Goal: Task Accomplishment & Management: Complete application form

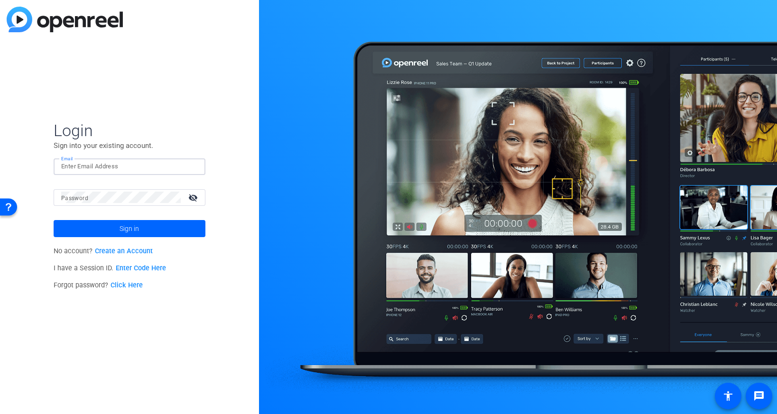
click at [85, 165] on input "Email" at bounding box center [129, 166] width 137 height 11
type input "brent.reese@capitalone.com"
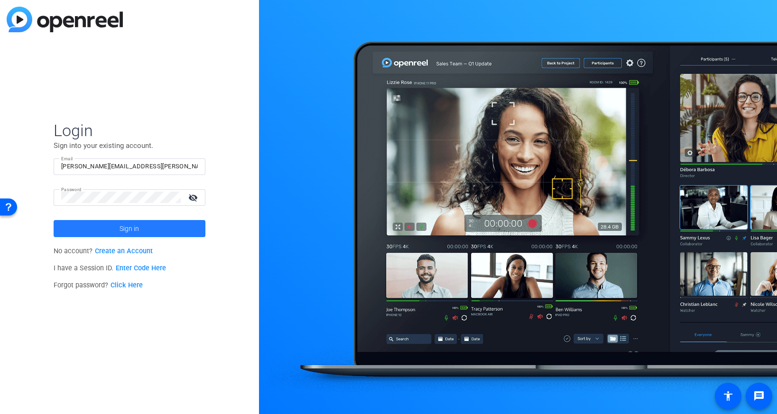
click at [117, 231] on span at bounding box center [130, 228] width 152 height 23
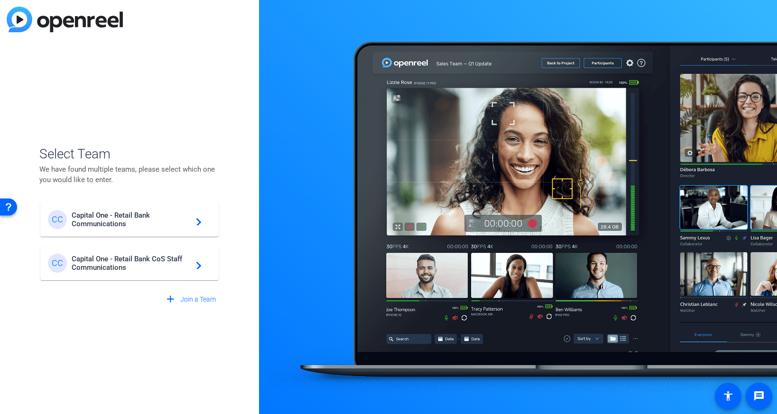
click at [103, 258] on span "Capital One - Retail Bank CoS Staff Communications" at bounding box center [131, 263] width 119 height 17
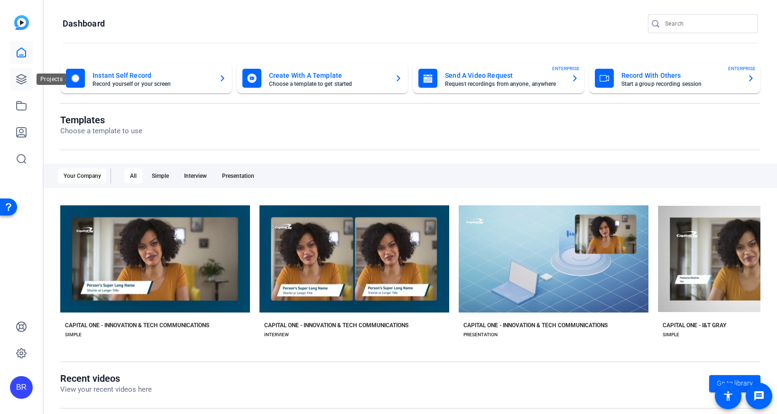
click at [21, 82] on icon at bounding box center [21, 78] width 9 height 9
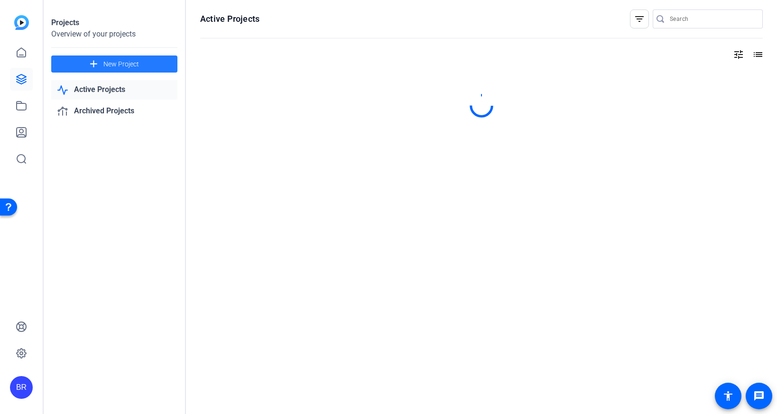
click at [129, 66] on span "New Project" at bounding box center [121, 64] width 36 height 10
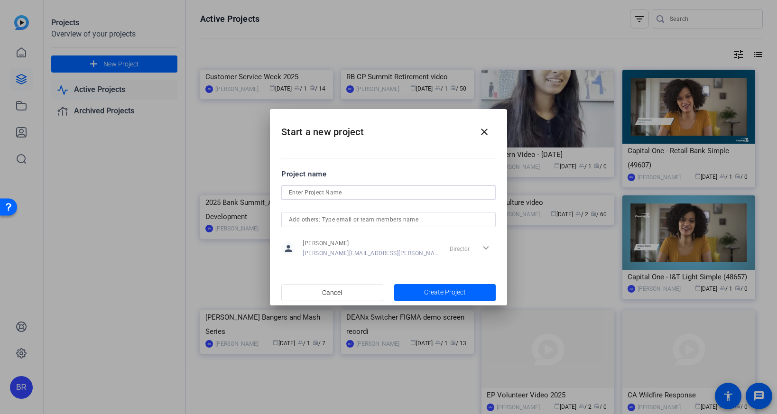
click at [303, 195] on input at bounding box center [388, 192] width 199 height 11
paste input "BLVD Welcome Script"
type input "BLVD Welcome Script"
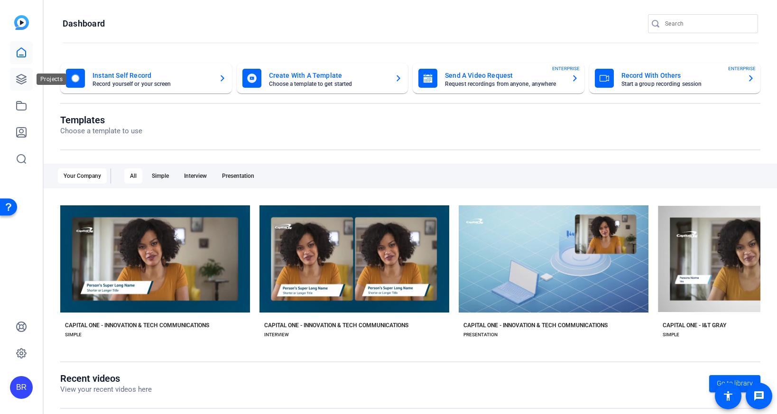
click at [19, 74] on icon at bounding box center [21, 79] width 11 height 11
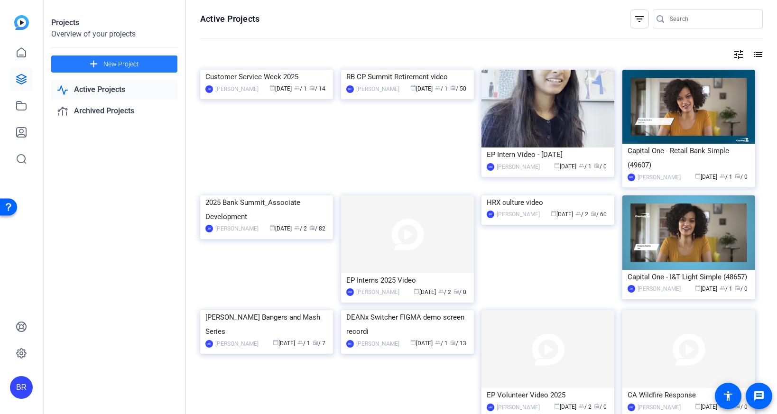
click at [113, 66] on span "New Project" at bounding box center [121, 64] width 36 height 10
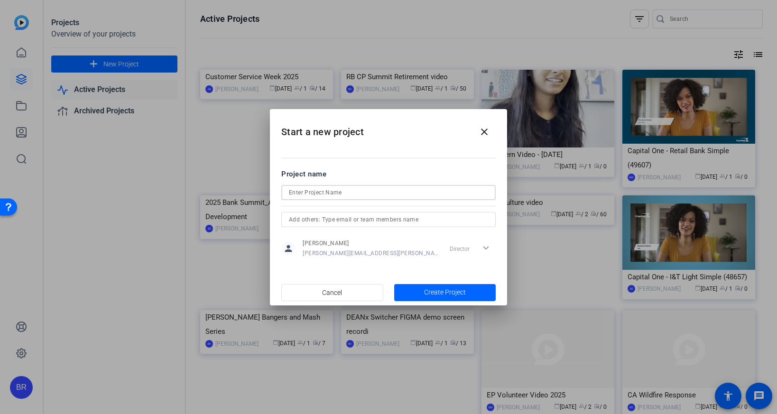
click at [332, 193] on input at bounding box center [388, 192] width 199 height 11
paste input "BLVD Welcome Script"
type input "BLVD Welcome Script"
click at [427, 296] on span "Create Project" at bounding box center [445, 292] width 42 height 10
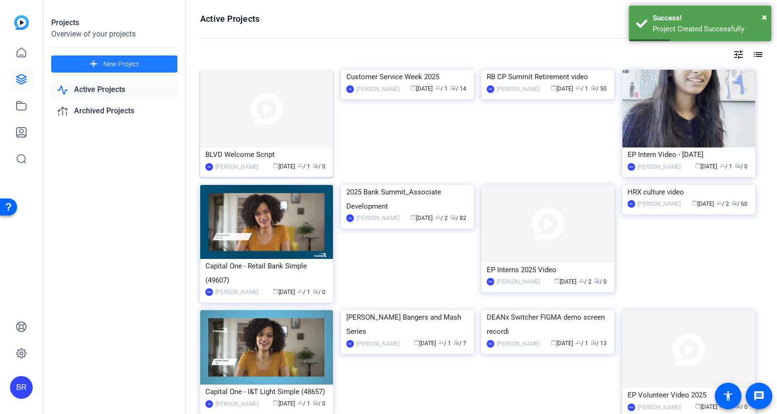
click at [261, 155] on div "BLVD Welcome Script" at bounding box center [266, 154] width 122 height 14
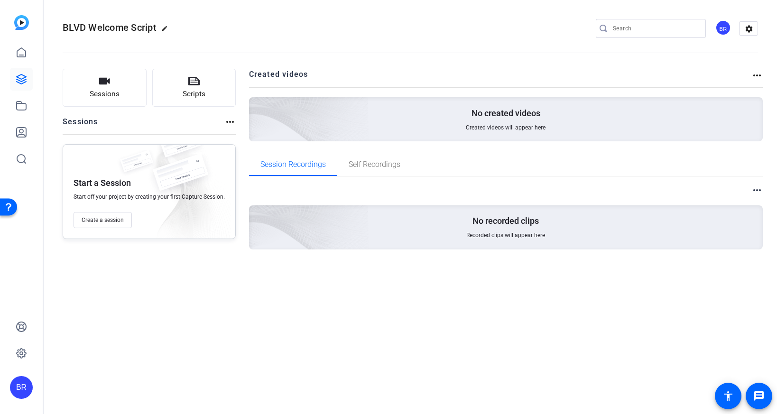
click at [166, 28] on mat-icon "edit" at bounding box center [166, 30] width 11 height 11
click at [132, 26] on div "BLVD Welcome Script" at bounding box center [101, 28] width 77 height 15
type input "BLVD Welcome Script"
click at [129, 268] on div "Sessions Scripts Sessions more_horiz Start a Session Start off your project by …" at bounding box center [149, 174] width 173 height 211
click at [111, 218] on span "Create a session" at bounding box center [103, 220] width 42 height 8
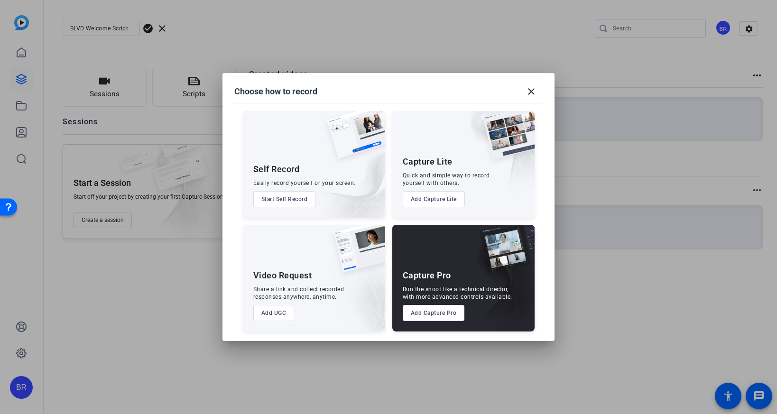
click at [270, 313] on button "Add UGC" at bounding box center [273, 313] width 41 height 16
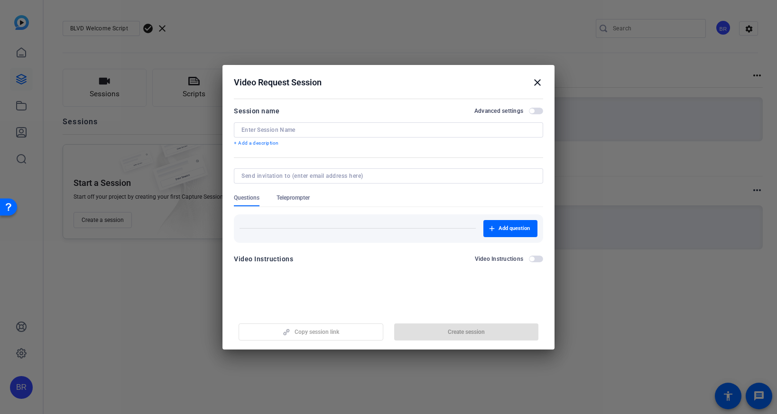
click at [283, 128] on input at bounding box center [388, 130] width 294 height 8
paste input "BLVD Welcome Script"
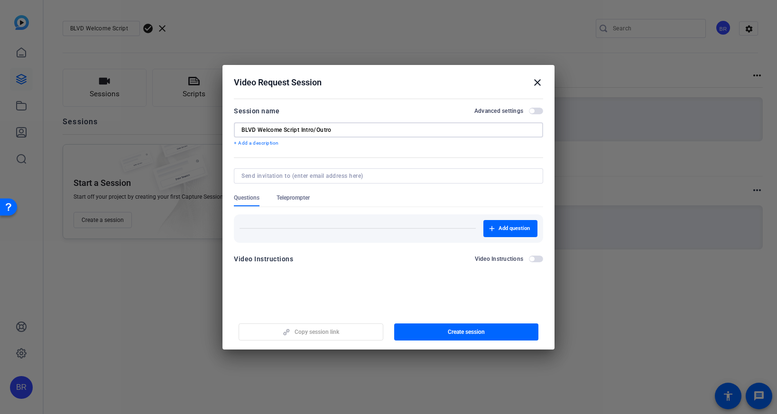
type input "BLVD Welcome Script Intro/Outro"
click at [300, 197] on span "Teleprompter" at bounding box center [293, 198] width 33 height 8
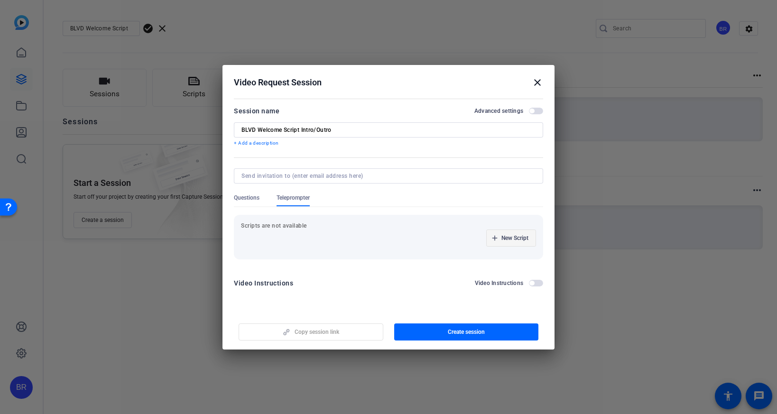
click at [506, 237] on span "New Script" at bounding box center [514, 238] width 27 height 8
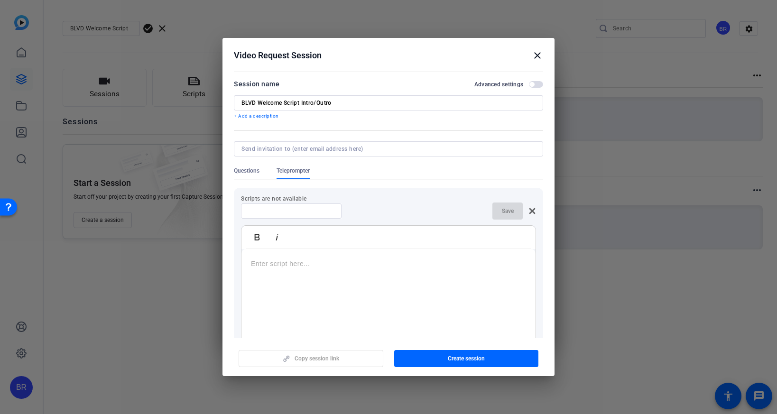
click at [274, 215] on div at bounding box center [291, 210] width 85 height 15
click at [267, 266] on p at bounding box center [388, 263] width 275 height 10
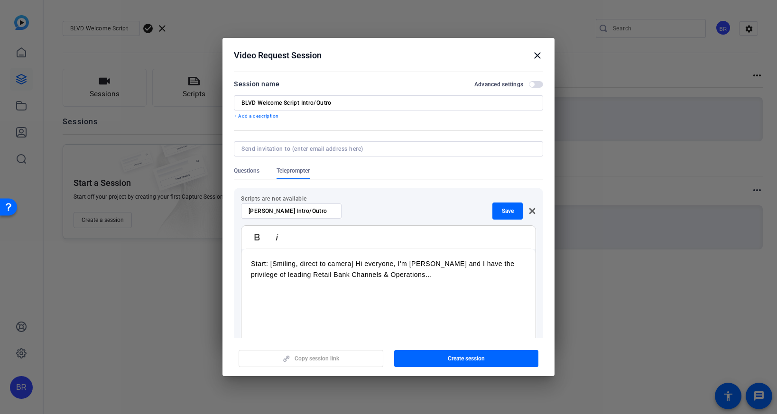
click at [334, 212] on div "Jennifer Windbeck Intro/Outro" at bounding box center [291, 210] width 101 height 15
type input "Jennifer Windbeck Intro"
click at [505, 209] on span "Save" at bounding box center [508, 211] width 12 height 8
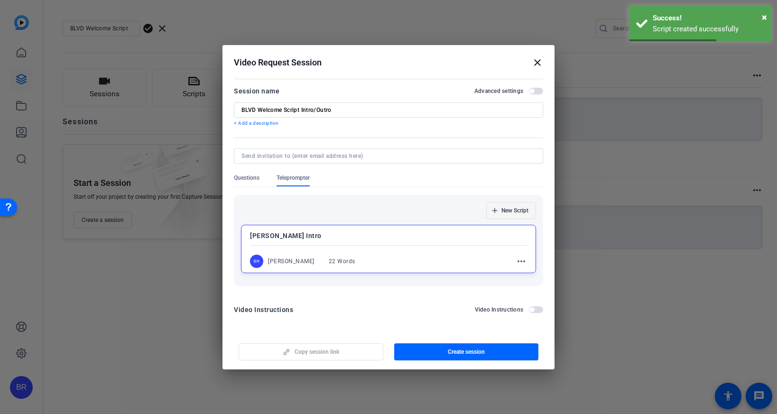
click at [505, 211] on span "New Script" at bounding box center [514, 211] width 27 height 8
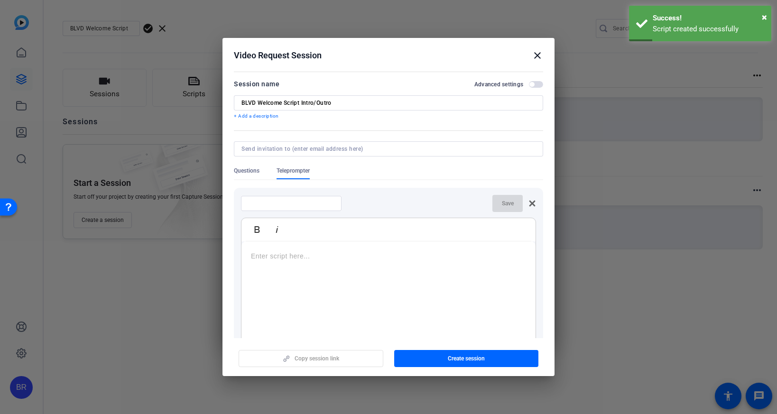
scroll to position [85, 0]
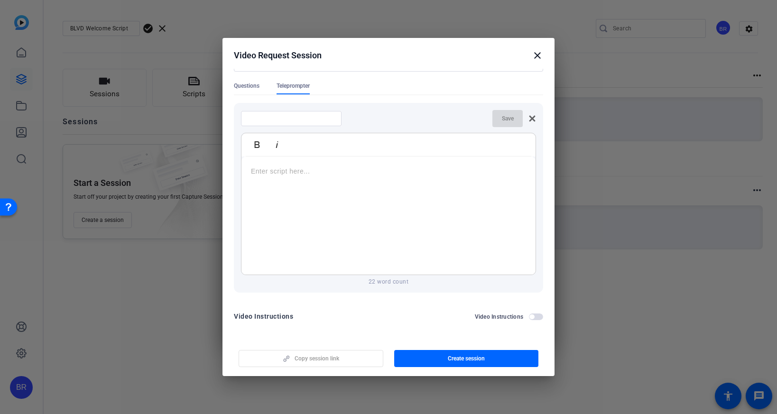
click at [532, 119] on icon at bounding box center [532, 119] width 6 height 6
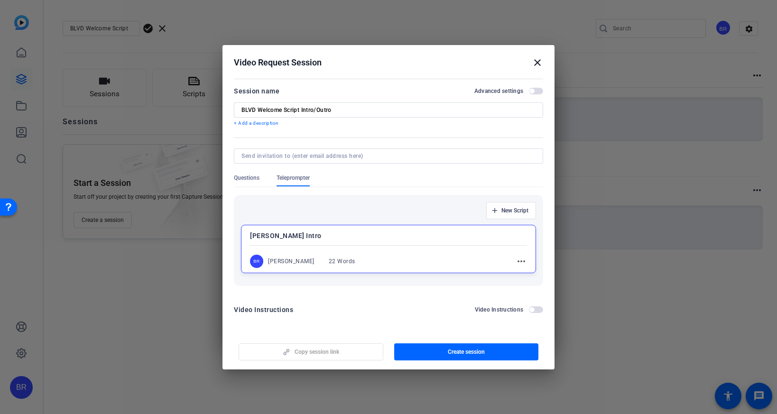
click at [521, 260] on mat-icon "more_horiz" at bounding box center [521, 261] width 11 height 11
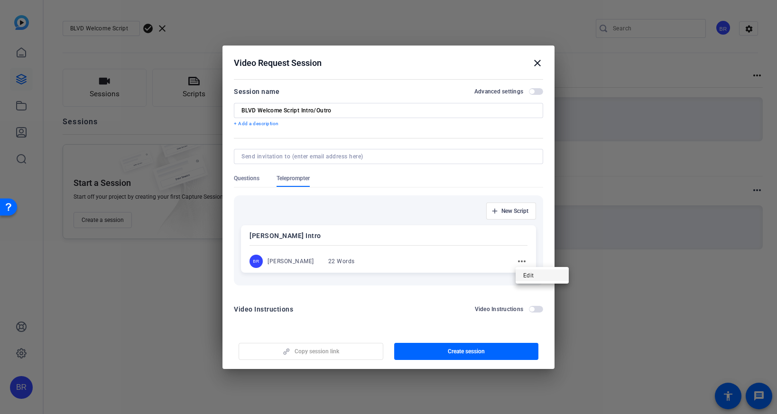
click at [532, 273] on span "Edit" at bounding box center [542, 274] width 38 height 11
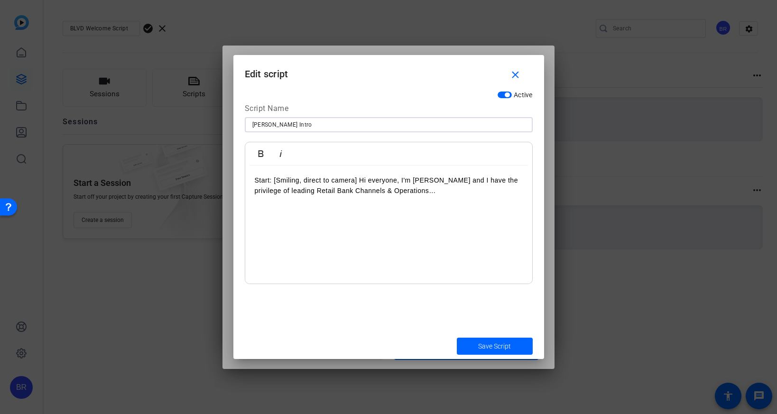
click at [339, 125] on input "Jennifer Windbeck Intro" at bounding box center [388, 124] width 273 height 11
type input "J"
type input "Jennifer Intro"
click at [514, 73] on mat-icon "close" at bounding box center [515, 75] width 12 height 12
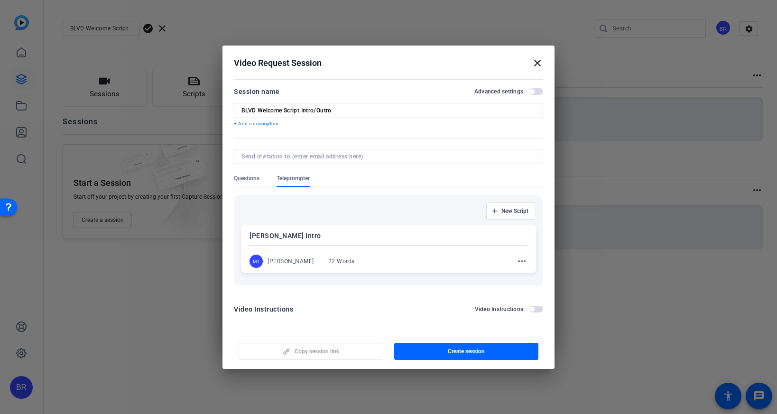
click at [338, 112] on input "BLVD Welcome Script Intro/Outro" at bounding box center [388, 111] width 294 height 8
type input "BLVD Welcome Script Intro/Outro Jennifer Windbeck"
click at [515, 211] on span "New Script" at bounding box center [514, 211] width 27 height 8
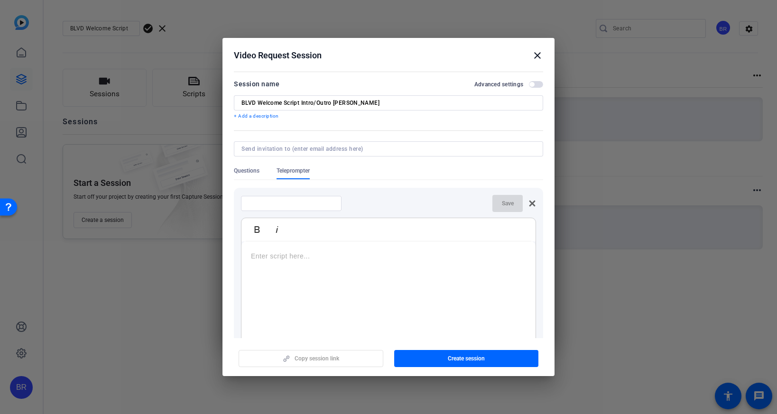
click at [530, 201] on icon at bounding box center [532, 204] width 6 height 6
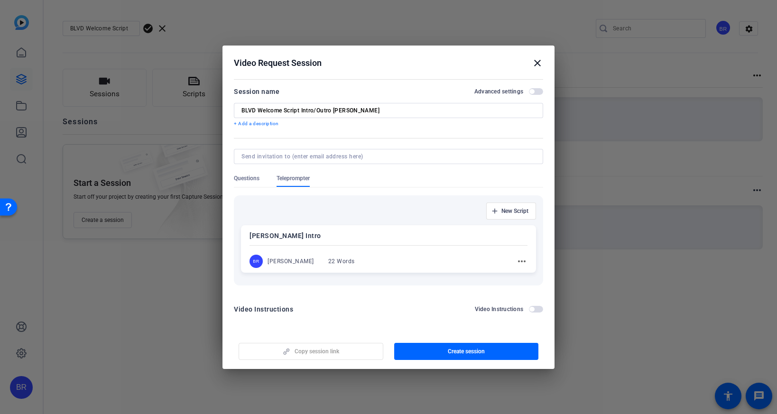
click at [366, 233] on p "Jennifer Windbeck Intro" at bounding box center [388, 235] width 278 height 11
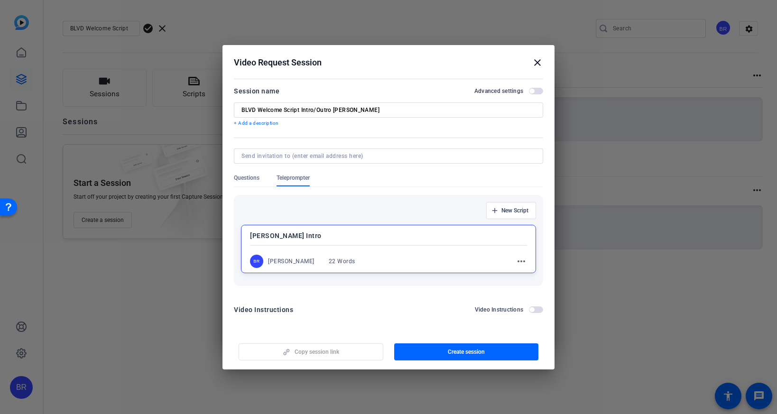
click at [520, 262] on mat-icon "more_horiz" at bounding box center [521, 261] width 11 height 11
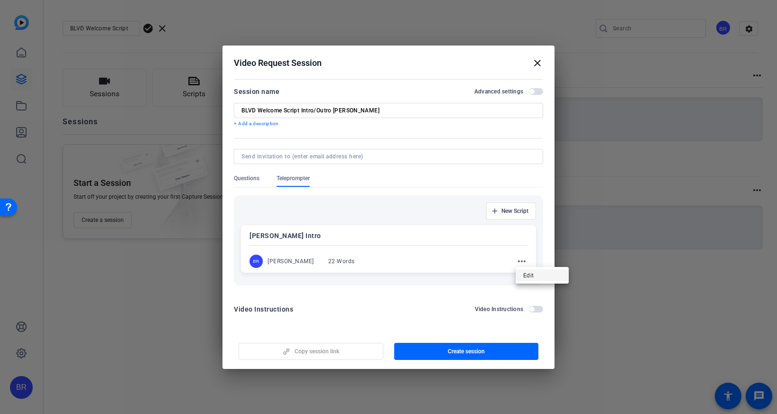
click at [527, 269] on button "Edit" at bounding box center [542, 275] width 53 height 12
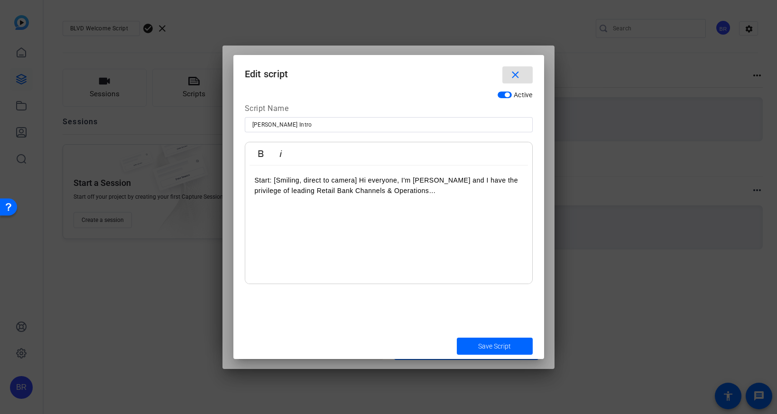
click at [446, 193] on p "Start: [Smiling, direct to camera] Hi everyone, I'm Jennifer Windbeck and I hav…" at bounding box center [389, 185] width 268 height 21
click at [253, 181] on div "Start: [Smiling, direct to camera] Hi everyone, I'm Jennifer Windbeck and I hav…" at bounding box center [388, 225] width 287 height 119
click at [262, 176] on p "Start: [Smiling, direct to camera] Hi everyone, I'm Jennifer Windbeck and I hav…" at bounding box center [389, 185] width 268 height 21
click at [255, 179] on p "Start: [Smiling, direct to camera] Hi everyone, I'm Jennifer Windbeck and I hav…" at bounding box center [389, 185] width 268 height 21
drag, startPoint x: 298, startPoint y: 179, endPoint x: 279, endPoint y: 182, distance: 18.6
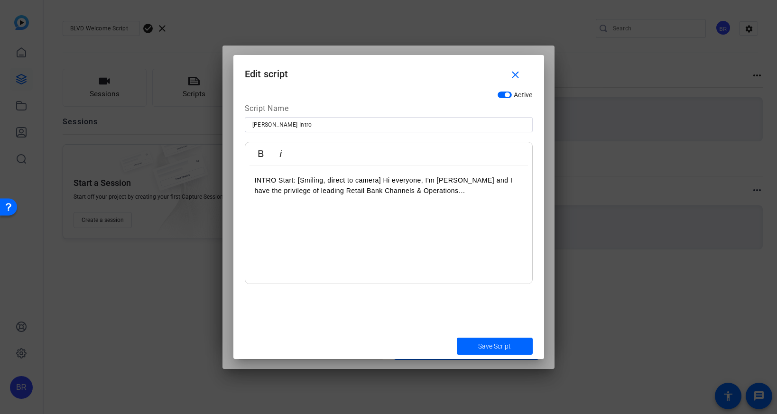
click at [279, 182] on p "INTRO Start: [Smiling, direct to camera] Hi everyone, I'm Jennifer Windbeck and…" at bounding box center [389, 185] width 268 height 21
click at [466, 194] on p "INTRO: [Smiling, direct to camera] Hi everyone, I'm Jennifer Windbeck and I hav…" at bounding box center [389, 185] width 268 height 21
click at [264, 235] on p at bounding box center [389, 233] width 268 height 10
click at [323, 126] on input "Jennifer Windbeck Intro" at bounding box center [388, 124] width 273 height 11
type input "Jennifer Windbeck Intro/Outro"
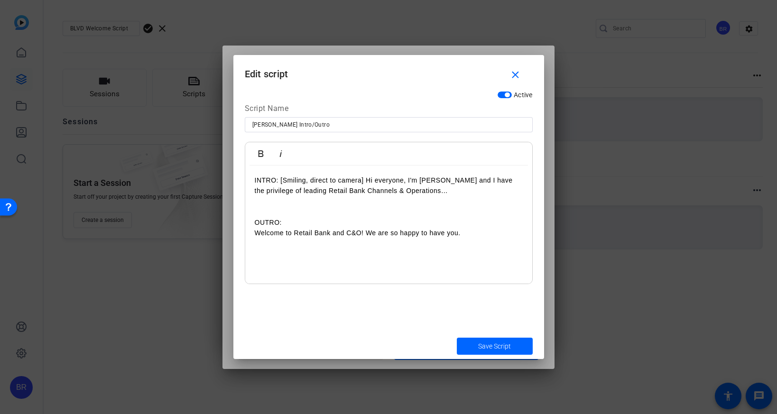
click at [274, 204] on p "INTRO: [Smiling, direct to camera] Hi everyone, I'm Jennifer Windbeck and I hav…" at bounding box center [389, 201] width 268 height 53
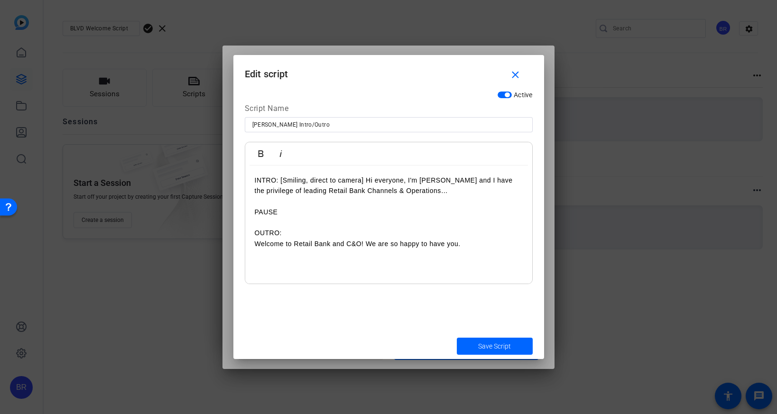
click at [280, 182] on p "INTRO: [Smiling, direct to camera] Hi everyone, I'm Jennifer Windbeck and I hav…" at bounding box center [389, 185] width 268 height 21
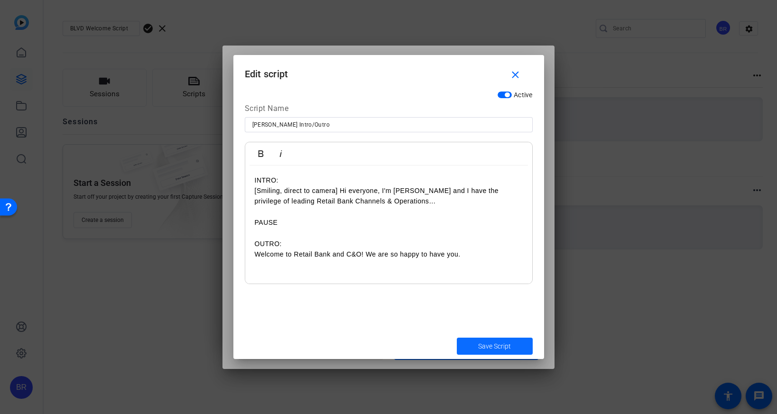
click at [486, 346] on span "Save Script" at bounding box center [494, 346] width 33 height 10
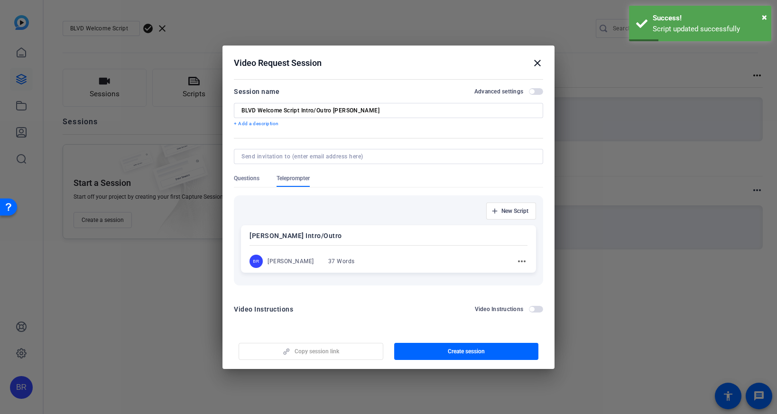
click at [383, 112] on input "BLVD Welcome Script Intro/Outro Jennifer Windbeck" at bounding box center [388, 111] width 294 height 8
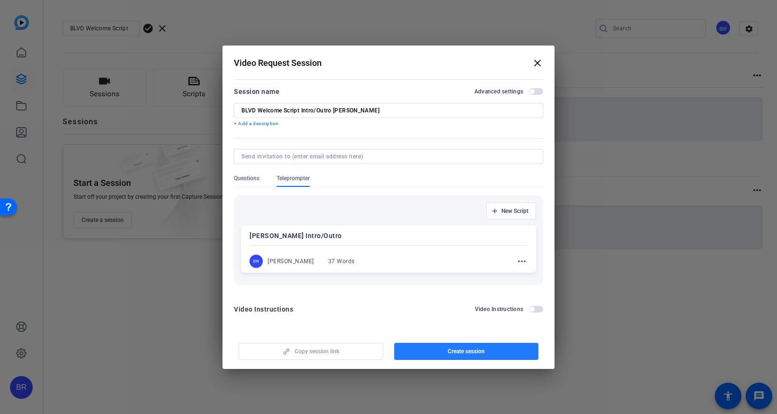
click at [455, 350] on span "Create session" at bounding box center [466, 352] width 37 height 8
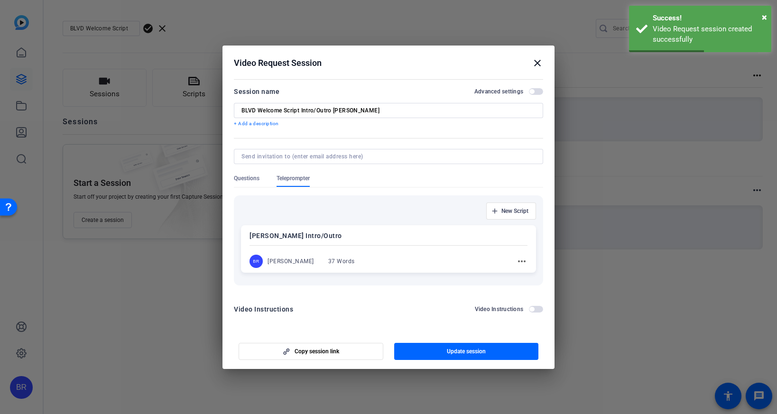
click at [379, 107] on input "BLVD Welcome Script Intro/Outro Jennifer Windbeck" at bounding box center [388, 111] width 294 height 8
click at [536, 60] on mat-icon "close" at bounding box center [537, 62] width 11 height 11
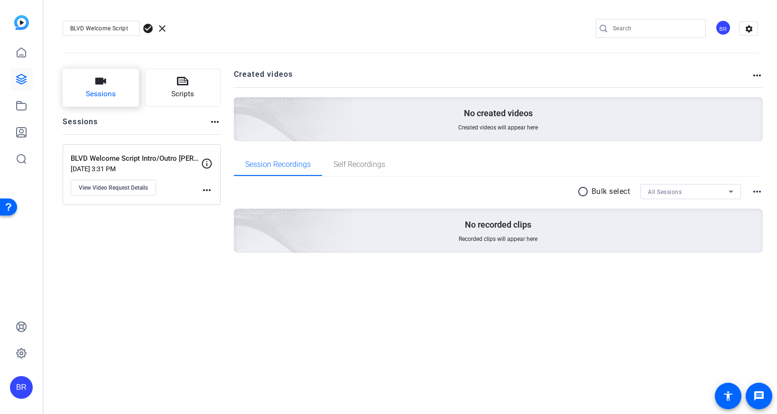
click at [105, 87] on button "Sessions" at bounding box center [101, 88] width 76 height 38
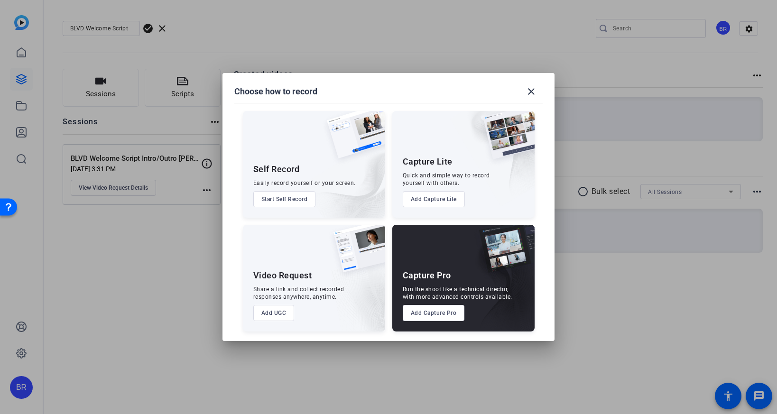
click at [269, 313] on button "Add UGC" at bounding box center [273, 313] width 41 height 16
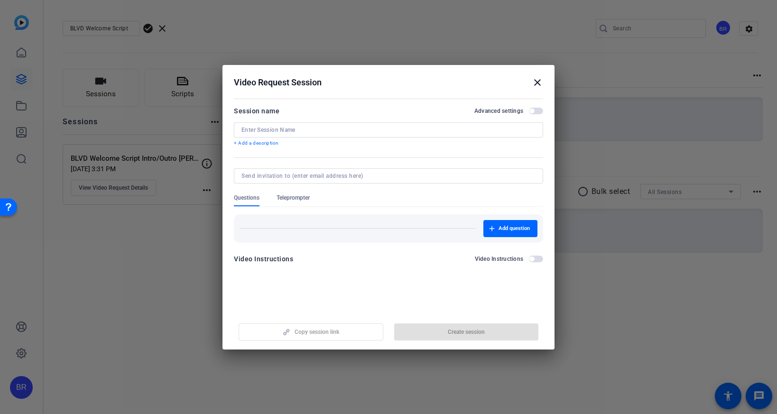
click at [304, 128] on input at bounding box center [388, 130] width 294 height 8
paste input "BLVD Welcome Script Intro/Outro Jennifer Windbeck"
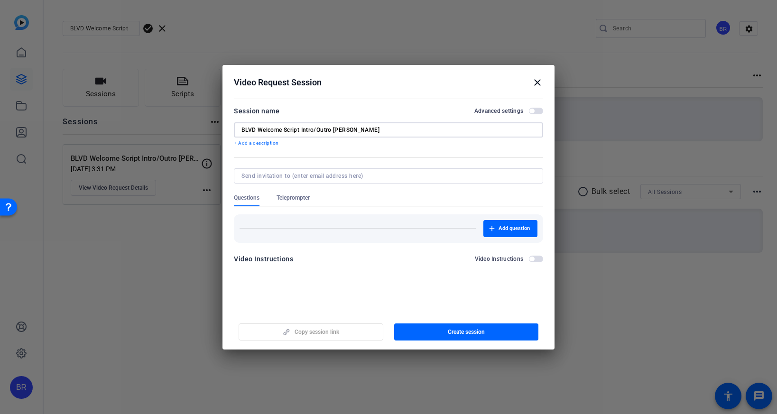
type input "BLVD Welcome Script Intro/Outro Jen Schurich"
click at [292, 199] on span "Teleprompter" at bounding box center [293, 198] width 33 height 8
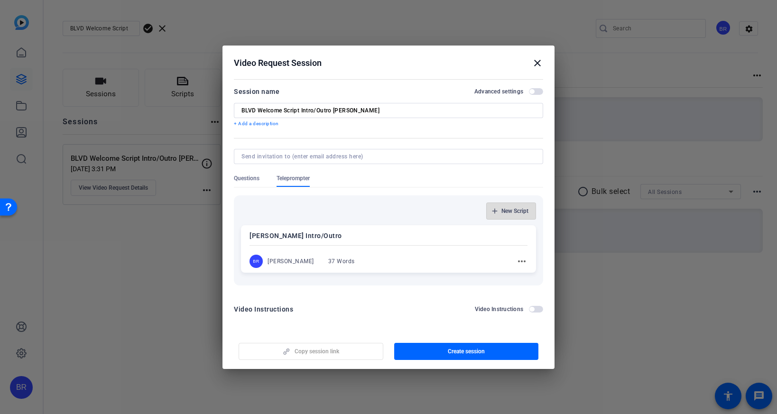
click at [516, 210] on span "New Script" at bounding box center [514, 211] width 27 height 8
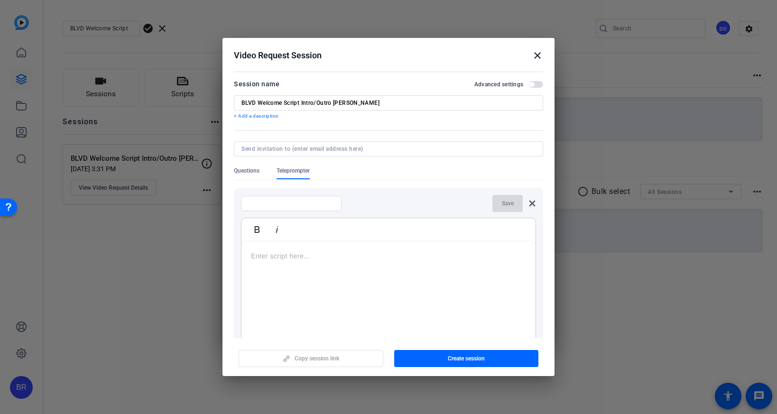
click at [532, 202] on icon at bounding box center [532, 204] width 8 height 8
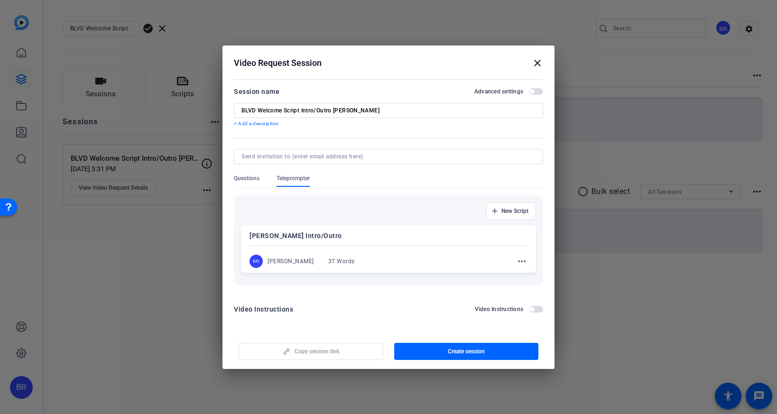
click at [295, 237] on p "Jennifer Windbeck Intro/Outro" at bounding box center [388, 235] width 278 height 11
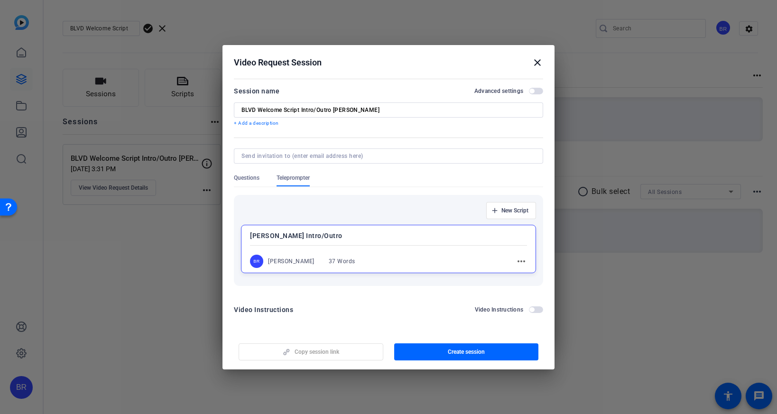
click at [298, 236] on p "Jennifer Windbeck Intro/Outro" at bounding box center [388, 235] width 277 height 11
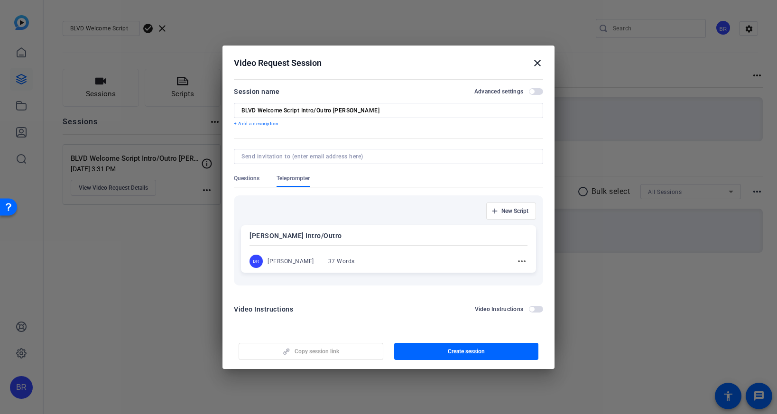
click at [298, 236] on p "Jennifer Windbeck Intro/Outro" at bounding box center [388, 235] width 278 height 11
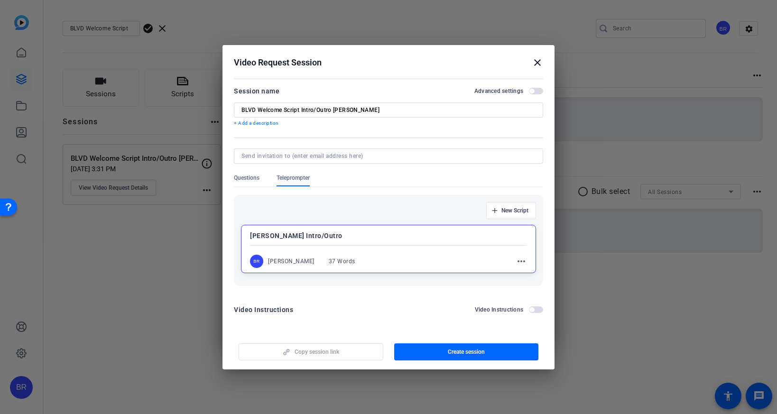
click at [298, 236] on p "Jennifer Windbeck Intro/Outro" at bounding box center [388, 235] width 277 height 11
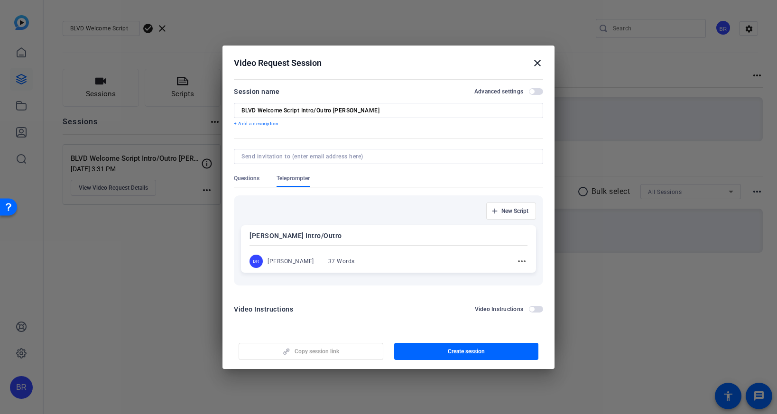
copy p "Jennifer Windbeck Intro/Outro"
click at [515, 214] on span "New Script" at bounding box center [514, 211] width 27 height 8
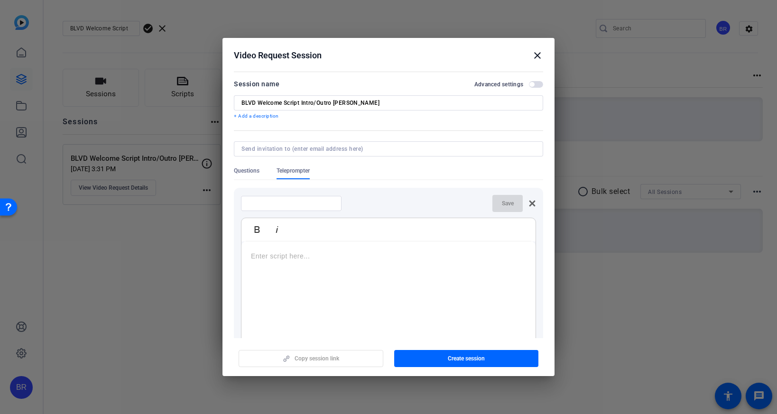
click at [301, 203] on input at bounding box center [291, 204] width 85 height 8
paste input "Jennifer Windbeck Intro/Outro"
drag, startPoint x: 299, startPoint y: 204, endPoint x: 226, endPoint y: 200, distance: 73.6
click at [226, 200] on mat-dialog-content "Session name Advanced settings BLVD Welcome Script Intro/Outro Jen Schurich + A…" at bounding box center [388, 203] width 332 height 269
type input "[PERSON_NAME] Intro/Outro"
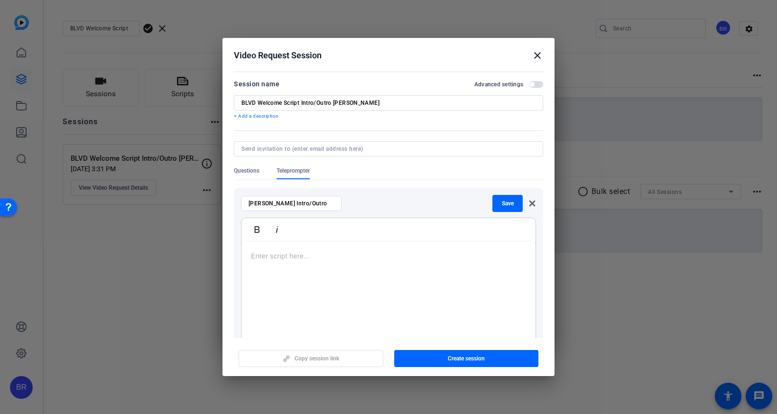
click at [261, 256] on p at bounding box center [388, 256] width 275 height 10
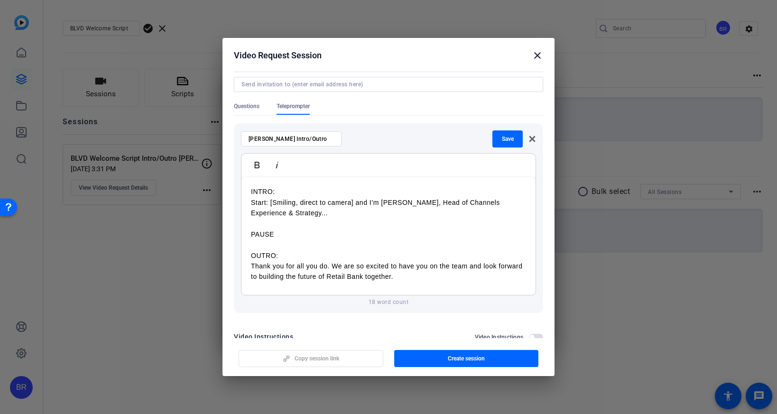
scroll to position [67, 0]
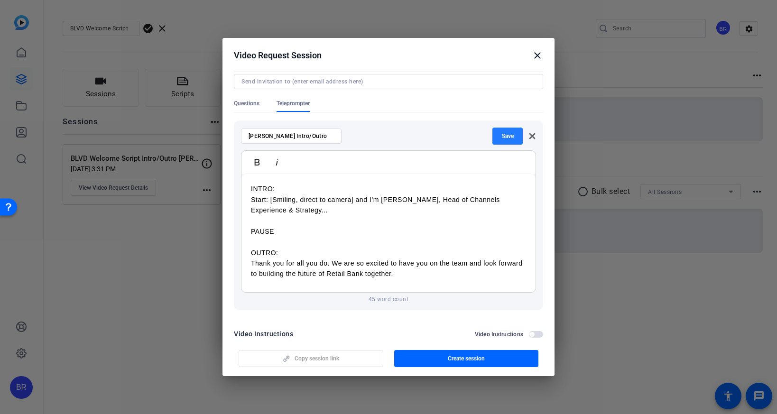
click at [500, 133] on span "button" at bounding box center [507, 136] width 30 height 23
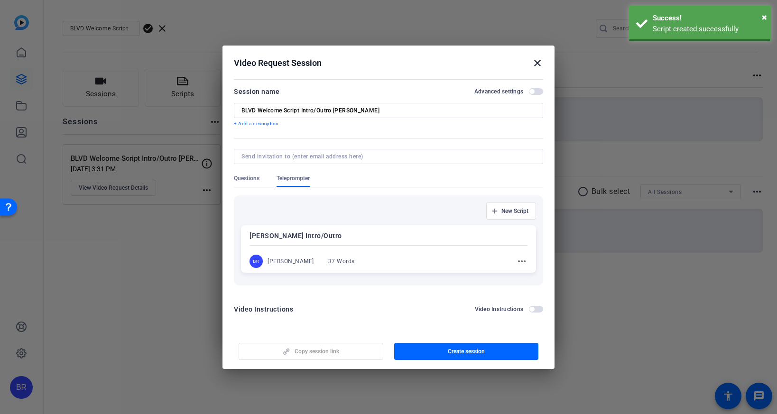
scroll to position [0, 0]
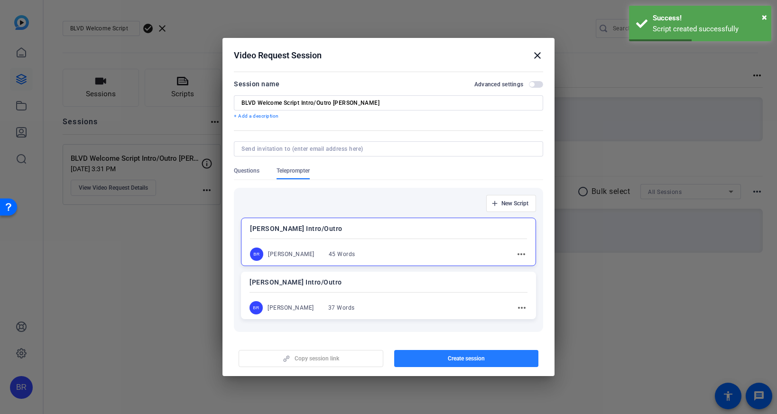
click at [460, 360] on span "Create session" at bounding box center [466, 359] width 37 height 8
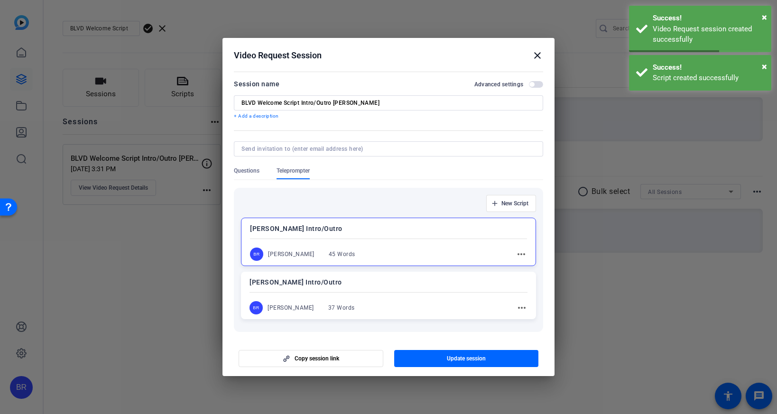
click at [539, 56] on mat-icon "close" at bounding box center [537, 55] width 11 height 11
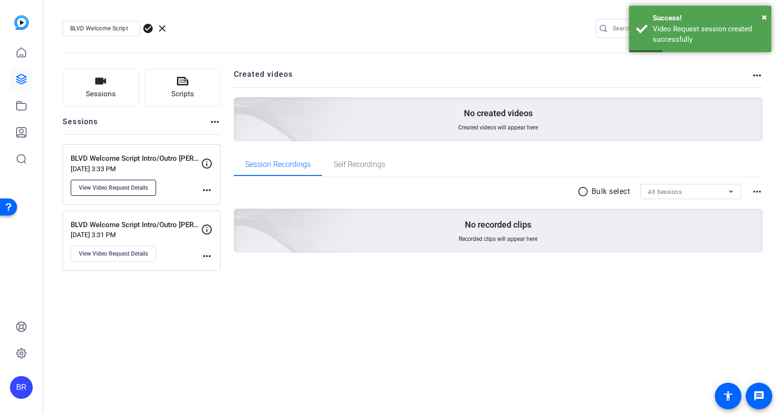
click at [136, 185] on span "View Video Request Details" at bounding box center [113, 188] width 69 height 8
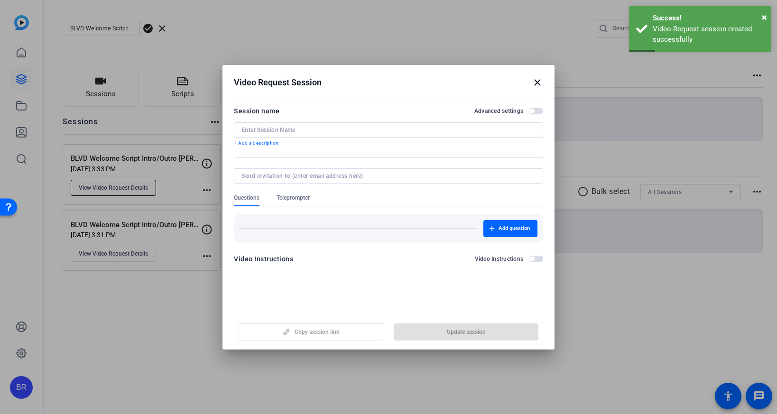
type input "BLVD Welcome Script Intro/Outro Jen Schurich"
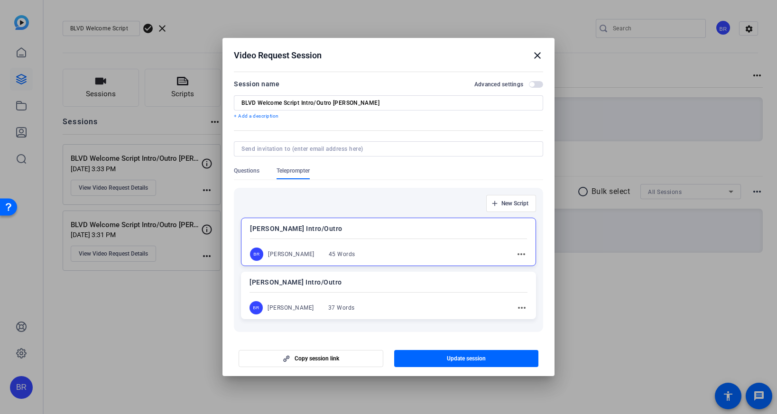
click at [371, 296] on div "Jennifer Windbeck Intro/Outro BR Brent Reese 37 Words more_horiz" at bounding box center [388, 295] width 295 height 47
click at [389, 243] on div "Jen Schurich Intro/Outro BR Brent Reese 45 Words more_horiz" at bounding box center [388, 241] width 295 height 47
click at [443, 359] on span "button" at bounding box center [466, 358] width 145 height 23
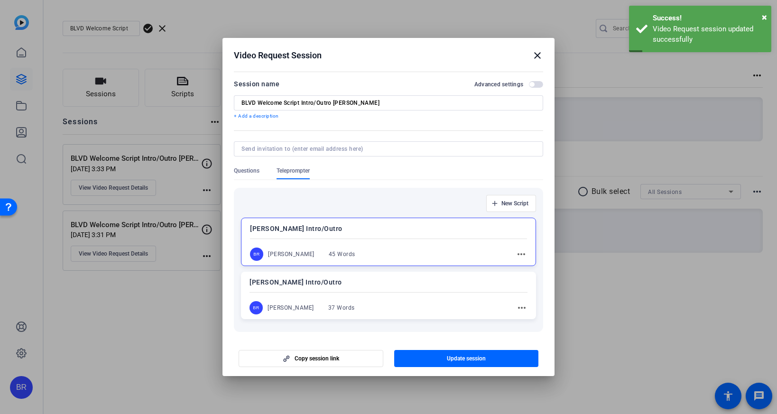
click at [536, 53] on mat-icon "close" at bounding box center [537, 55] width 11 height 11
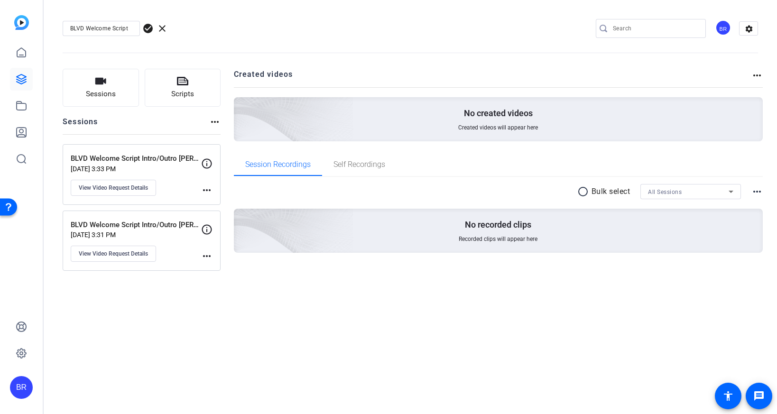
click at [171, 237] on p "Oct 14, 2025 @ 3:31 PM" at bounding box center [136, 235] width 130 height 8
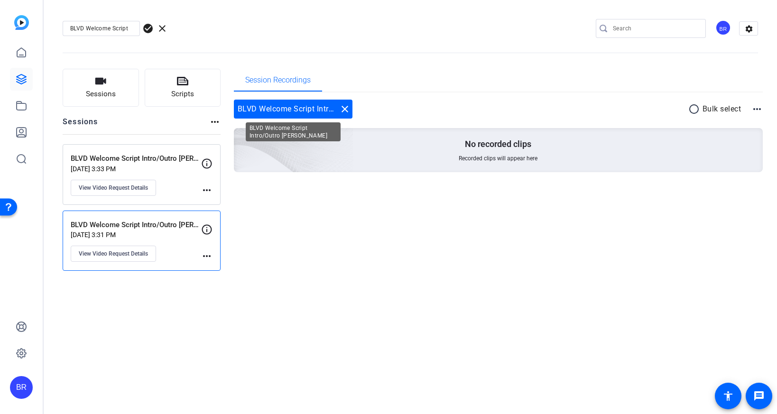
click at [345, 106] on mat-icon "close" at bounding box center [344, 108] width 11 height 11
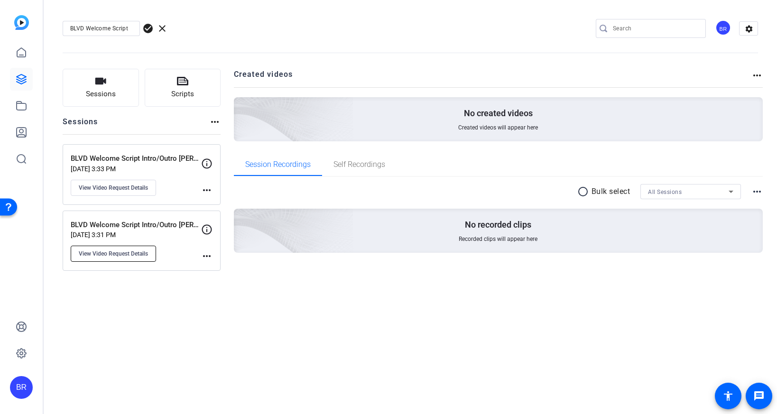
click at [125, 251] on span "View Video Request Details" at bounding box center [113, 254] width 69 height 8
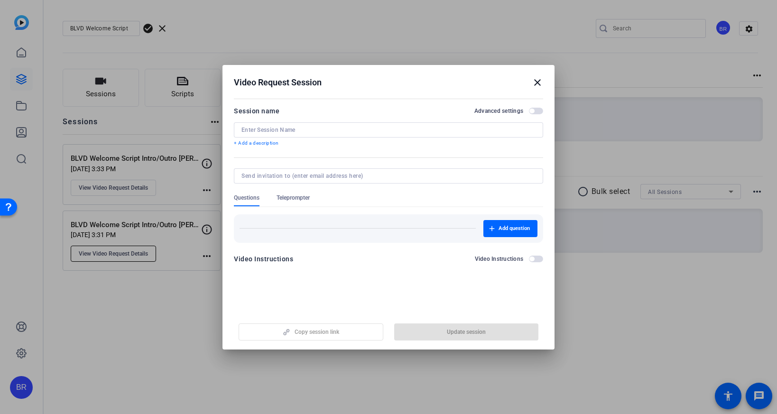
type input "BLVD Welcome Script Intro/Outro Jennifer Windbeck"
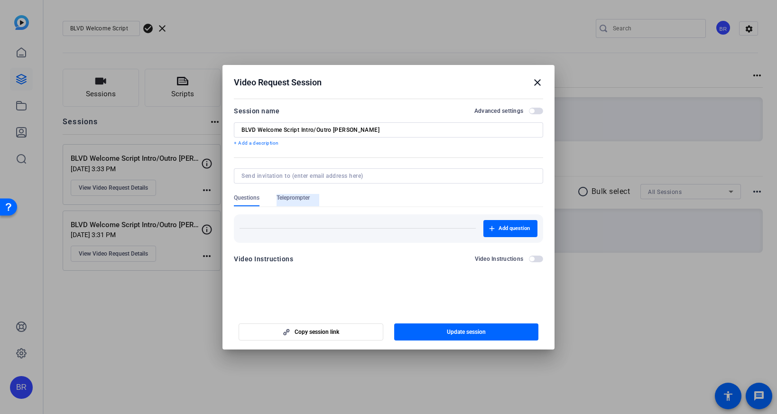
click at [291, 197] on span "Teleprompter" at bounding box center [293, 198] width 33 height 8
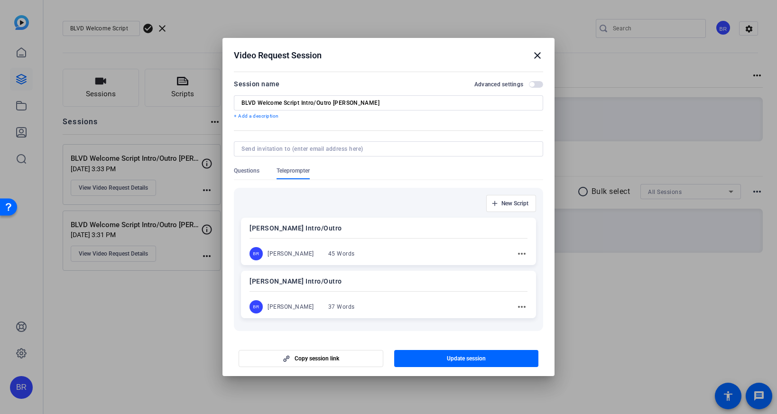
click at [375, 277] on p "Jennifer Windbeck Intro/Outro" at bounding box center [388, 281] width 278 height 11
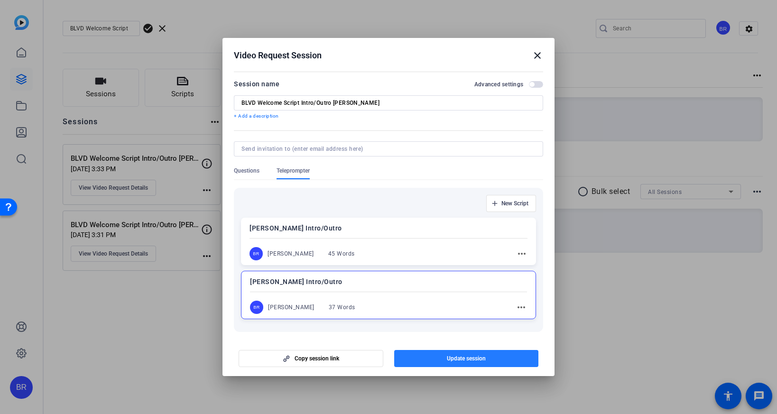
click at [458, 356] on span "Update session" at bounding box center [466, 359] width 39 height 8
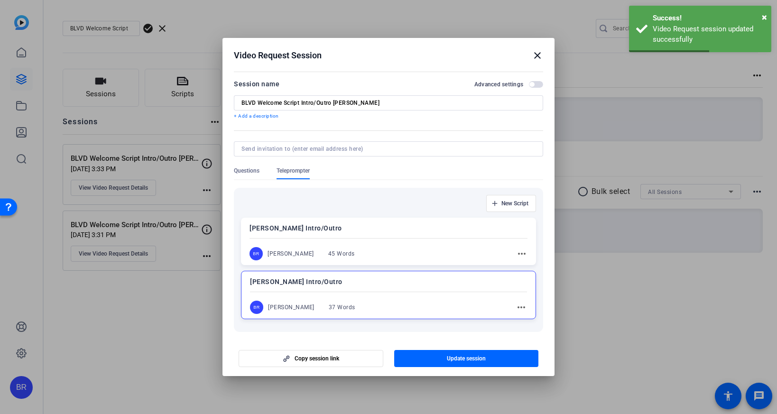
click at [537, 55] on mat-icon "close" at bounding box center [537, 55] width 11 height 11
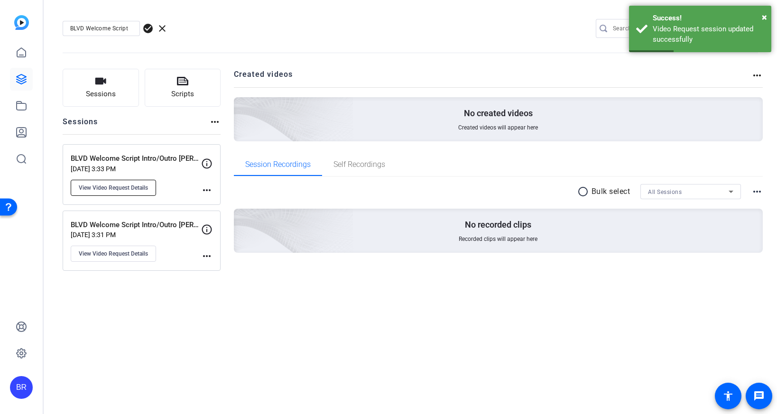
click at [112, 189] on span "View Video Request Details" at bounding box center [113, 188] width 69 height 8
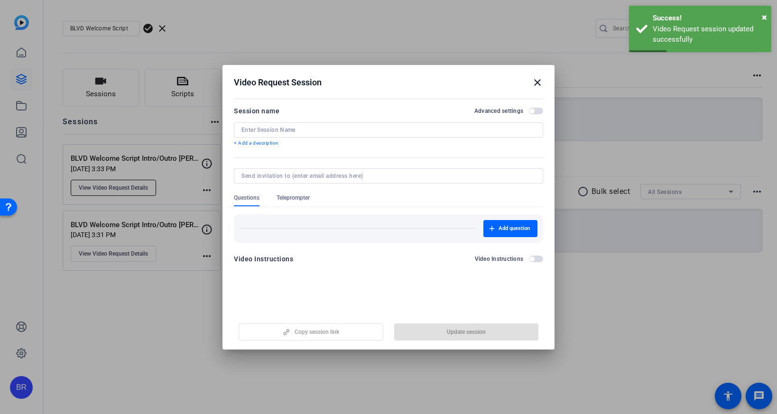
type input "BLVD Welcome Script Intro/Outro Jen Schurich"
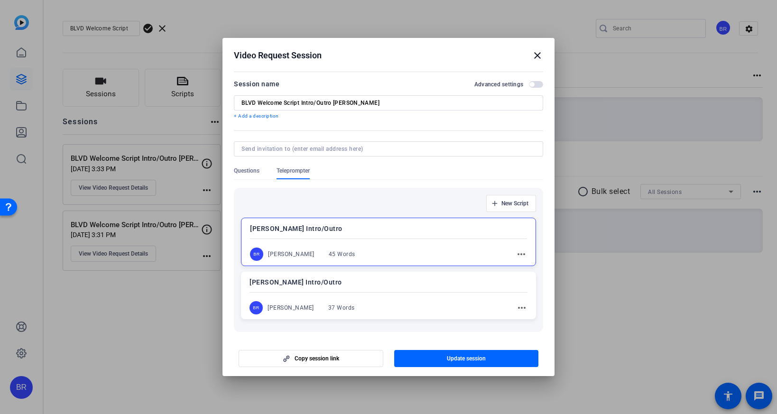
click at [538, 54] on mat-icon "close" at bounding box center [537, 55] width 11 height 11
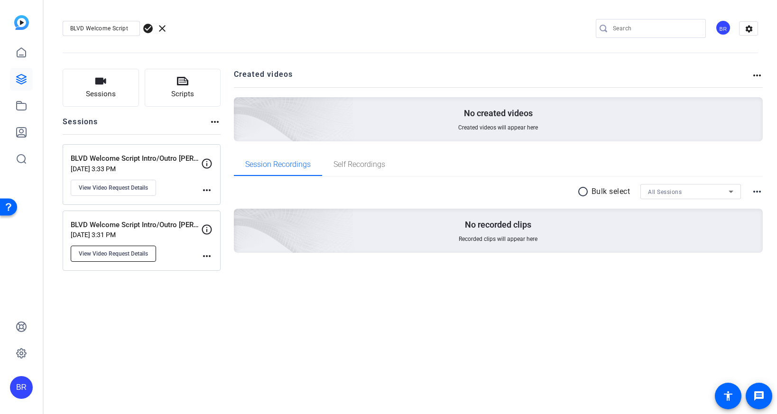
click at [142, 253] on span "View Video Request Details" at bounding box center [113, 254] width 69 height 8
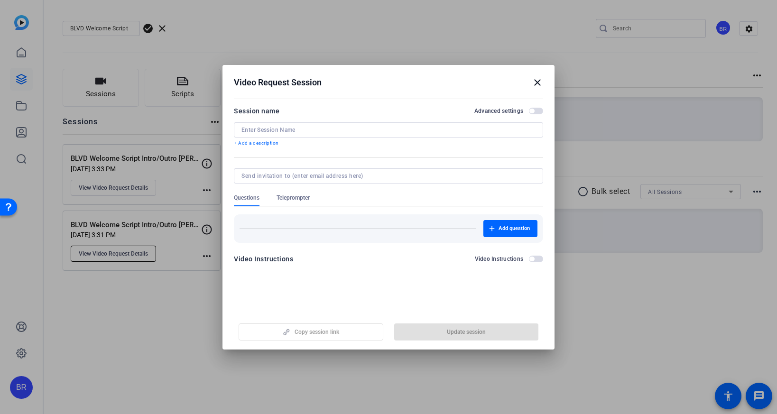
type input "BLVD Welcome Script Intro/Outro Jennifer Windbeck"
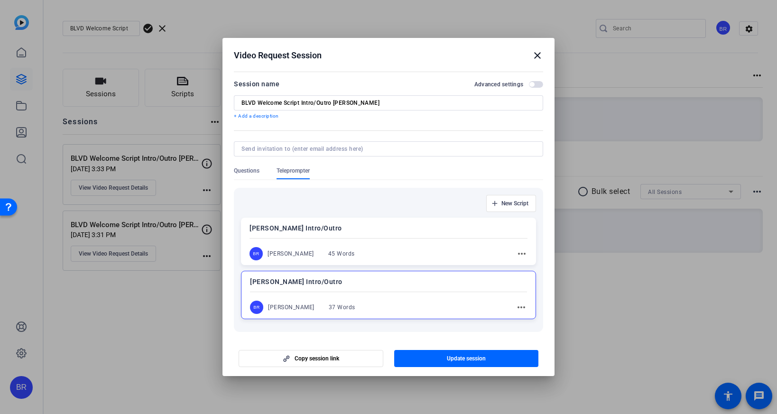
click at [537, 55] on mat-icon "close" at bounding box center [537, 55] width 11 height 11
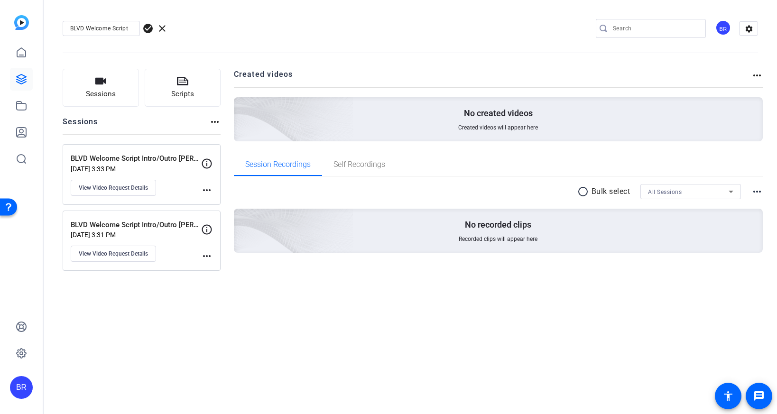
click at [204, 255] on mat-icon "more_horiz" at bounding box center [206, 255] width 11 height 11
click at [135, 246] on div at bounding box center [388, 207] width 777 height 414
click at [122, 250] on span "View Video Request Details" at bounding box center [113, 254] width 69 height 8
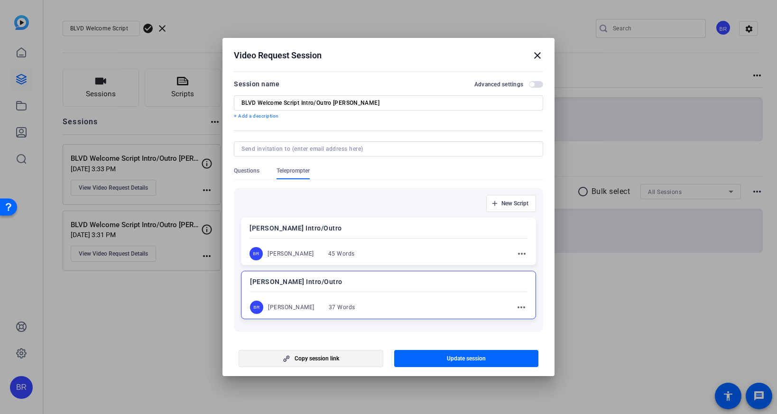
click at [312, 359] on span "Copy session link" at bounding box center [317, 359] width 45 height 8
drag, startPoint x: 333, startPoint y: 102, endPoint x: 236, endPoint y: 102, distance: 96.8
click at [236, 102] on div "BLVD Welcome Script Intro/Outro Jennifer Windbeck" at bounding box center [388, 102] width 309 height 15
click at [323, 102] on input "Jennifer Windbeck" at bounding box center [388, 103] width 294 height 8
paste input "BLVD Welcome Script Intro/Outro"
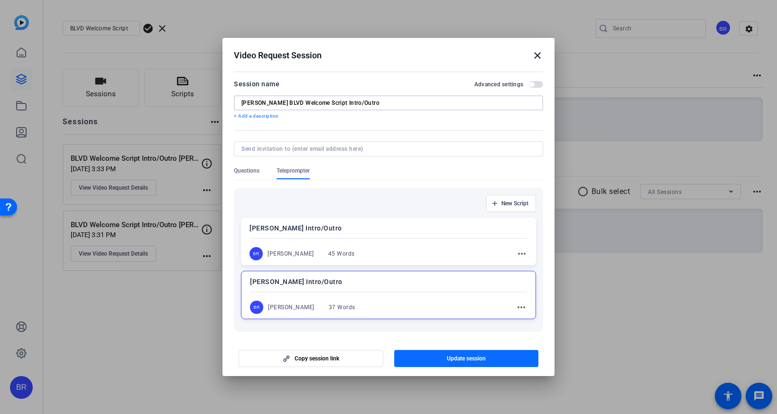
type input "Jennifer Windbeck BLVD Welcome Script Intro/Outro"
click at [445, 358] on span "button" at bounding box center [466, 358] width 145 height 23
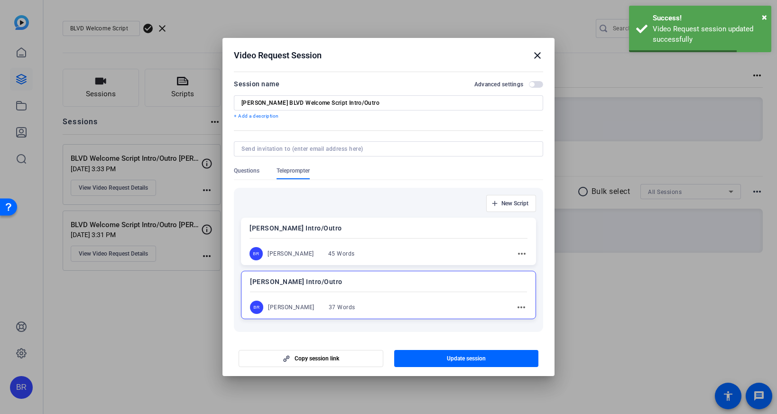
click at [536, 55] on mat-icon "close" at bounding box center [537, 55] width 11 height 11
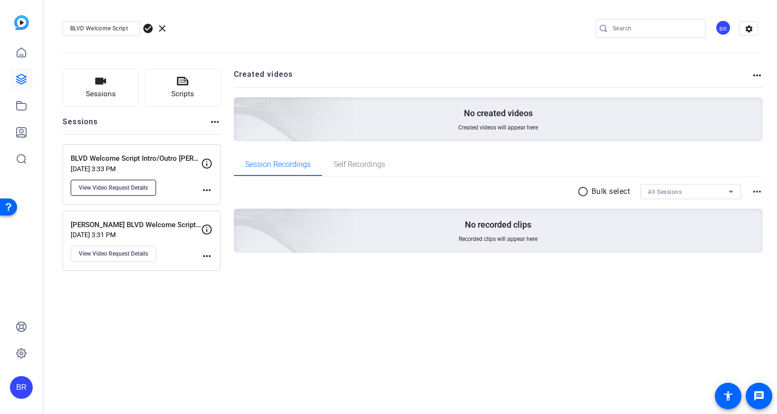
click at [139, 188] on span "View Video Request Details" at bounding box center [113, 188] width 69 height 8
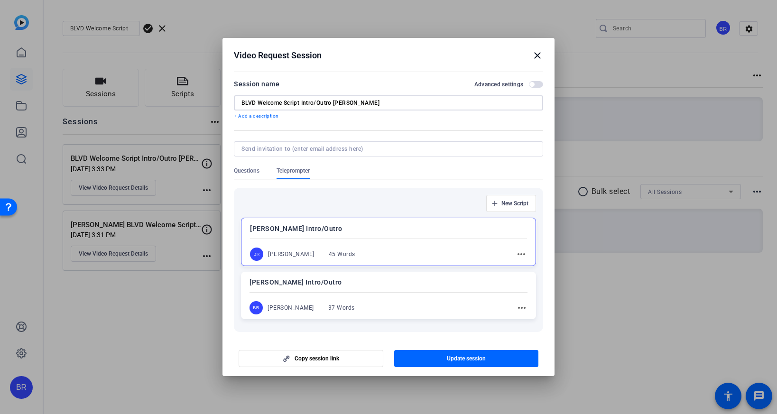
drag, startPoint x: 376, startPoint y: 104, endPoint x: 333, endPoint y: 104, distance: 42.2
click at [333, 104] on input "BLVD Welcome Script Intro/Outro Jen Schurich" at bounding box center [388, 103] width 294 height 8
click at [242, 104] on input "BLVD Welcome Script Intro/Outro" at bounding box center [388, 103] width 294 height 8
paste input "Jen Schurich"
type input "[PERSON_NAME] BLVD Welcome Script Intro/Outro"
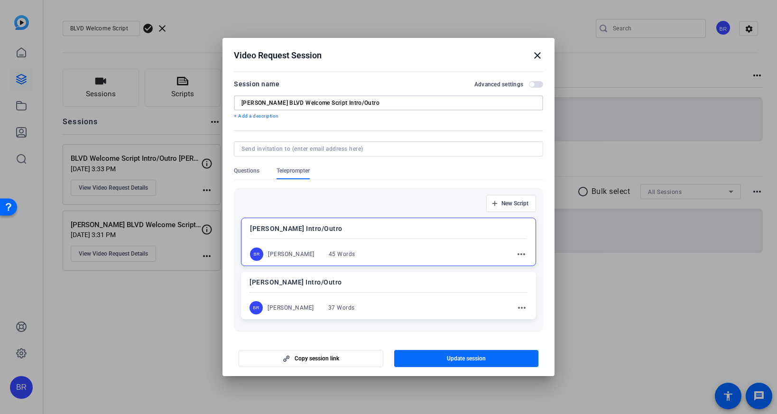
click at [438, 356] on span "button" at bounding box center [466, 358] width 145 height 23
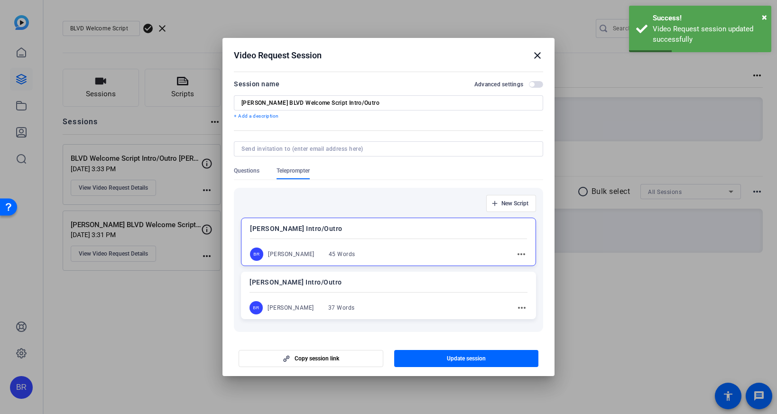
click at [536, 57] on mat-icon "close" at bounding box center [537, 55] width 11 height 11
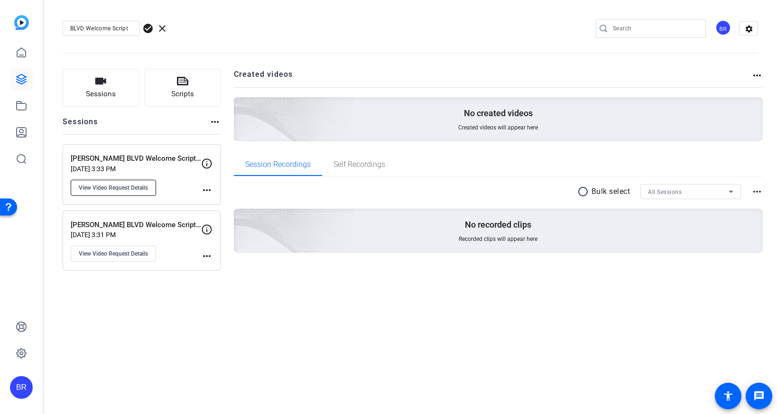
click at [116, 189] on span "View Video Request Details" at bounding box center [113, 188] width 69 height 8
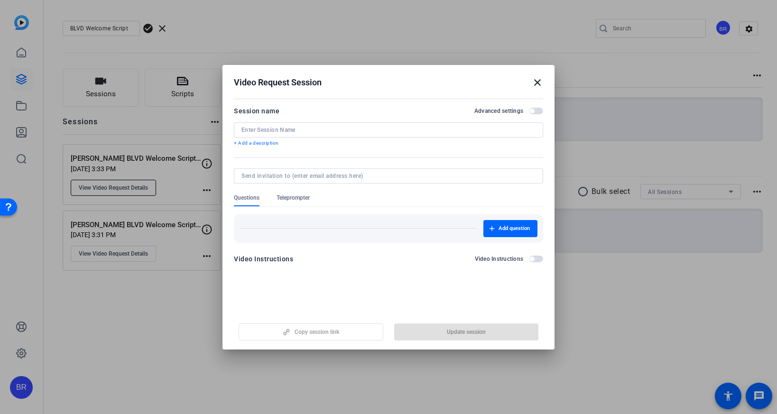
type input "[PERSON_NAME] BLVD Welcome Script Intro/Outro"
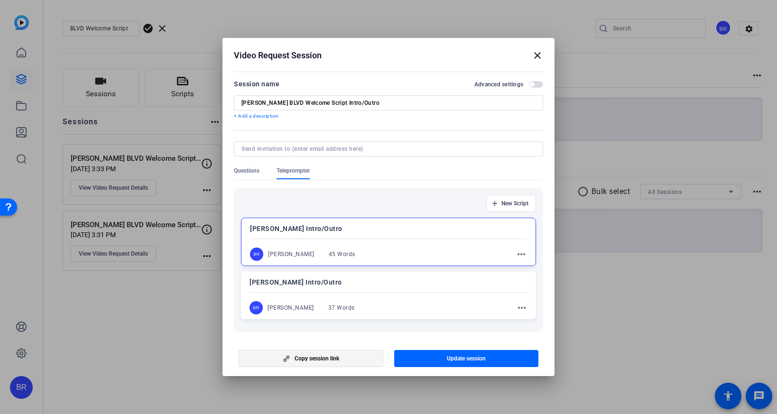
click at [310, 359] on span "Copy session link" at bounding box center [317, 359] width 45 height 8
click at [172, 253] on div at bounding box center [388, 207] width 777 height 414
click at [537, 53] on mat-icon "close" at bounding box center [537, 55] width 11 height 11
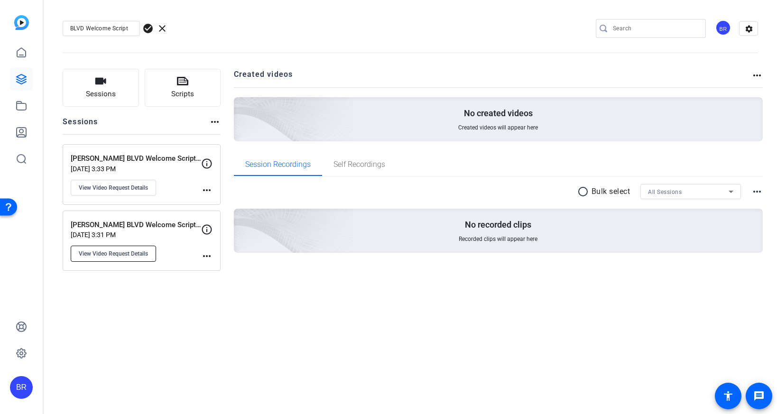
click at [110, 252] on span "View Video Request Details" at bounding box center [113, 254] width 69 height 8
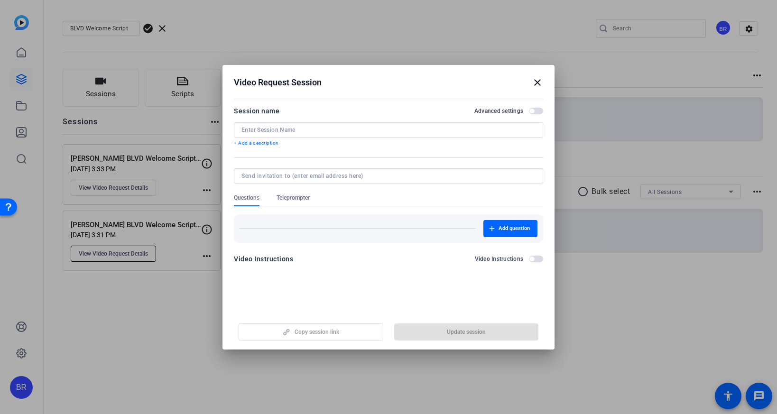
type input "Jennifer Windbeck BLVD Welcome Script Intro/Outro"
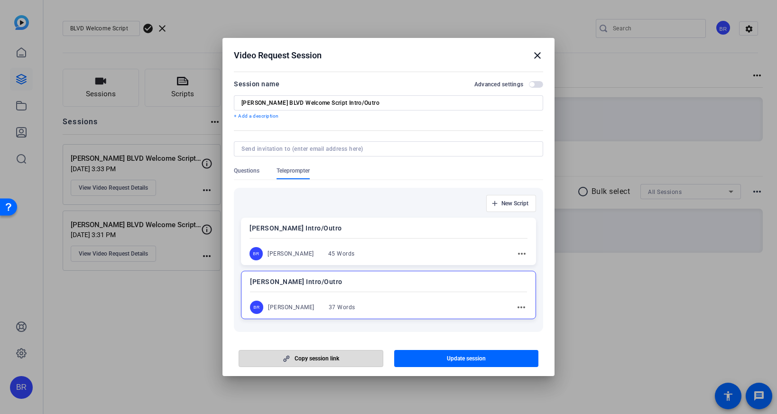
click at [328, 359] on span "Copy session link" at bounding box center [317, 359] width 45 height 8
click at [536, 56] on mat-icon "close" at bounding box center [537, 55] width 11 height 11
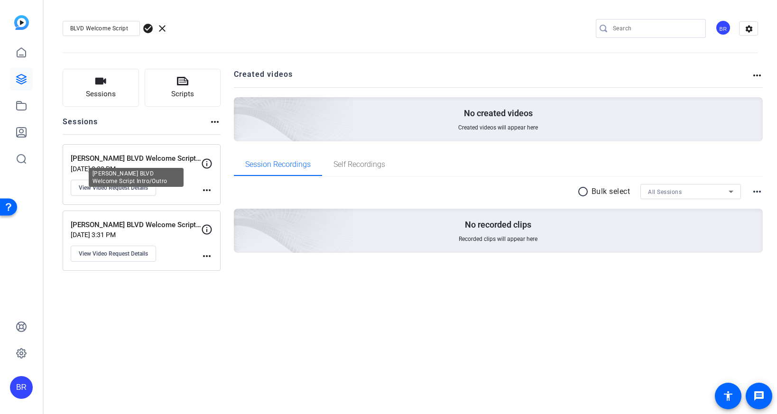
click at [97, 157] on p "[PERSON_NAME] BLVD Welcome Script Intro/Outro" at bounding box center [136, 158] width 130 height 11
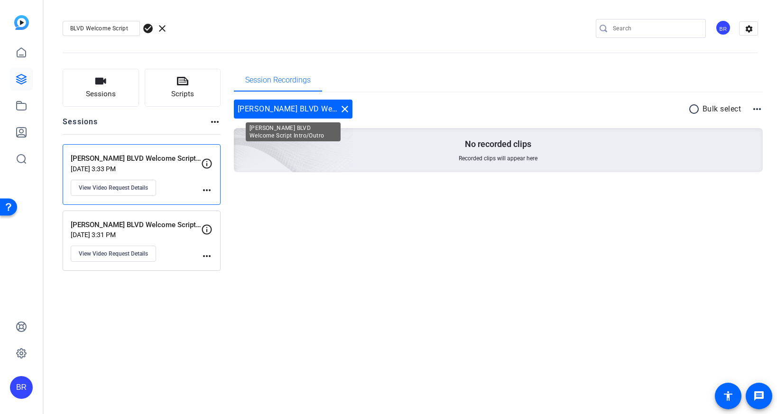
click at [344, 111] on mat-icon "close" at bounding box center [344, 108] width 11 height 11
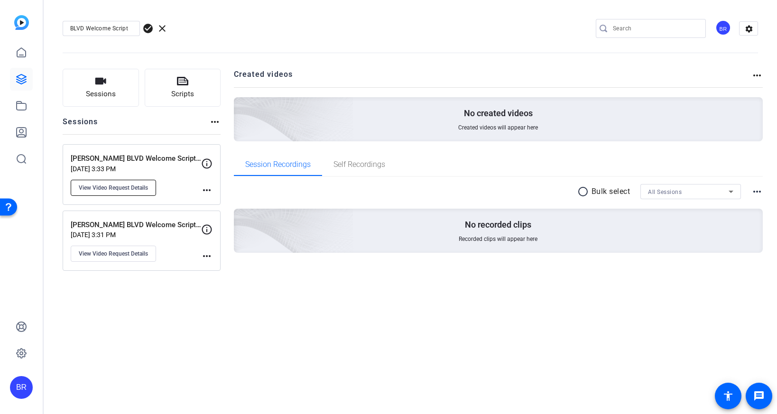
click at [95, 189] on span "View Video Request Details" at bounding box center [113, 188] width 69 height 8
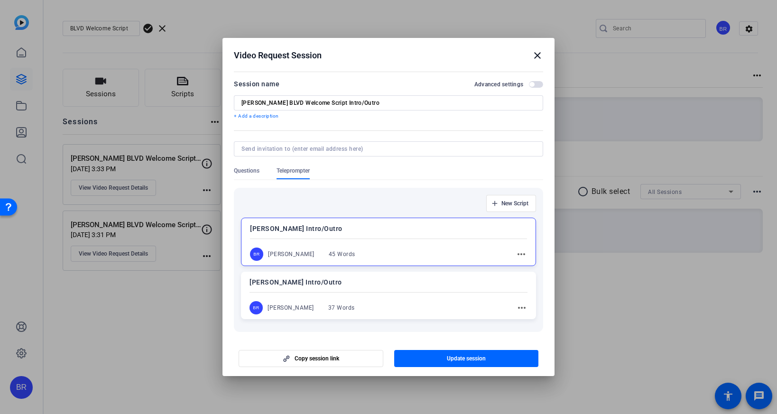
click at [314, 105] on input "[PERSON_NAME] BLVD Welcome Script Intro/Outro" at bounding box center [388, 103] width 294 height 8
click at [537, 58] on mat-icon "close" at bounding box center [537, 55] width 11 height 11
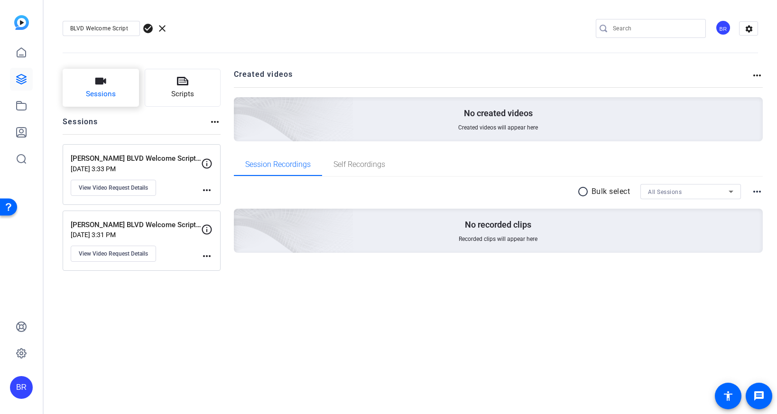
click at [106, 86] on icon "button" at bounding box center [100, 80] width 11 height 11
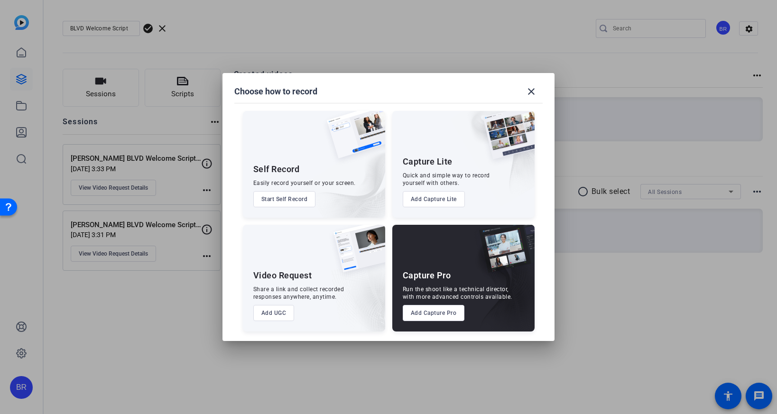
click at [272, 312] on button "Add UGC" at bounding box center [273, 313] width 41 height 16
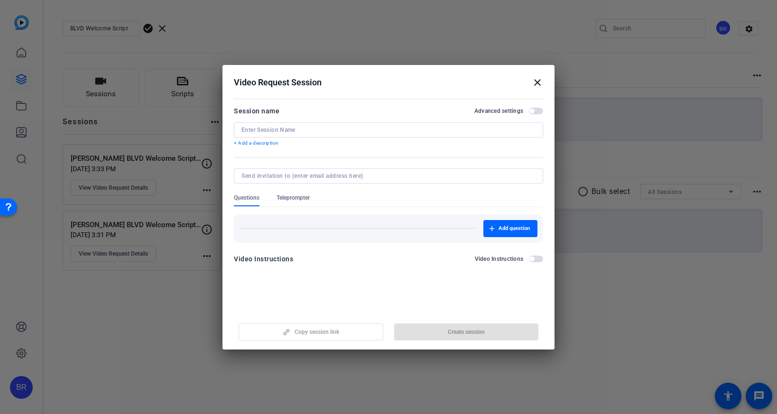
click at [357, 127] on input at bounding box center [388, 130] width 294 height 8
paste input "[PERSON_NAME] BLVD Welcome Script Intro/Outro"
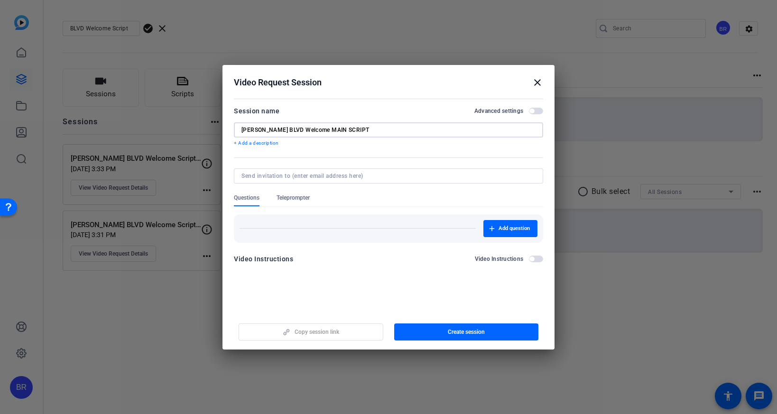
type input "Jen Schurich BLVD Welcome MAIN SCRIPT"
click at [300, 198] on span "Teleprompter" at bounding box center [293, 198] width 33 height 8
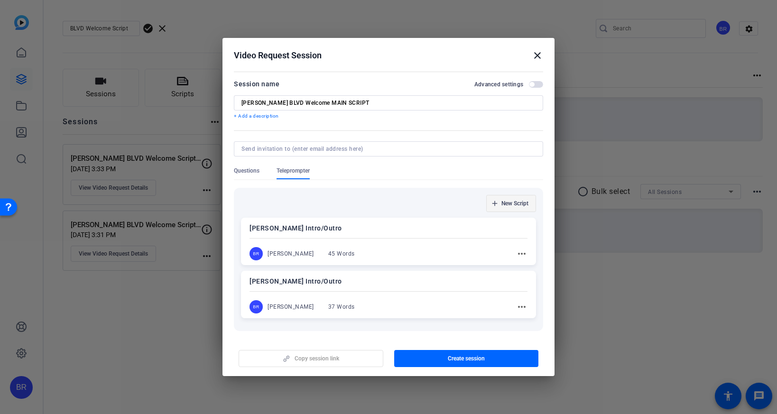
click at [512, 202] on span "New Script" at bounding box center [514, 204] width 27 height 8
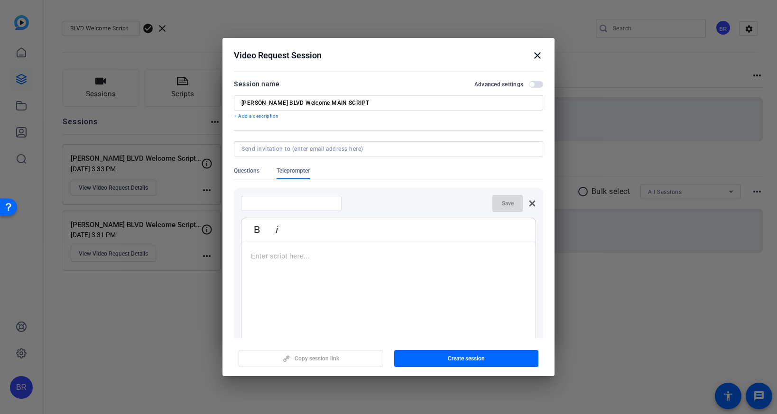
click at [301, 103] on input "Jen Schurich BLVD Welcome MAIN SCRIPT" at bounding box center [388, 103] width 294 height 8
click at [531, 202] on icon at bounding box center [532, 204] width 6 height 6
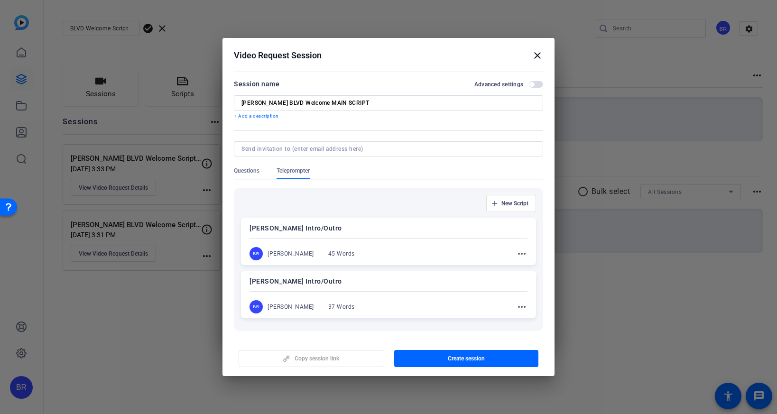
click at [288, 227] on p "[PERSON_NAME] Intro/Outro" at bounding box center [388, 227] width 278 height 11
click at [288, 227] on p "[PERSON_NAME] Intro/Outro" at bounding box center [388, 228] width 277 height 11
click at [288, 227] on p "[PERSON_NAME] Intro/Outro" at bounding box center [388, 227] width 278 height 11
copy p "[PERSON_NAME] Intro/Outro"
click at [509, 203] on span "New Script" at bounding box center [514, 204] width 27 height 8
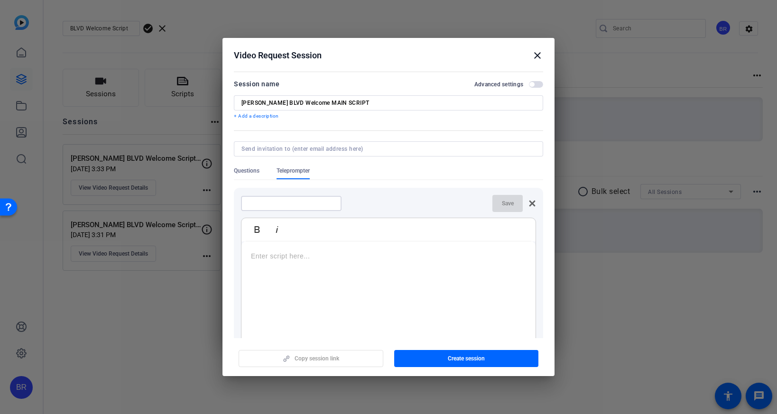
click at [263, 205] on input at bounding box center [291, 204] width 85 height 8
paste input "[PERSON_NAME] Intro/Outro"
type input "Jen Schurich Intro/Outro MAIN SCRIPT"
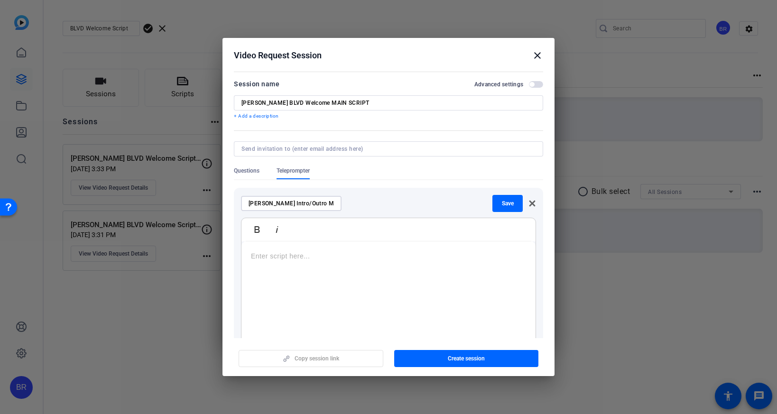
click at [262, 257] on p at bounding box center [388, 256] width 275 height 10
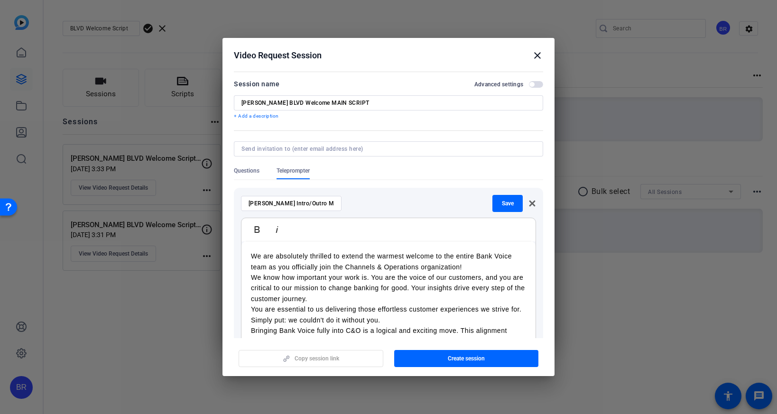
click at [468, 266] on p "We are absolutely thrilled to extend the warmest welcome to the entire Bank Voi…" at bounding box center [388, 261] width 275 height 21
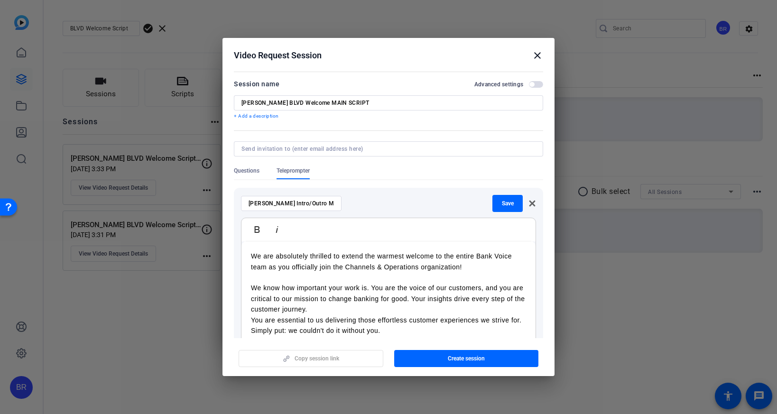
click at [351, 311] on p "We know how important your work is. You are the voice of our customers, and you…" at bounding box center [388, 299] width 275 height 32
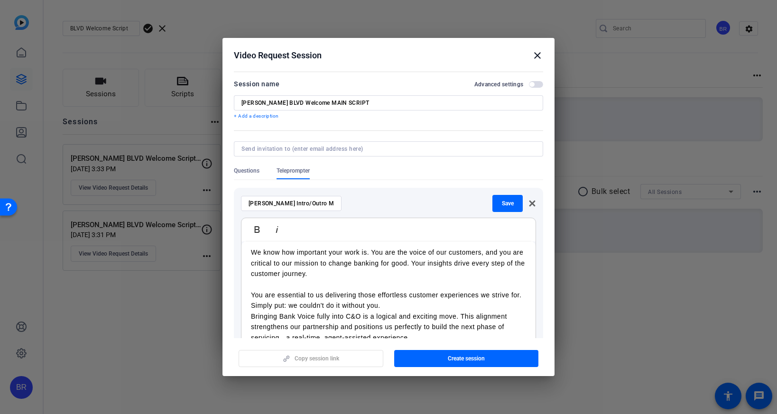
scroll to position [55, 0]
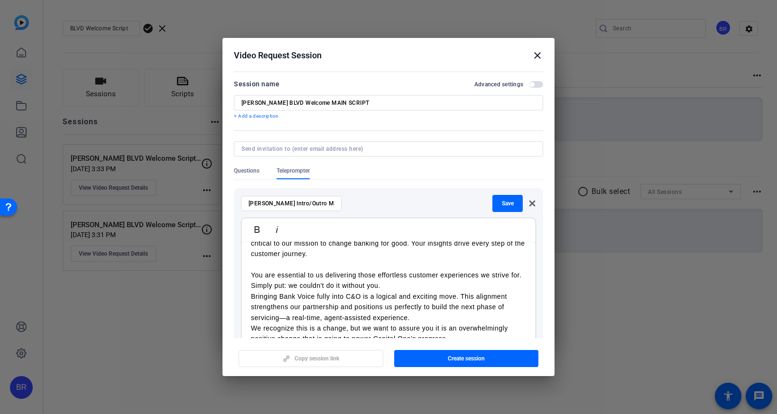
click at [390, 290] on p "You are essential to us delivering those effortless customer experiences we str…" at bounding box center [388, 280] width 275 height 21
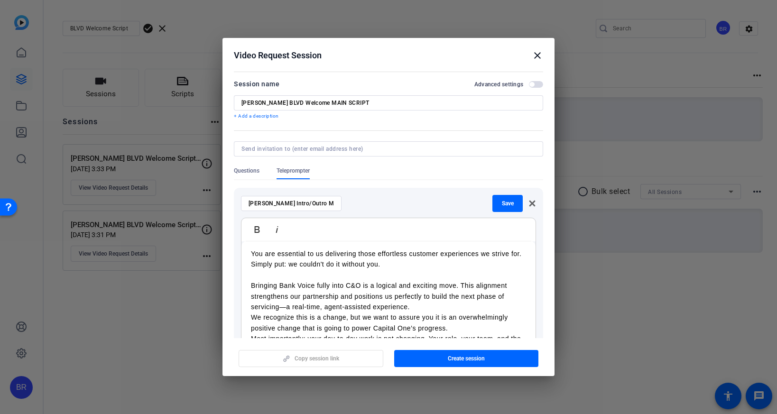
scroll to position [90, 0]
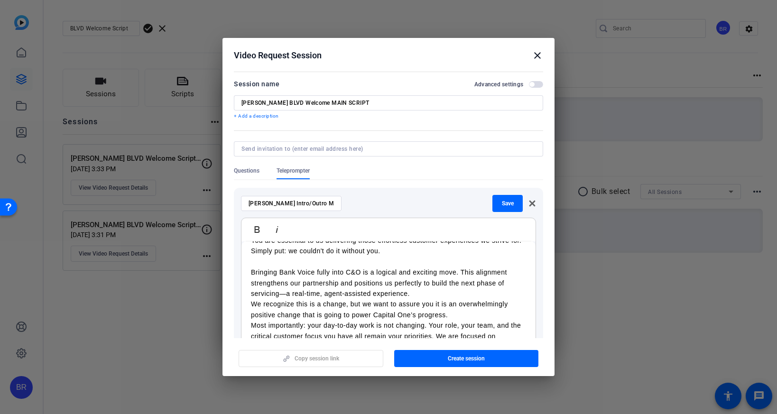
click at [440, 294] on p "Bringing Bank Voice fully into C&O is a logical and exciting move. This alignme…" at bounding box center [388, 283] width 275 height 32
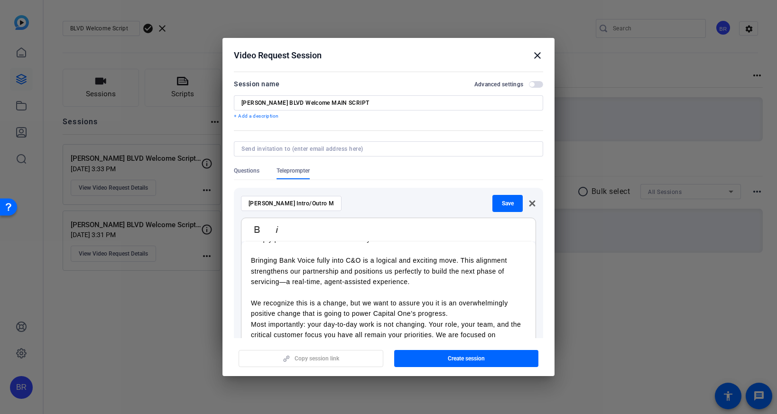
click at [452, 314] on p "We recognize this is a change, but we want to assure you it is an overwhelmingl…" at bounding box center [388, 308] width 275 height 21
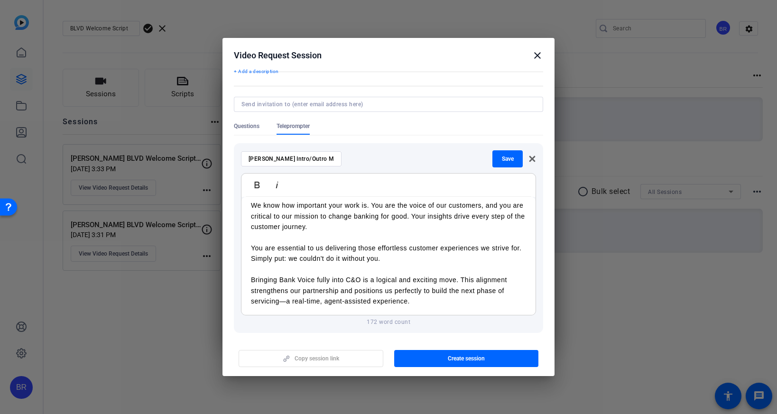
scroll to position [0, 0]
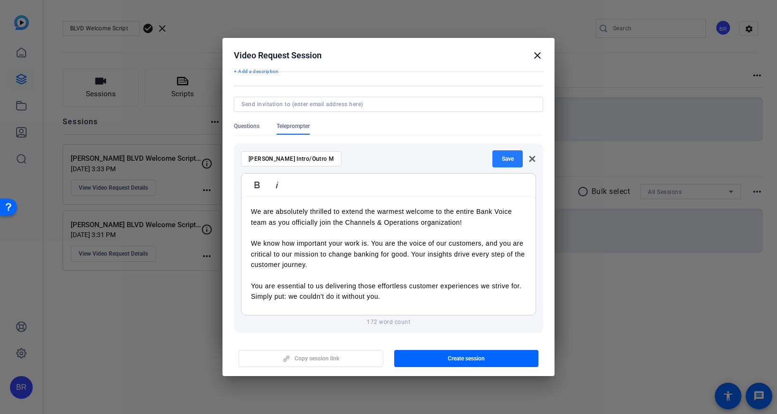
click at [505, 163] on span "button" at bounding box center [507, 158] width 30 height 23
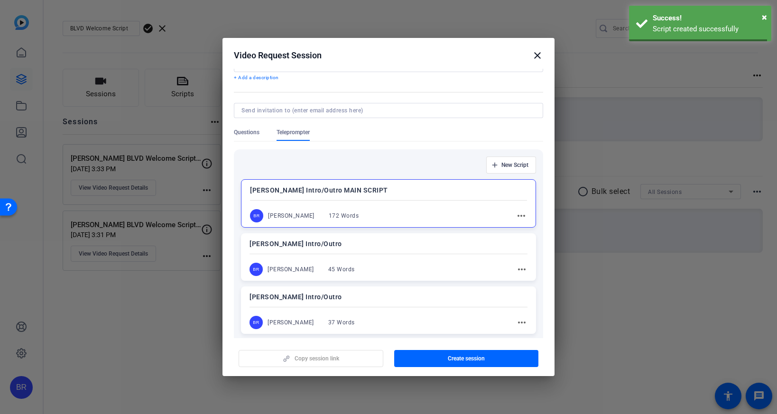
scroll to position [45, 0]
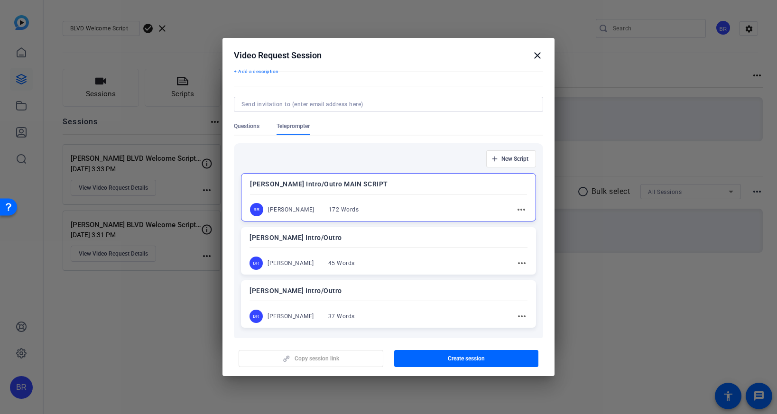
click at [391, 183] on p "Jen Schurich Intro/Outro MAIN SCRIPT" at bounding box center [388, 183] width 277 height 11
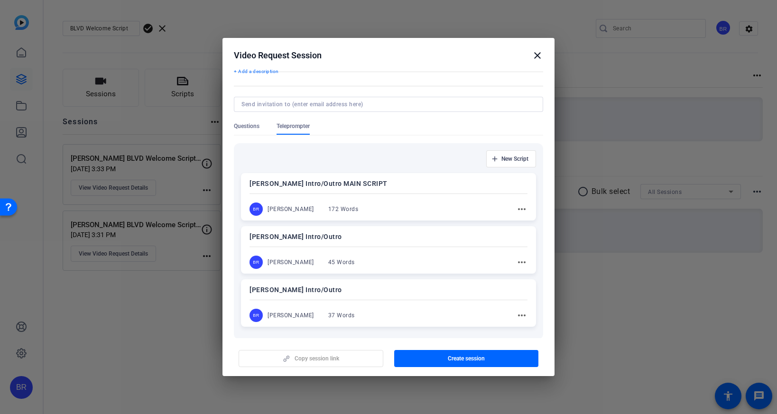
click at [383, 180] on p "Jen Schurich Intro/Outro MAIN SCRIPT" at bounding box center [388, 183] width 278 height 11
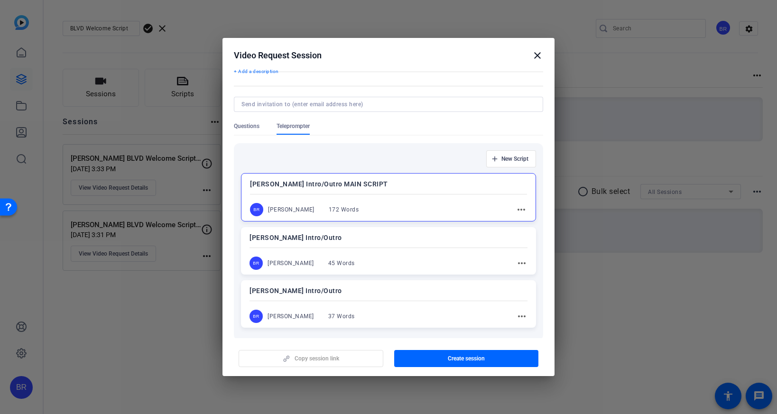
click at [378, 180] on p "Jen Schurich Intro/Outro MAIN SCRIPT" at bounding box center [388, 183] width 277 height 11
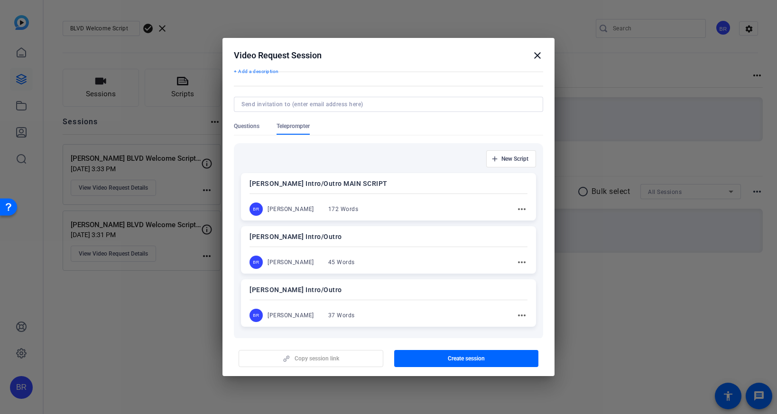
click at [378, 180] on p "Jen Schurich Intro/Outro MAIN SCRIPT" at bounding box center [388, 183] width 278 height 11
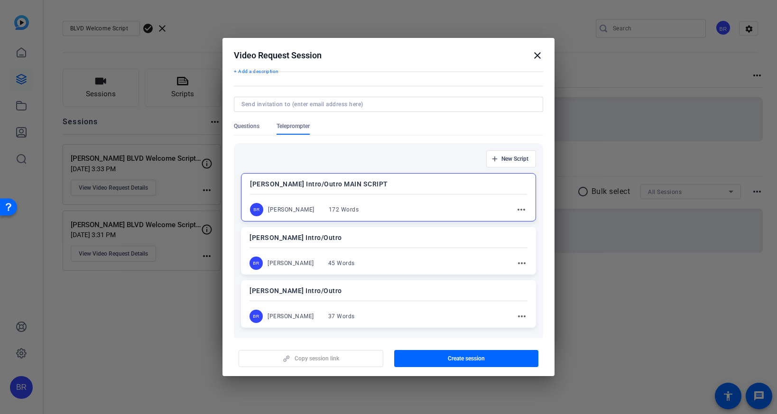
click at [520, 209] on mat-icon "more_horiz" at bounding box center [521, 209] width 11 height 11
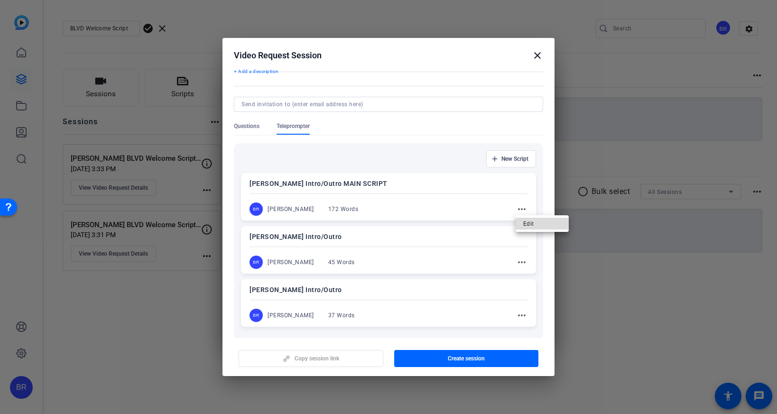
click at [528, 224] on span "Edit" at bounding box center [542, 223] width 38 height 11
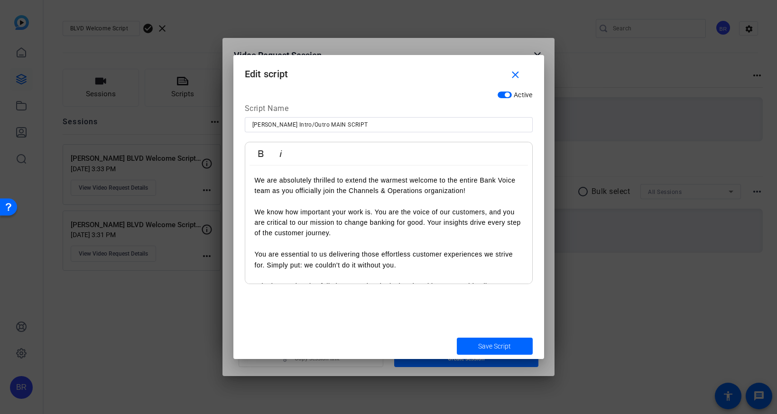
drag, startPoint x: 398, startPoint y: 264, endPoint x: 233, endPoint y: 230, distance: 168.6
click at [233, 230] on div "Active Script Name Jen Schurich Intro/Outro MAIN SCRIPT Bold Italic We are abso…" at bounding box center [388, 209] width 311 height 247
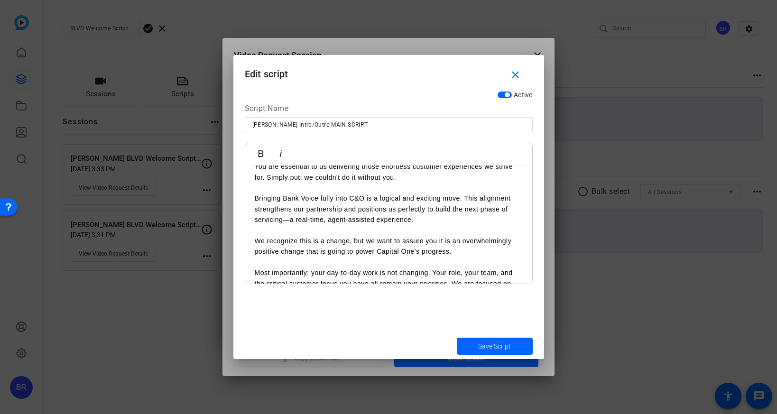
scroll to position [77, 0]
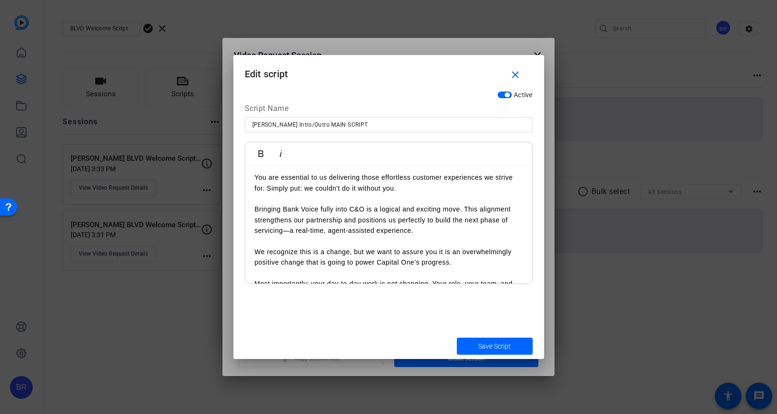
click at [327, 222] on p "Bringing Bank Voice fully into C&O is a logical and exciting move. This alignme…" at bounding box center [389, 220] width 268 height 32
click at [488, 345] on span "Save Script" at bounding box center [494, 346] width 33 height 10
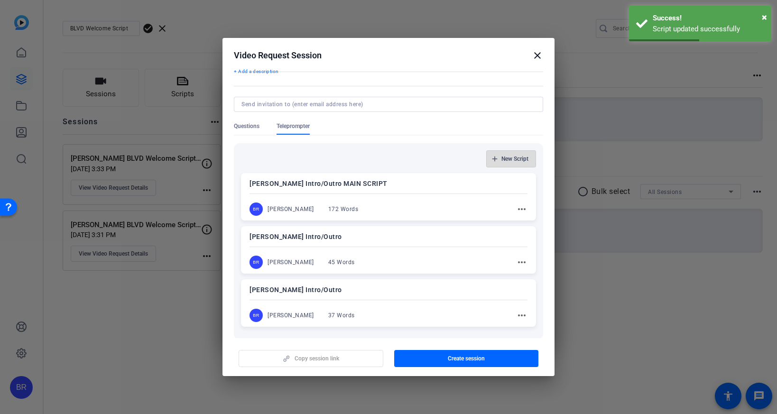
click at [508, 163] on span "button" at bounding box center [511, 158] width 49 height 23
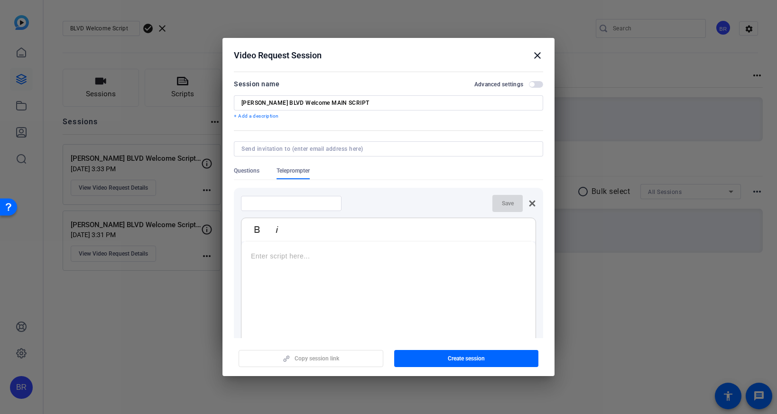
click at [537, 57] on mat-icon "close" at bounding box center [537, 55] width 11 height 11
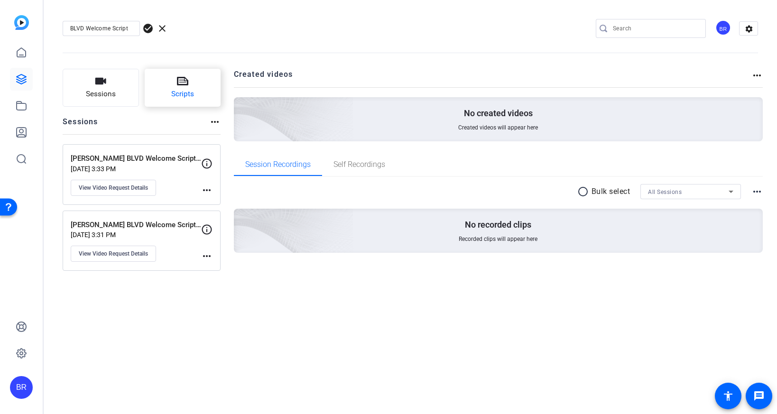
click at [200, 87] on button "Scripts" at bounding box center [183, 88] width 76 height 38
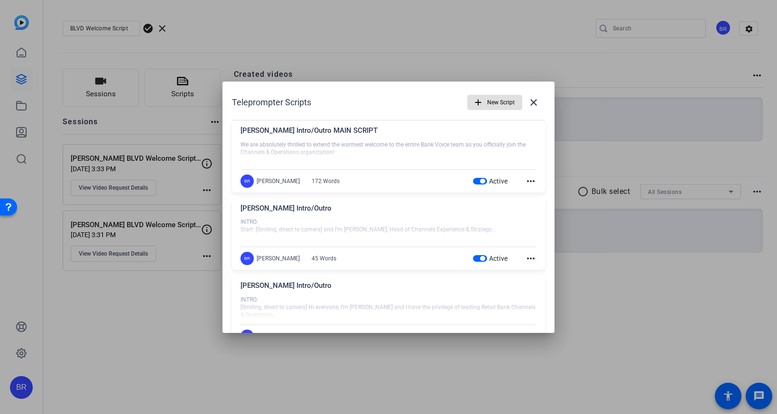
click at [501, 101] on span "New Script" at bounding box center [501, 102] width 28 height 18
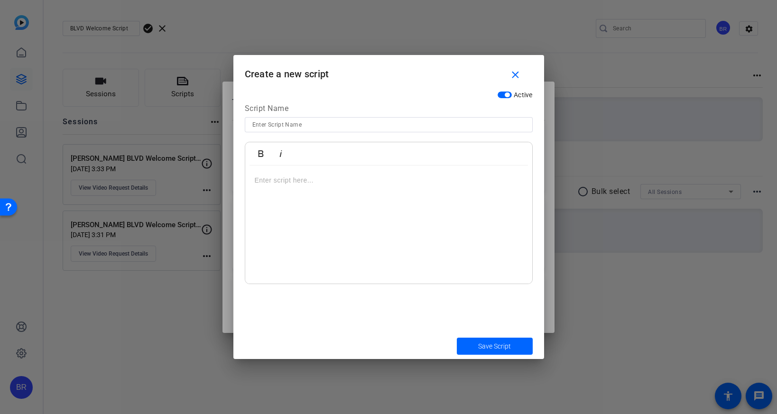
click at [286, 185] on p at bounding box center [389, 180] width 268 height 10
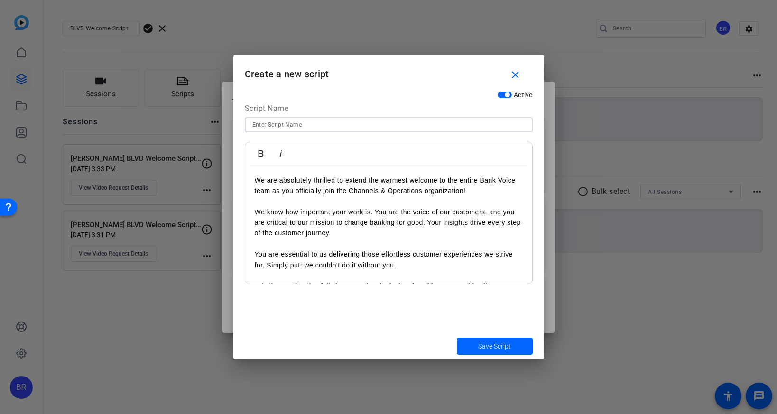
click at [297, 123] on input at bounding box center [388, 124] width 273 height 11
type input "Jennifer Windbeck MAIN SCRIPT"
click at [478, 344] on span "submit" at bounding box center [495, 346] width 76 height 23
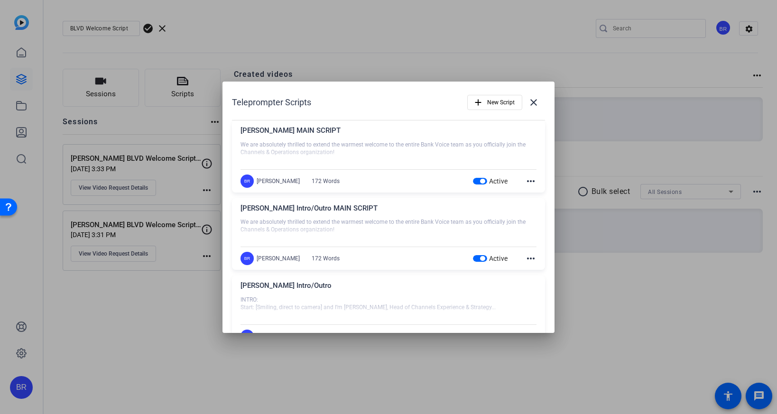
click at [531, 258] on mat-icon "more_horiz" at bounding box center [530, 258] width 11 height 11
click at [538, 269] on span "Edit" at bounding box center [552, 272] width 38 height 11
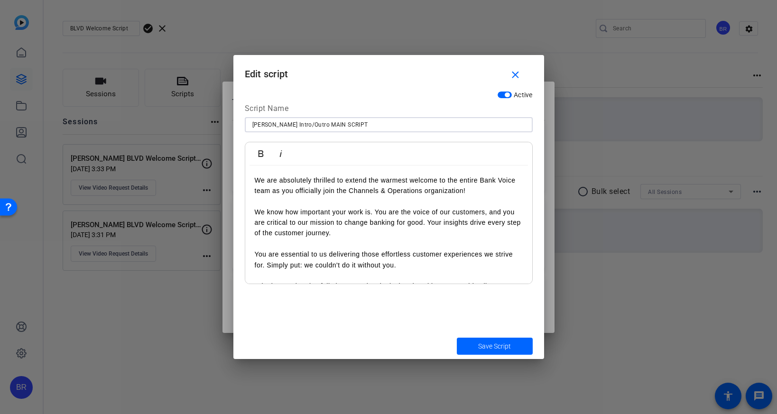
drag, startPoint x: 320, startPoint y: 125, endPoint x: 288, endPoint y: 126, distance: 31.8
click at [288, 126] on input "Jen Schurich Intro/Outro MAIN SCRIPT" at bounding box center [388, 124] width 273 height 11
type input "Jen Schurich MAIN SCRIPT"
click at [498, 344] on span "Save Script" at bounding box center [494, 346] width 33 height 10
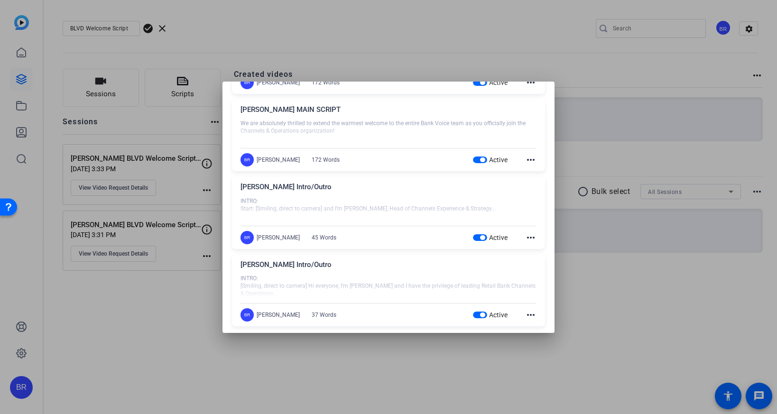
scroll to position [108, 0]
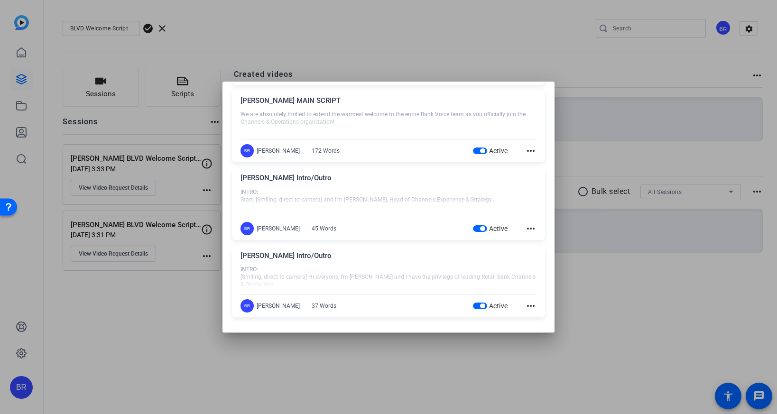
click at [161, 287] on div at bounding box center [388, 207] width 777 height 414
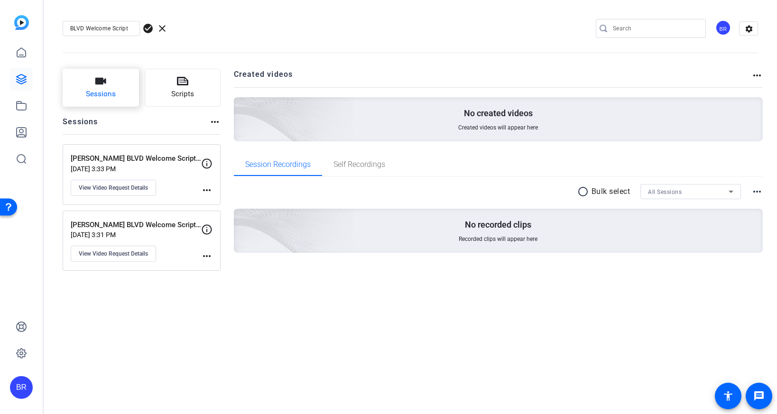
click at [119, 83] on button "Sessions" at bounding box center [101, 88] width 76 height 38
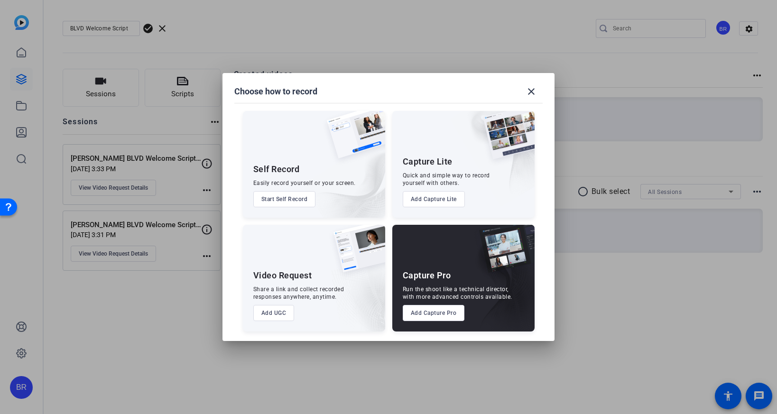
click at [279, 321] on div "Video Request Share a link and collect recorded responses anywhere, anytime. Ad…" at bounding box center [314, 278] width 142 height 107
click at [277, 310] on button "Add UGC" at bounding box center [273, 313] width 41 height 16
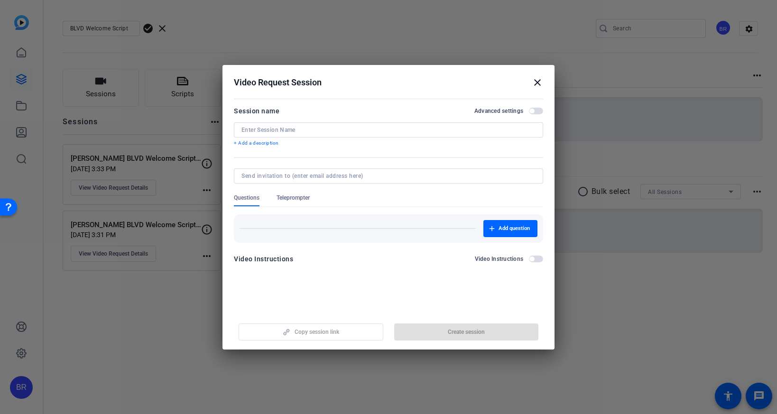
click at [279, 129] on input at bounding box center [388, 130] width 294 height 8
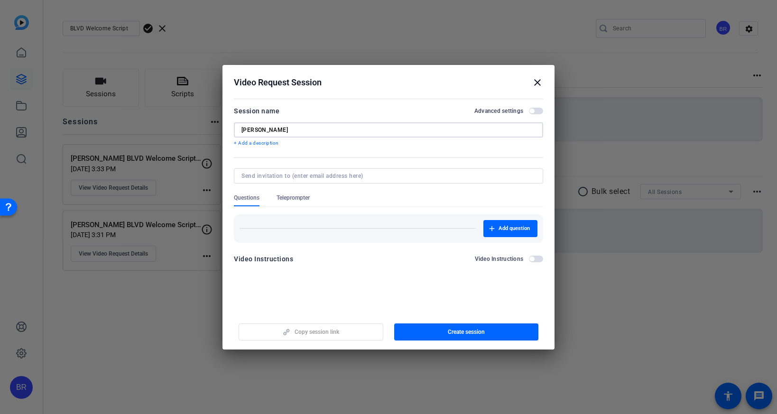
paste input "BLVD Welcome Script"
type input "Jen Schurich BLVD Welcome MAIN SCRIPT"
click at [298, 200] on span "Teleprompter" at bounding box center [293, 198] width 33 height 8
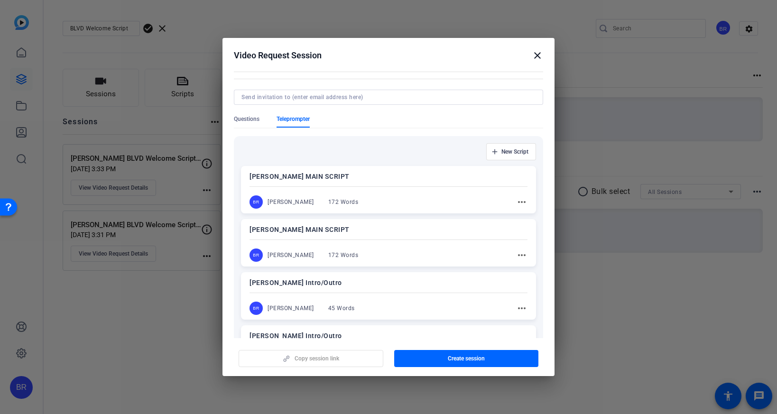
scroll to position [54, 0]
click at [356, 235] on div "Jen Schurich MAIN SCRIPT BR Brent Reese 172 Words more_horiz" at bounding box center [388, 240] width 295 height 47
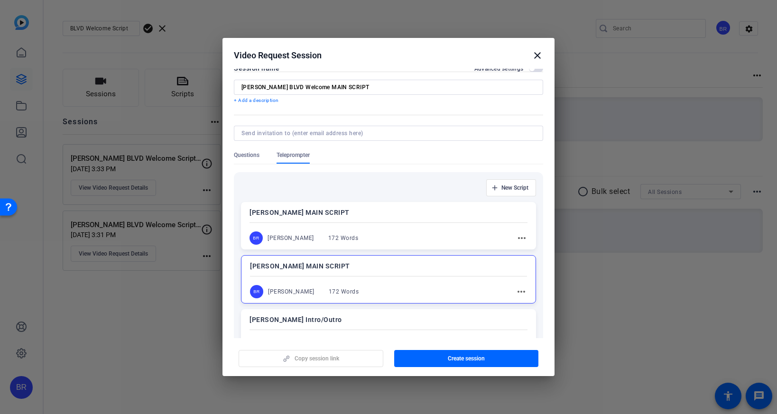
scroll to position [0, 0]
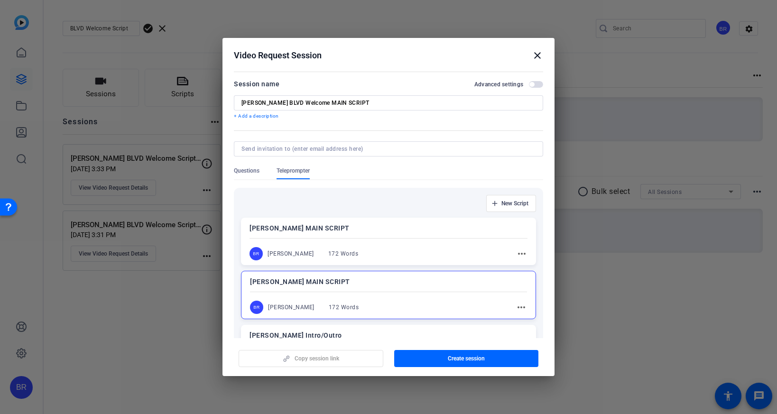
click at [345, 102] on input "Jen Schurich BLVD Welcome MAIN SCRIPT" at bounding box center [388, 103] width 294 height 8
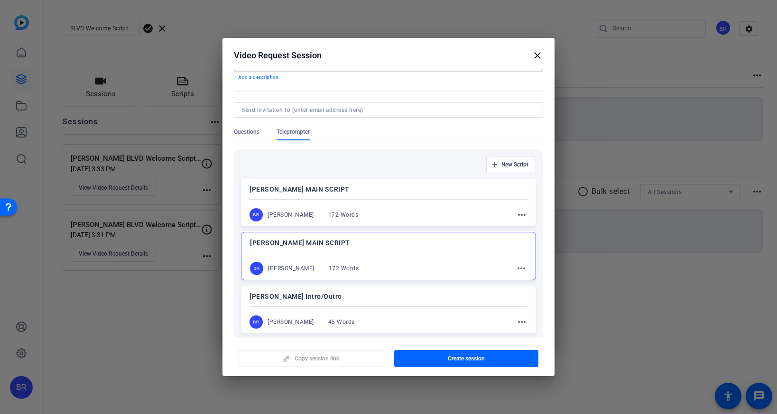
scroll to position [52, 0]
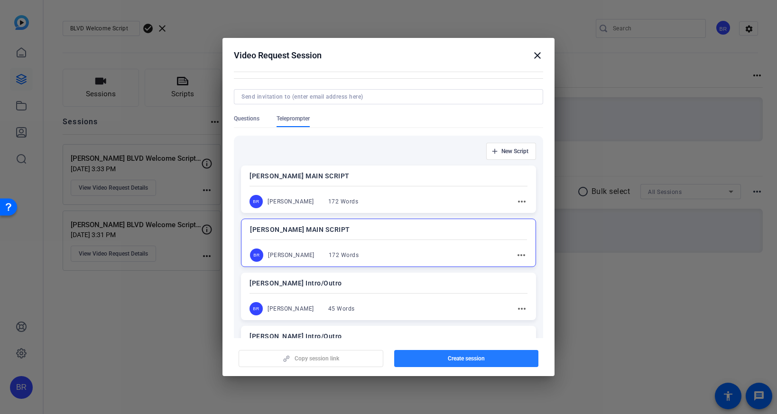
click at [437, 354] on span "button" at bounding box center [466, 358] width 145 height 23
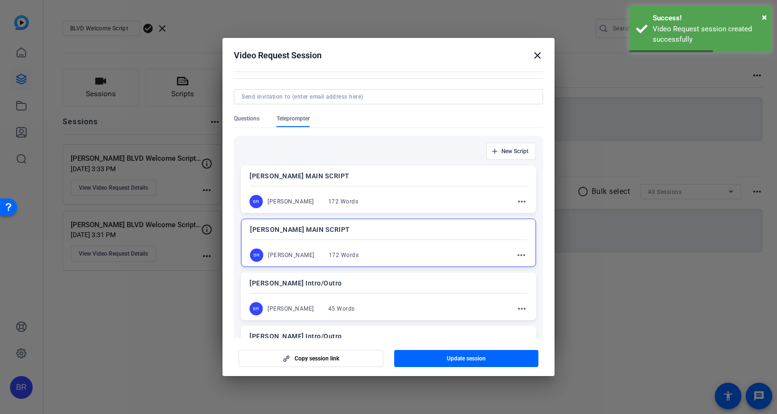
click at [537, 56] on mat-icon "close" at bounding box center [537, 55] width 11 height 11
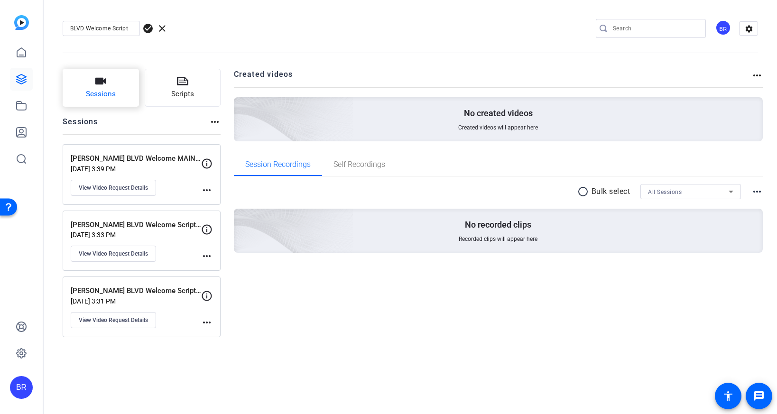
click at [111, 88] on button "Sessions" at bounding box center [101, 88] width 76 height 38
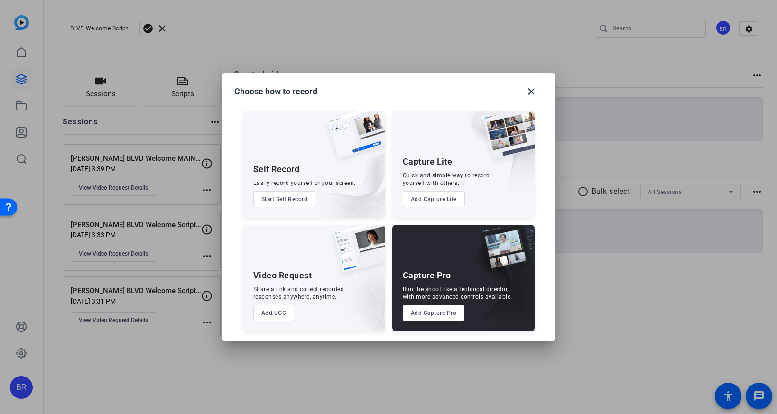
click at [279, 313] on button "Add UGC" at bounding box center [273, 313] width 41 height 16
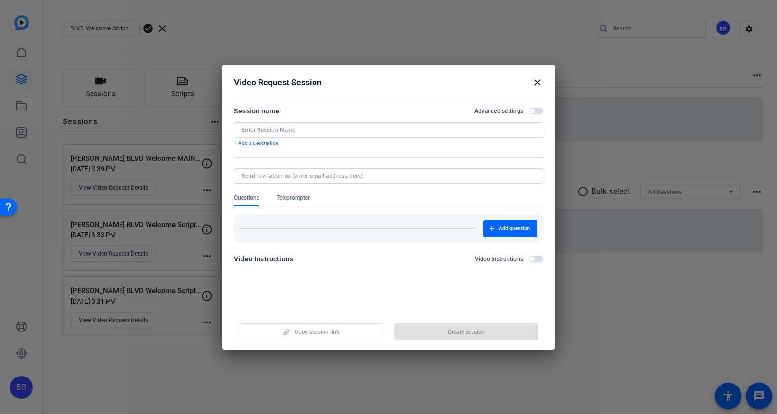
click at [264, 128] on input at bounding box center [388, 130] width 294 height 8
paste input "https://capture.openreel.com/ugc-subject/0ac6d5c84"
type input "https://capture.openreel.com/ugc-subject/0ac6d5c84"
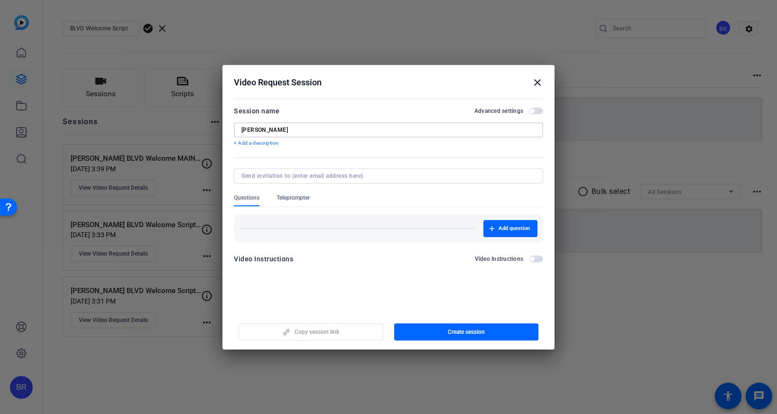
paste input "BLVD Welcome Script"
type input "Jennifer Windbeck BLVD Welcome MAIN SCRIPT"
click at [294, 203] on span "Teleprompter" at bounding box center [293, 200] width 33 height 12
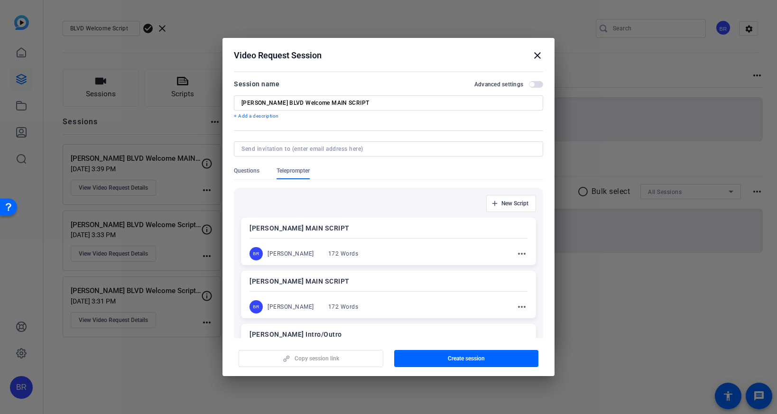
click at [379, 237] on div at bounding box center [388, 238] width 278 height 3
click at [459, 361] on span "Create session" at bounding box center [466, 359] width 37 height 8
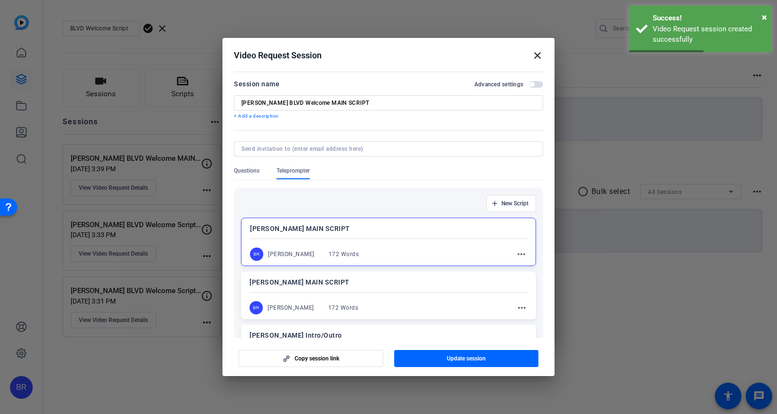
click at [537, 53] on mat-icon "close" at bounding box center [537, 55] width 11 height 11
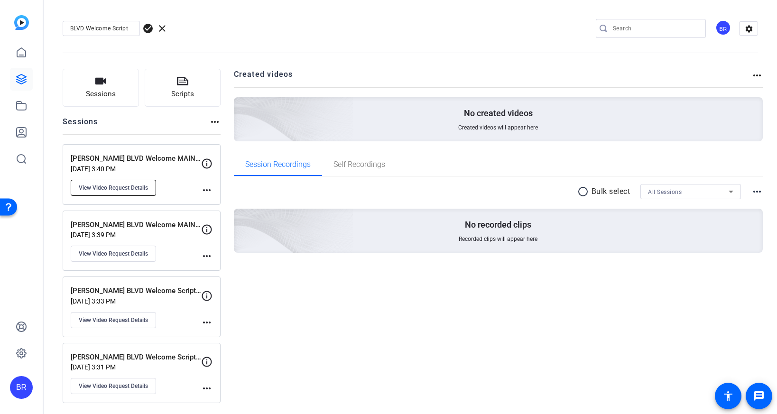
scroll to position [1, 0]
click at [113, 187] on span "View Video Request Details" at bounding box center [113, 187] width 69 height 8
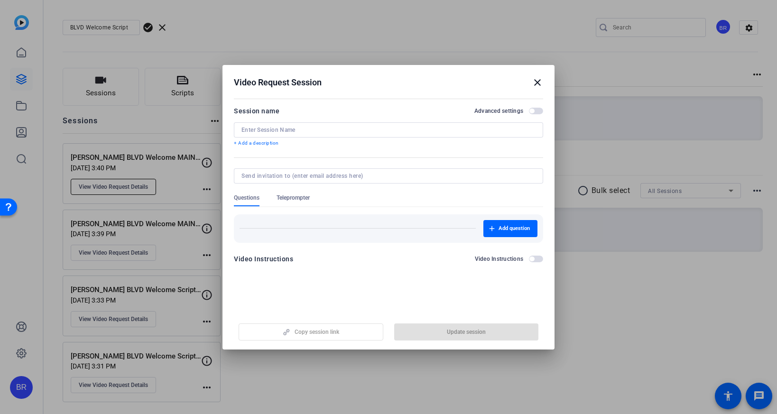
type input "Jennifer Windbeck BLVD Welcome MAIN SCRIPT"
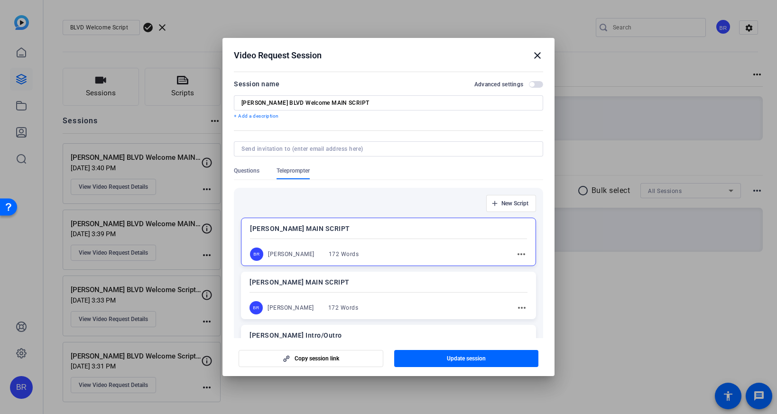
click at [537, 57] on mat-icon "close" at bounding box center [537, 55] width 11 height 11
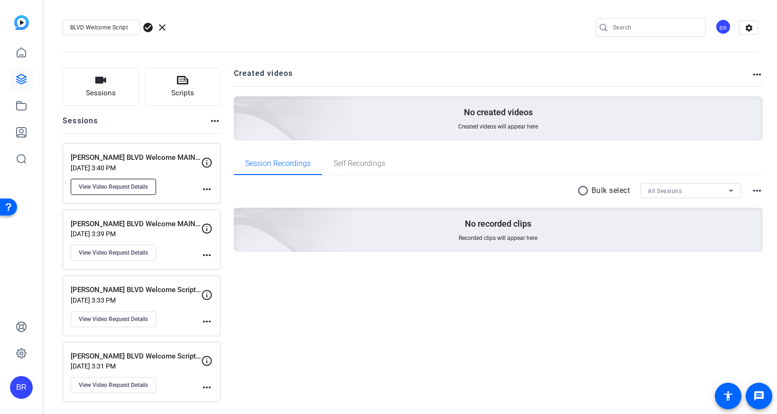
click at [120, 188] on span "View Video Request Details" at bounding box center [113, 187] width 69 height 8
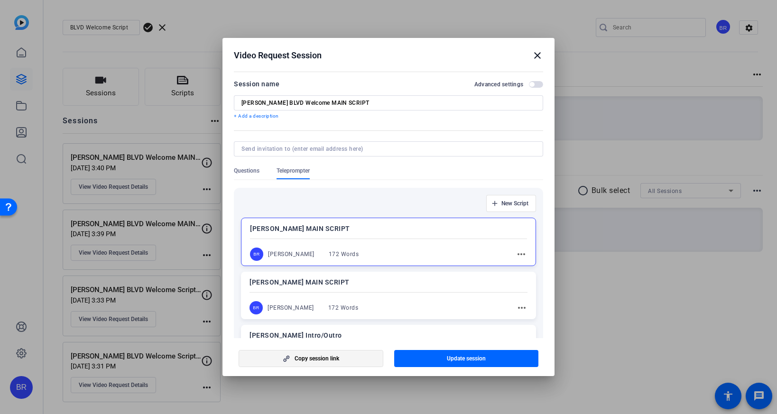
click at [297, 357] on span "Copy session link" at bounding box center [317, 359] width 45 height 8
click at [532, 55] on mat-icon "close" at bounding box center [537, 55] width 11 height 11
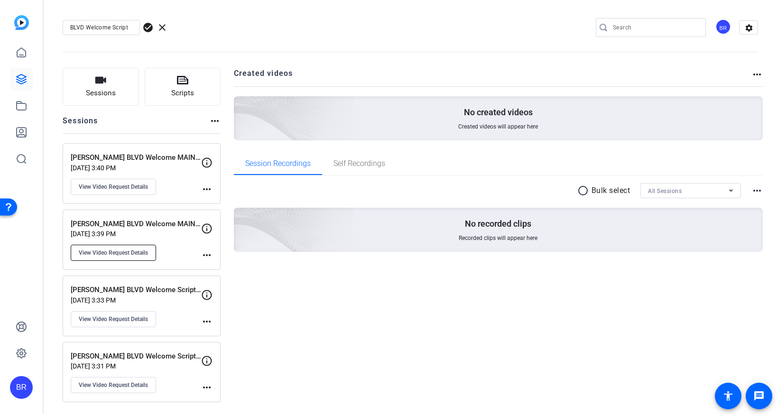
click at [119, 251] on span "View Video Request Details" at bounding box center [113, 253] width 69 height 8
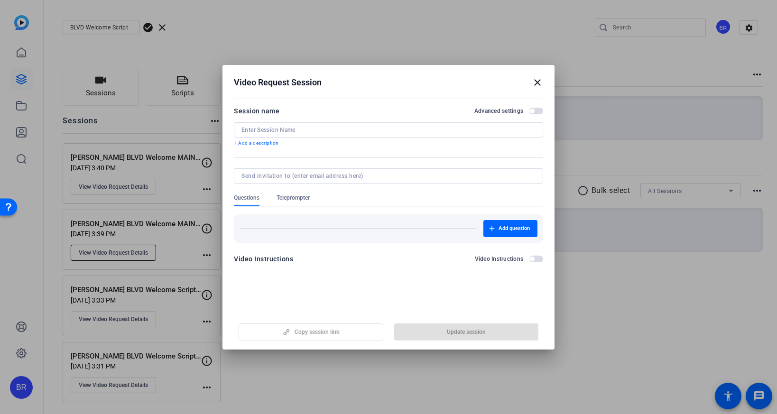
type input "Jen Schurich BLVD Welcome MAIN SCRIPT"
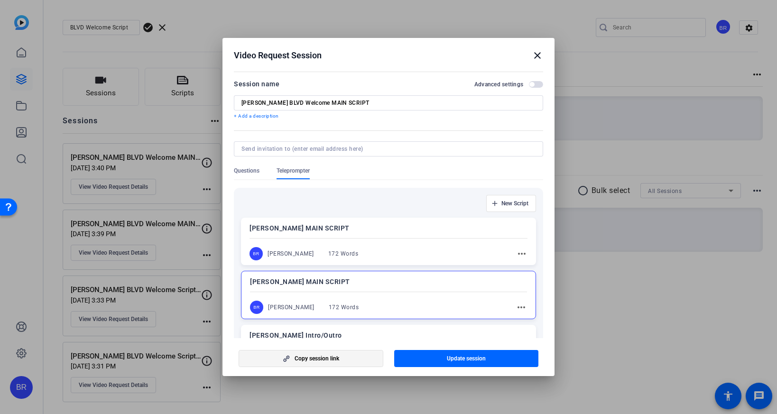
click at [323, 356] on span "Copy session link" at bounding box center [317, 359] width 45 height 8
click at [537, 54] on mat-icon "close" at bounding box center [537, 55] width 11 height 11
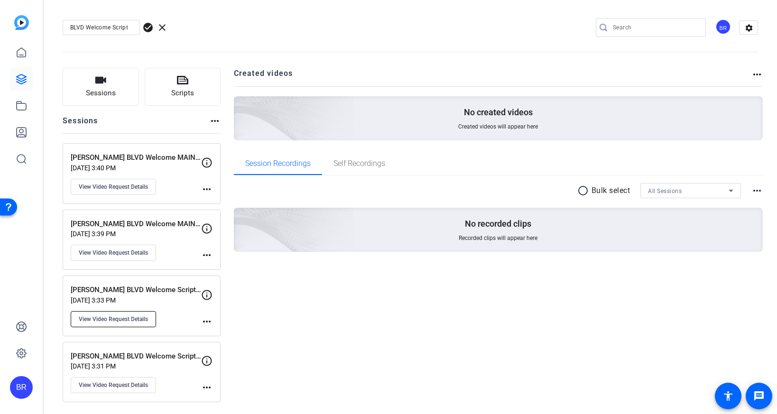
click at [121, 319] on span "View Video Request Details" at bounding box center [113, 319] width 69 height 8
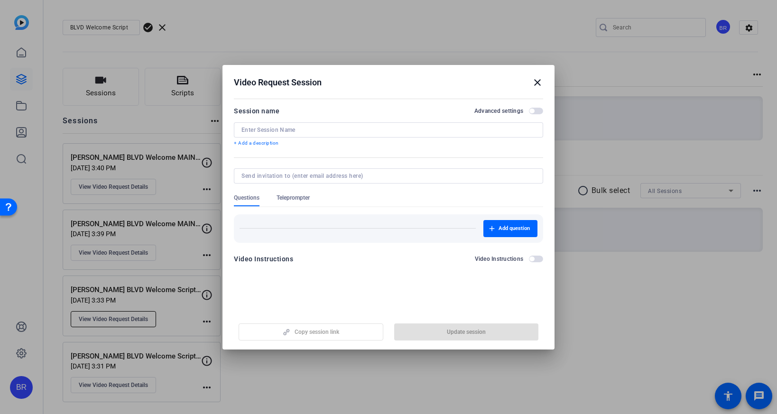
type input "[PERSON_NAME] BLVD Welcome Script Intro/Outro"
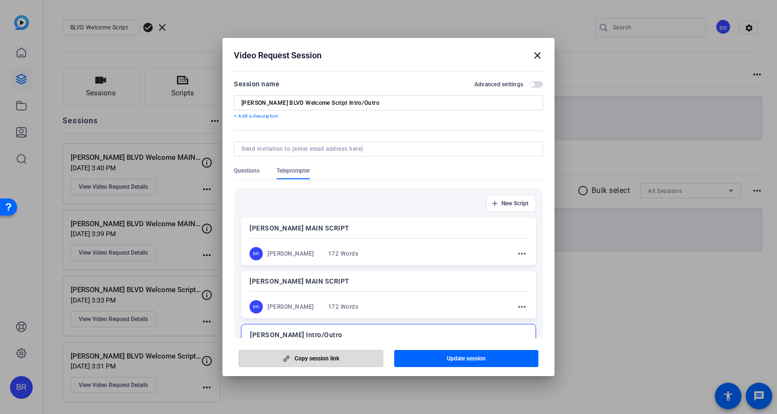
click at [312, 360] on span "Copy session link" at bounding box center [317, 359] width 45 height 8
click at [542, 57] on mat-icon "close" at bounding box center [537, 55] width 11 height 11
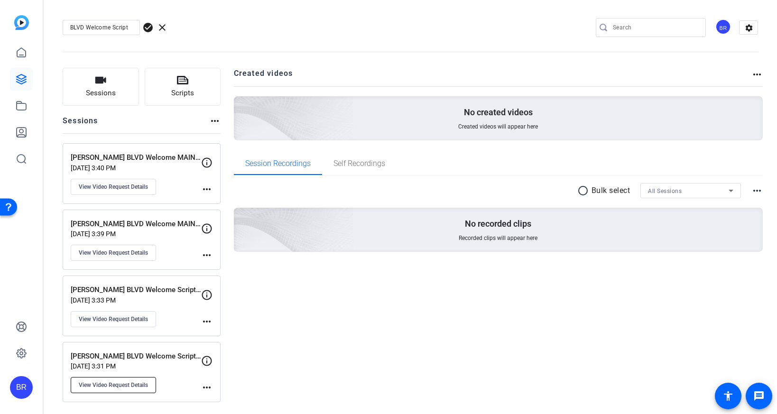
click at [92, 382] on span "View Video Request Details" at bounding box center [113, 385] width 69 height 8
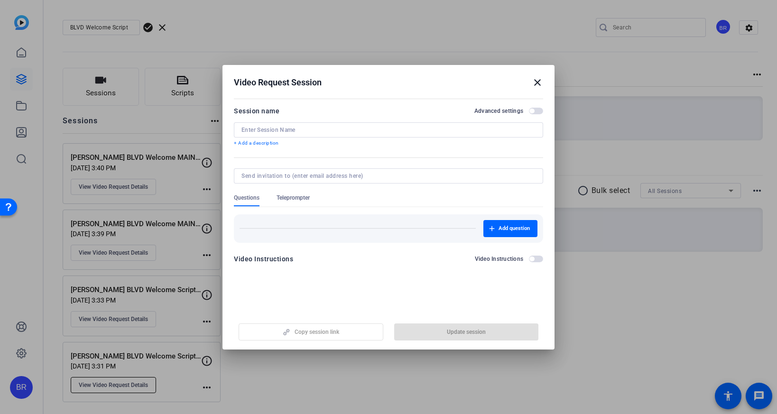
type input "Jennifer Windbeck BLVD Welcome Script Intro/Outro"
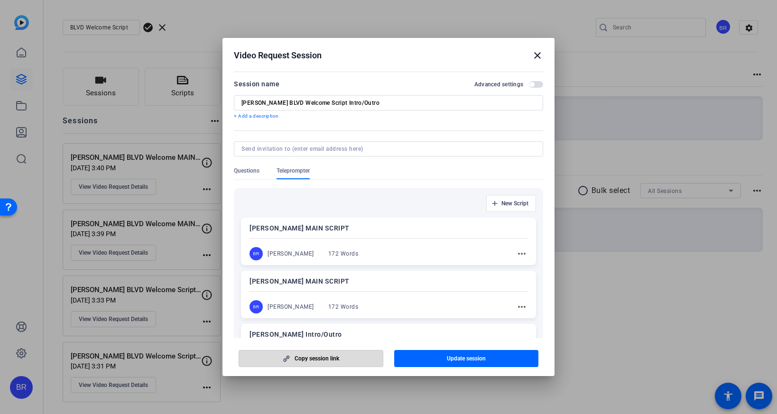
click at [305, 355] on span "Copy session link" at bounding box center [317, 359] width 45 height 8
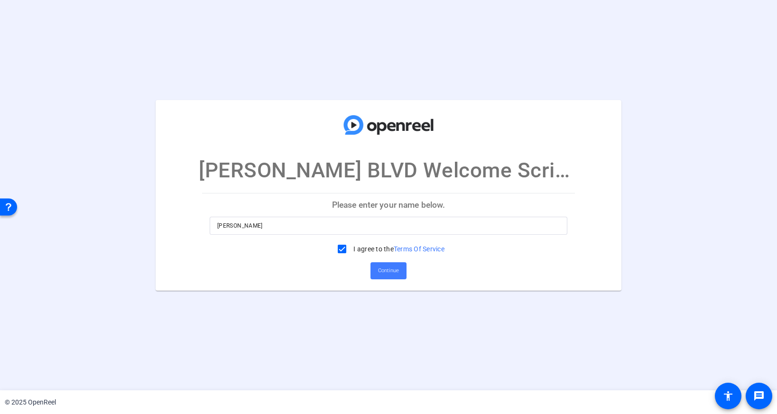
click at [384, 275] on span "Continue" at bounding box center [388, 271] width 21 height 14
click at [391, 270] on span "Continue" at bounding box center [388, 271] width 21 height 14
click at [390, 269] on span "Continue" at bounding box center [388, 271] width 21 height 14
click at [389, 271] on span "Continue" at bounding box center [388, 271] width 21 height 14
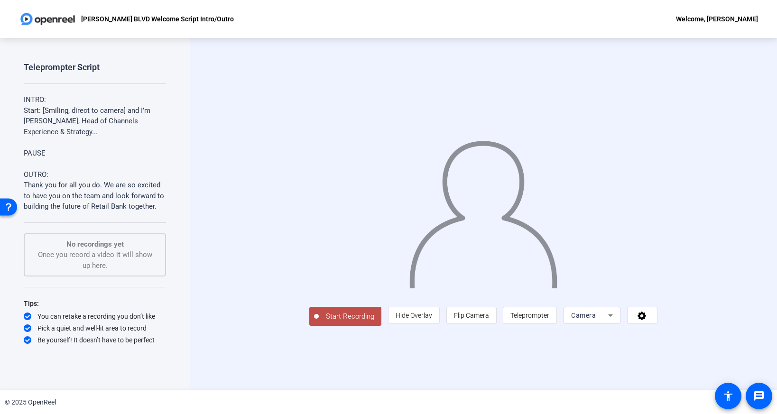
click at [126, 16] on p "Jen Schurich BLVD Welcome Script Intro/Outro" at bounding box center [157, 18] width 153 height 11
copy p "[PERSON_NAME] BLVD Welcome Script Intro/Outro"
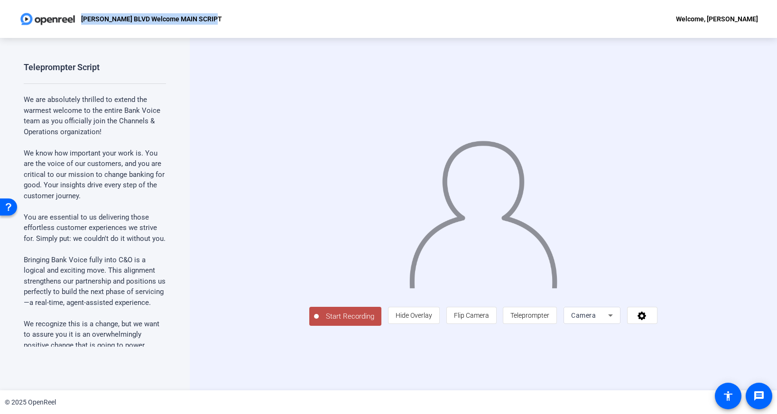
drag, startPoint x: 210, startPoint y: 18, endPoint x: 83, endPoint y: 17, distance: 127.6
click at [83, 17] on div "Jen Schurich BLVD Welcome MAIN SCRIPT Welcome, Brent Reese" at bounding box center [388, 19] width 777 height 38
copy p "Jen Schurich BLVD Welcome MAIN SCRIPT"
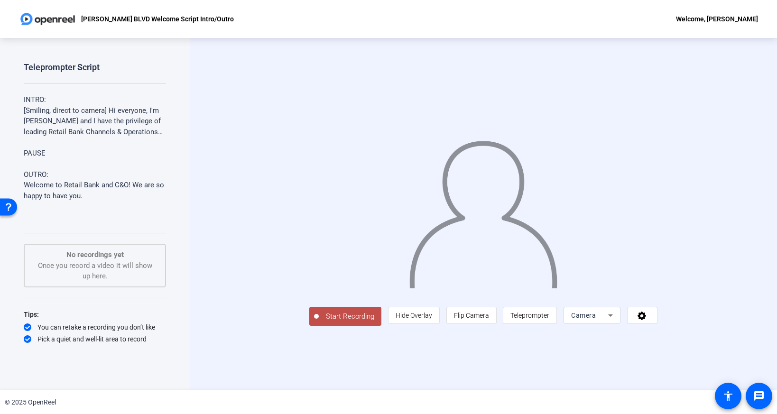
click at [182, 18] on p "Jennifer Windbeck BLVD Welcome Script Intro/Outro" at bounding box center [157, 18] width 153 height 11
copy p "Jennifer Windbeck BLVD Welcome Script Intro/Outro"
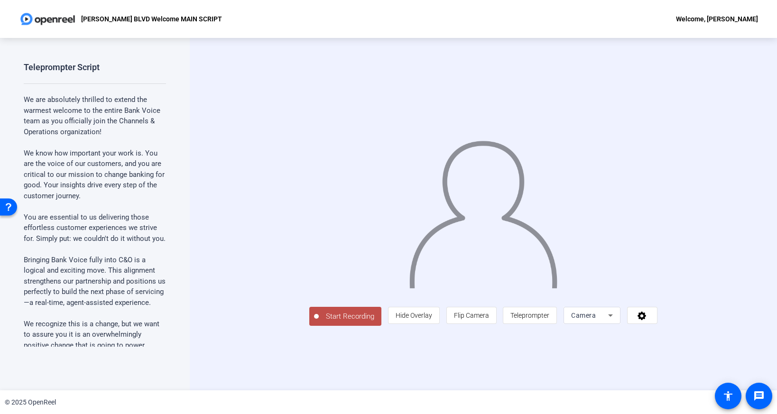
click at [212, 18] on p "[PERSON_NAME] BLVD Welcome MAIN SCRIPT" at bounding box center [151, 18] width 141 height 11
copy p "[PERSON_NAME] BLVD Welcome MAIN SCRIPT"
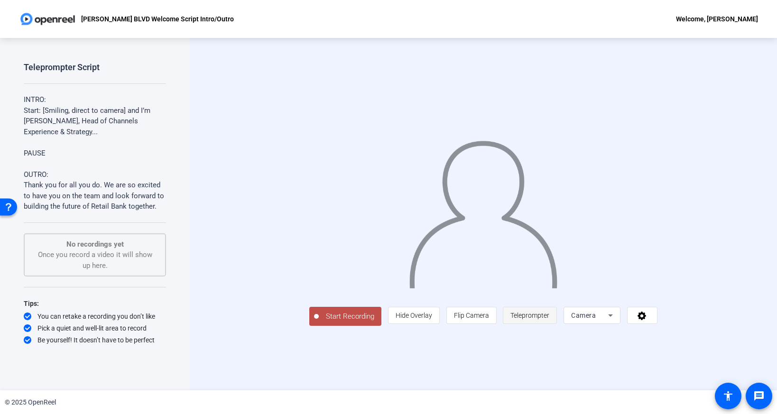
click at [549, 319] on span "Teleprompter" at bounding box center [529, 316] width 39 height 8
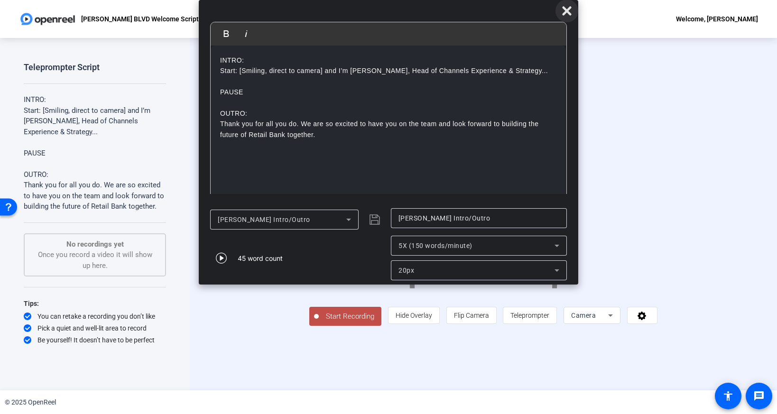
click at [569, 9] on icon at bounding box center [566, 10] width 9 height 9
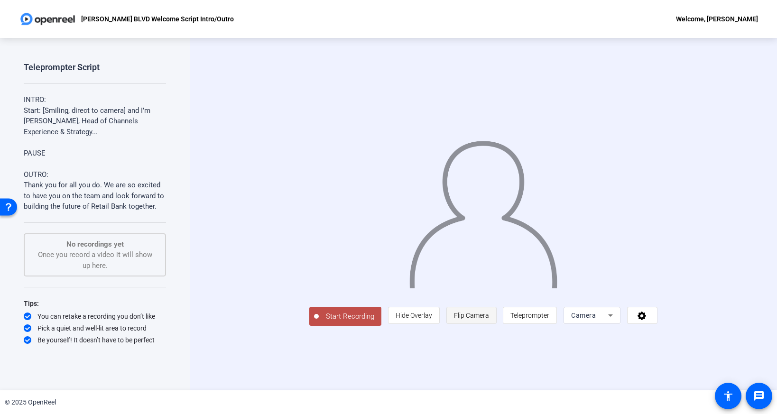
click at [489, 319] on span "Flip Camera" at bounding box center [471, 316] width 35 height 8
click at [616, 321] on icon at bounding box center [610, 315] width 11 height 11
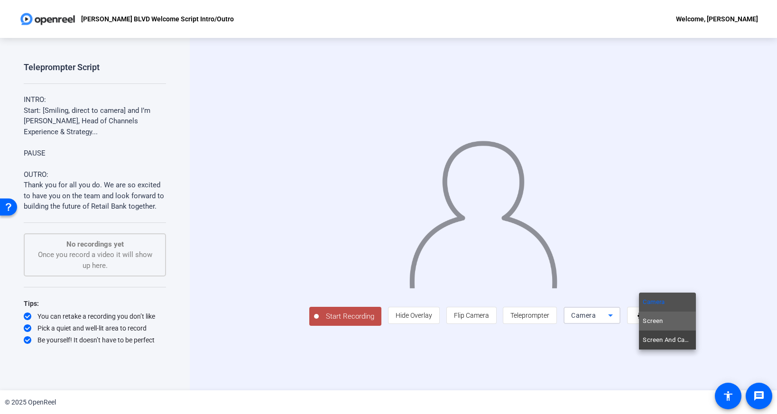
click at [652, 318] on span "Screen" at bounding box center [653, 320] width 20 height 11
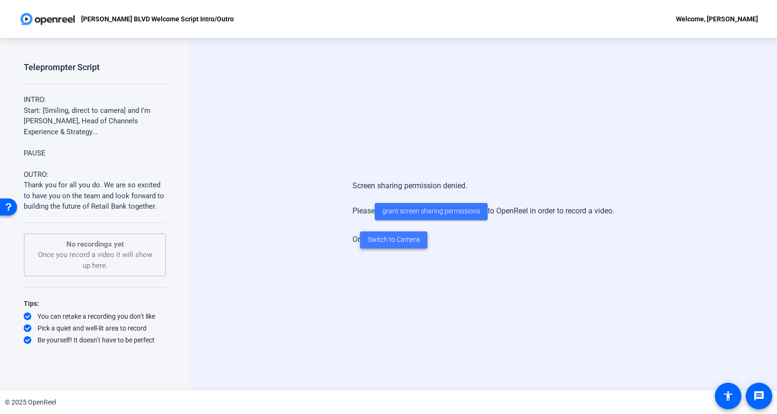
click at [399, 232] on span at bounding box center [393, 240] width 67 height 23
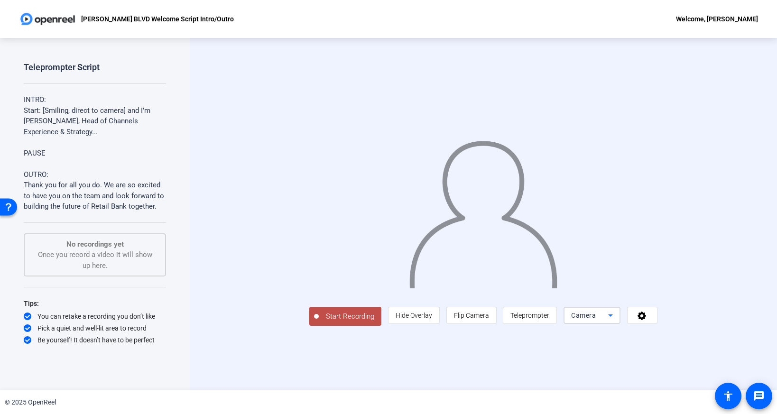
click at [616, 321] on icon at bounding box center [610, 315] width 11 height 11
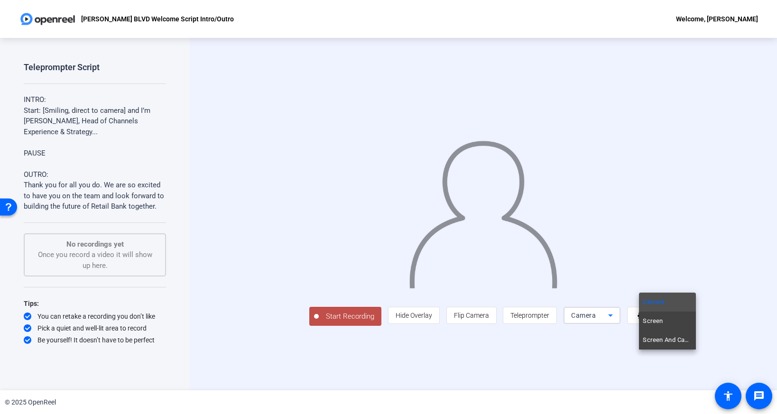
click at [664, 238] on div at bounding box center [388, 207] width 777 height 414
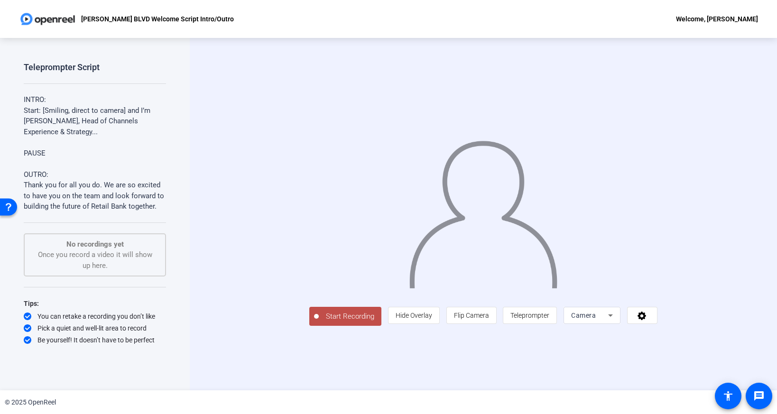
click at [616, 321] on icon at bounding box center [610, 315] width 11 height 11
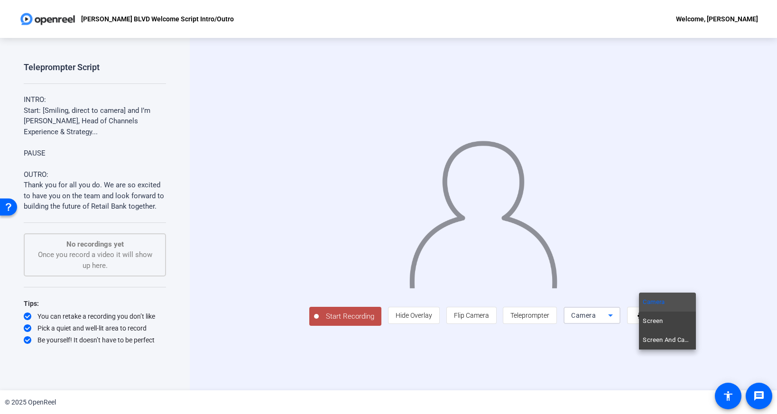
click at [722, 360] on div at bounding box center [388, 207] width 777 height 414
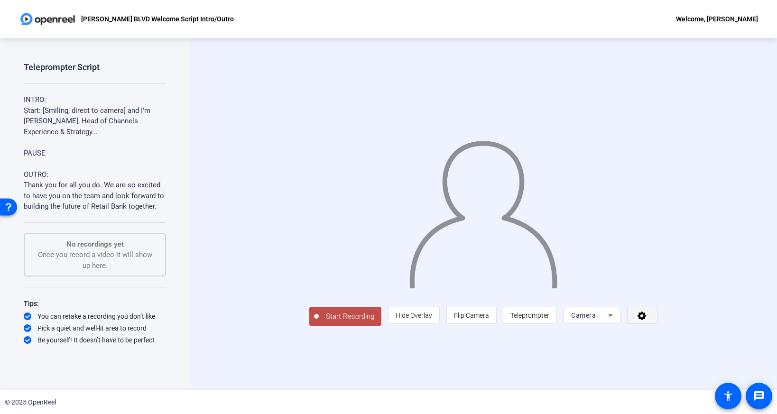
click at [646, 320] on icon at bounding box center [641, 316] width 9 height 9
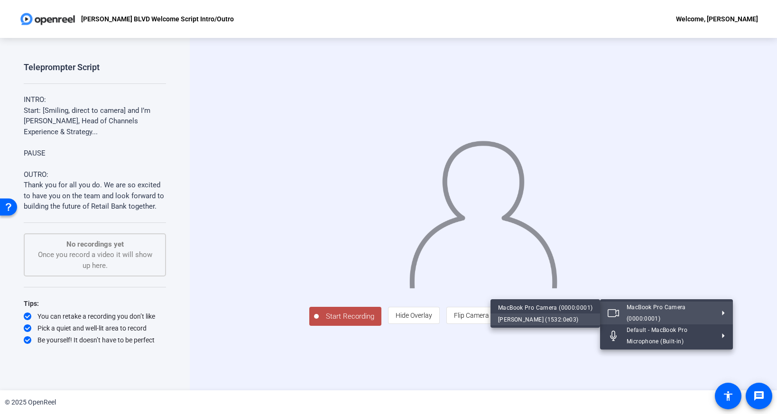
click at [546, 319] on div "[PERSON_NAME] (1532:0e03)" at bounding box center [545, 318] width 94 height 11
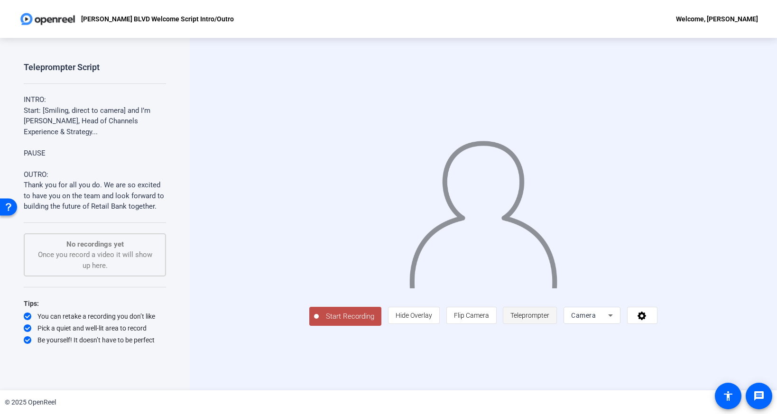
click at [549, 319] on span "Teleprompter" at bounding box center [529, 316] width 39 height 8
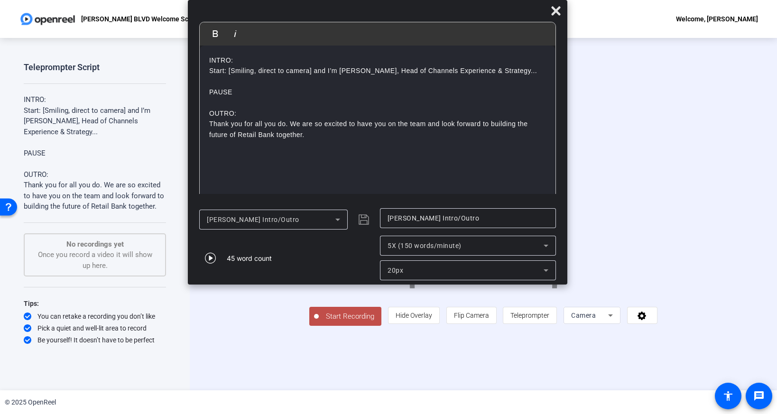
drag, startPoint x: 366, startPoint y: 4, endPoint x: 355, endPoint y: -41, distance: 46.4
click at [355, 0] on html "Accessibility Screen-Reader Guide, Feedback, and Issue Reporting | New window […" at bounding box center [388, 207] width 777 height 414
click at [319, 322] on span "Start Recording" at bounding box center [350, 316] width 63 height 11
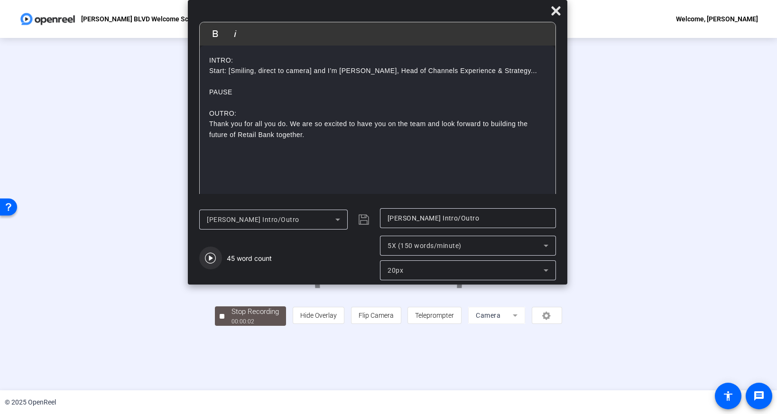
click at [212, 256] on icon "button" at bounding box center [210, 257] width 11 height 11
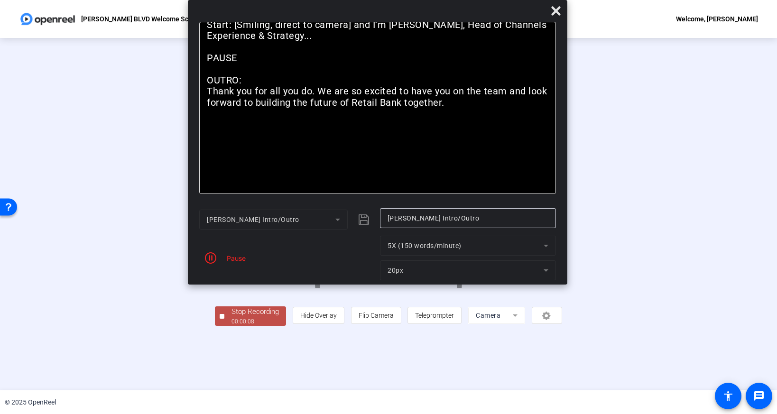
click at [224, 326] on span "Stop Recording 00:00:08" at bounding box center [255, 315] width 62 height 19
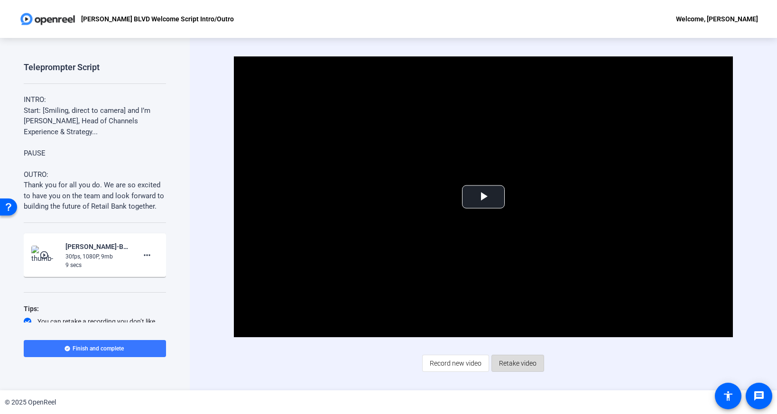
click at [525, 363] on span "Retake video" at bounding box center [517, 363] width 37 height 18
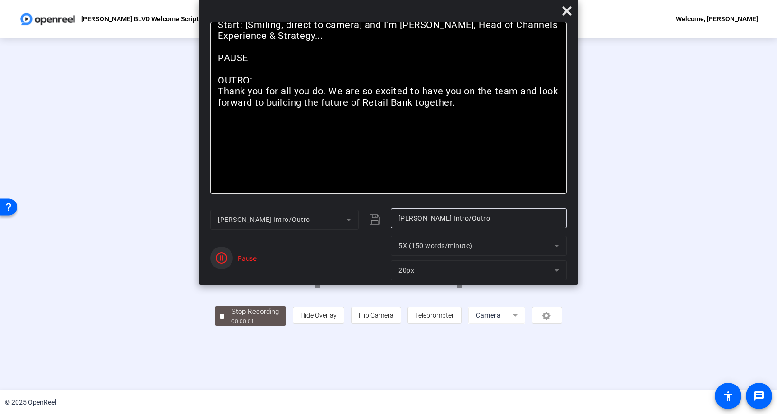
click at [221, 259] on icon "button" at bounding box center [221, 257] width 11 height 11
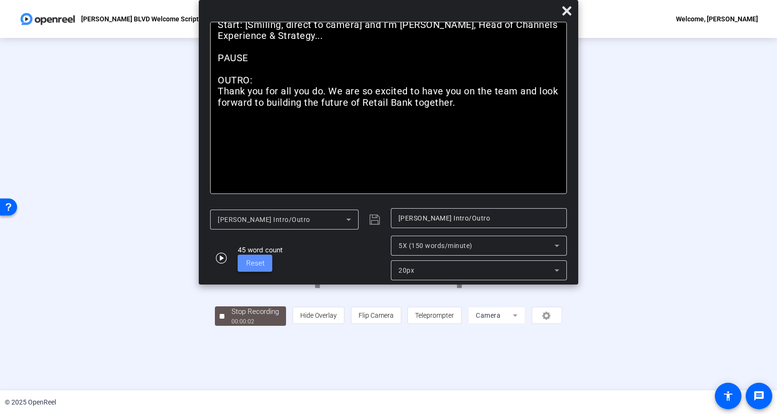
click at [254, 262] on span "Reset" at bounding box center [255, 263] width 18 height 9
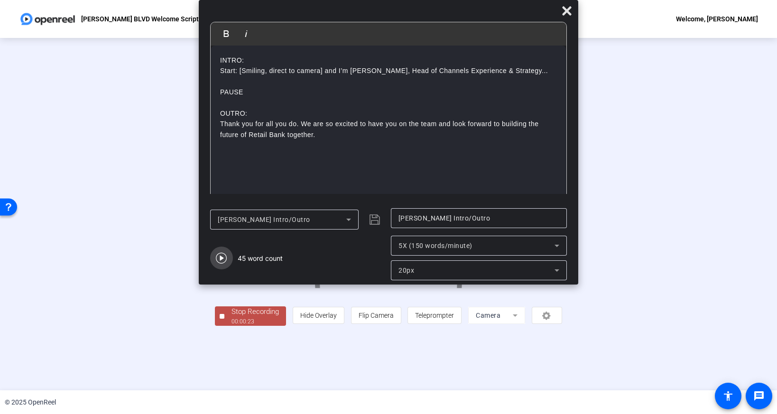
click at [225, 259] on icon "button" at bounding box center [221, 257] width 11 height 11
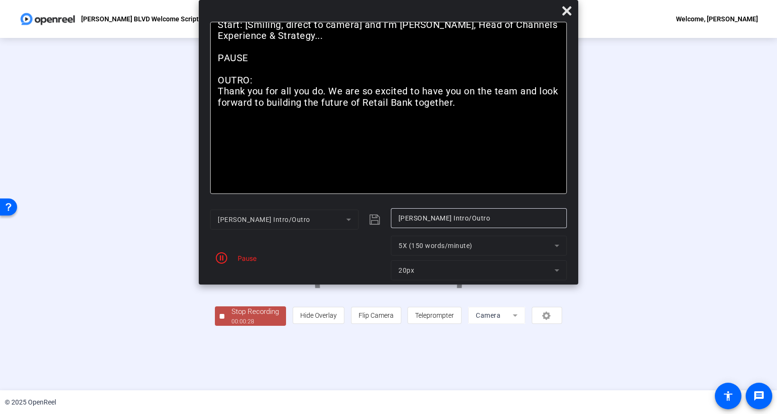
click at [225, 259] on icon "button" at bounding box center [221, 257] width 11 height 11
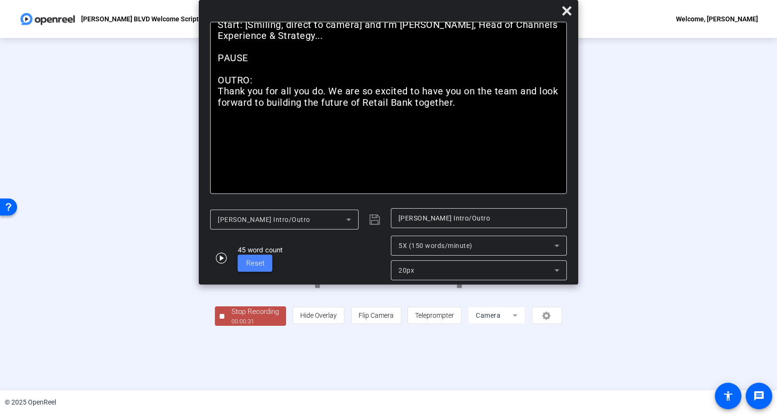
click at [254, 261] on span "Reset" at bounding box center [255, 263] width 18 height 9
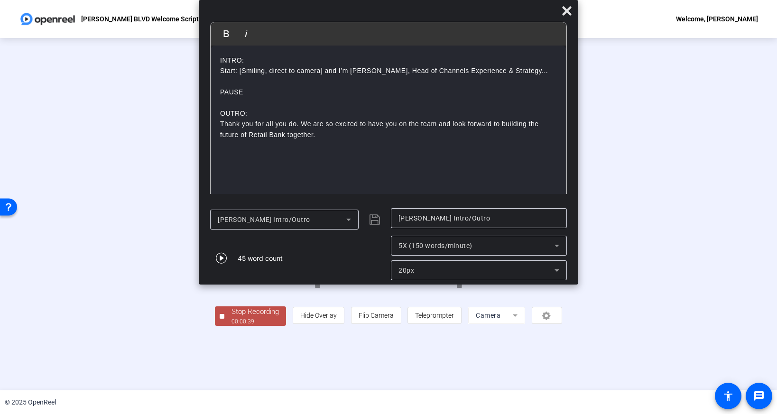
click at [224, 326] on span "Stop Recording 00:00:39" at bounding box center [255, 315] width 62 height 19
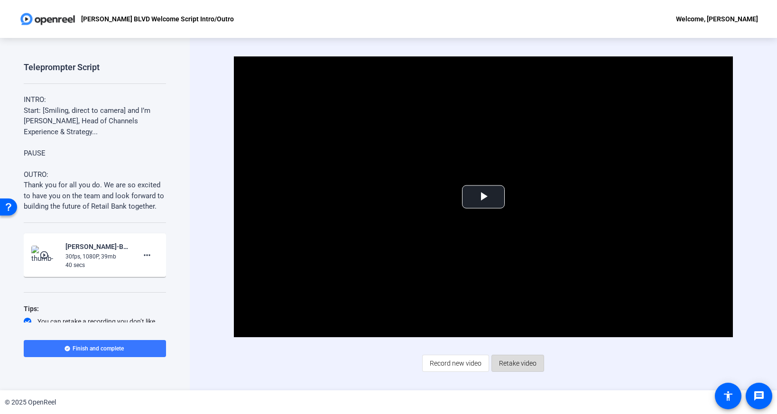
click at [506, 366] on span "Retake video" at bounding box center [517, 363] width 37 height 18
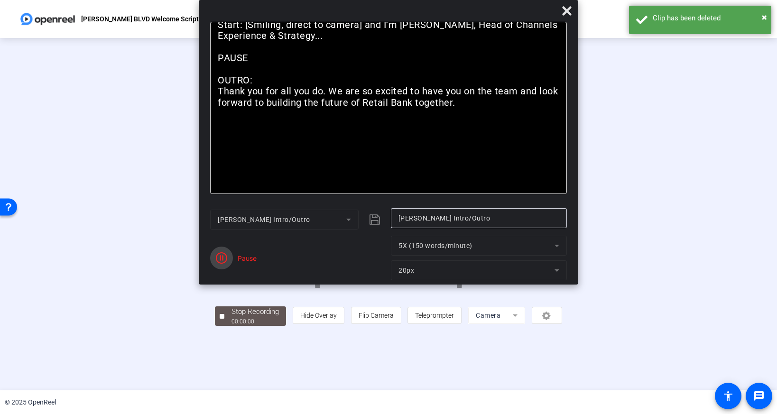
click at [224, 258] on icon "button" at bounding box center [221, 257] width 11 height 11
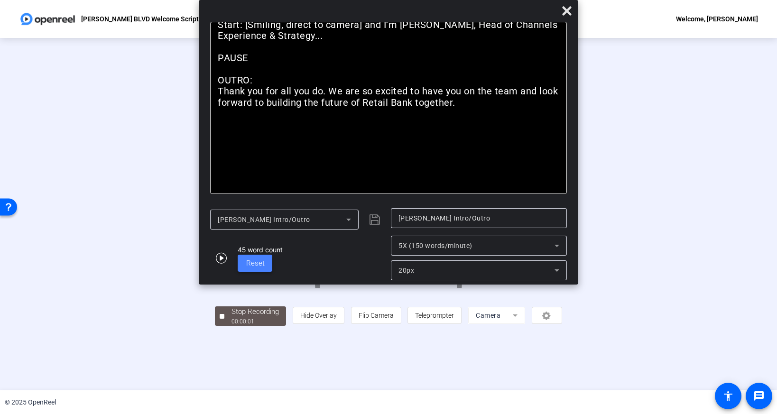
click at [253, 262] on span "Reset" at bounding box center [255, 263] width 18 height 9
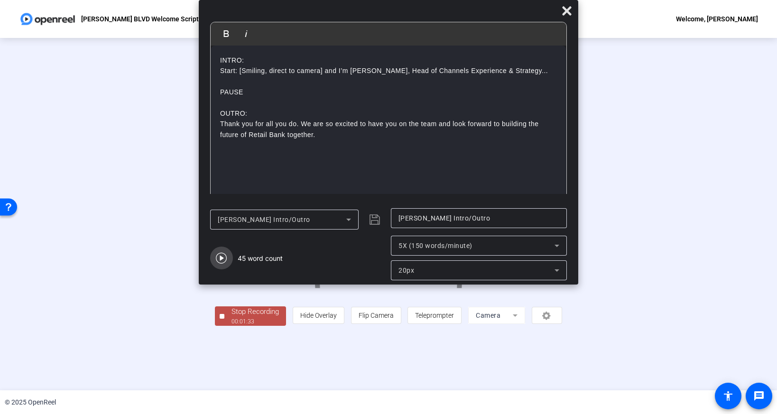
click at [226, 257] on icon "button" at bounding box center [221, 258] width 11 height 11
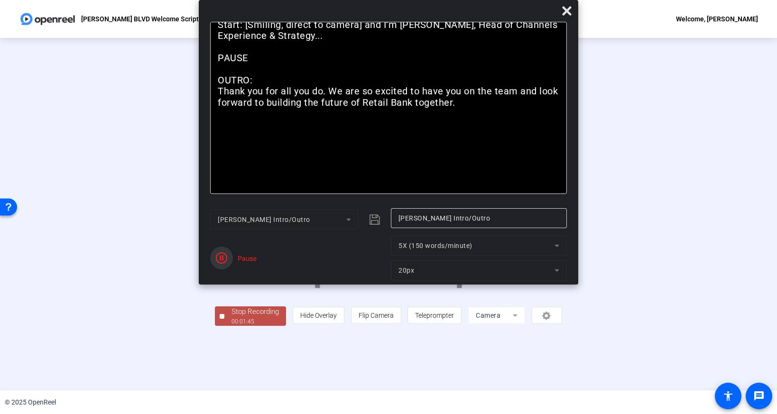
click at [226, 257] on icon "button" at bounding box center [221, 257] width 11 height 11
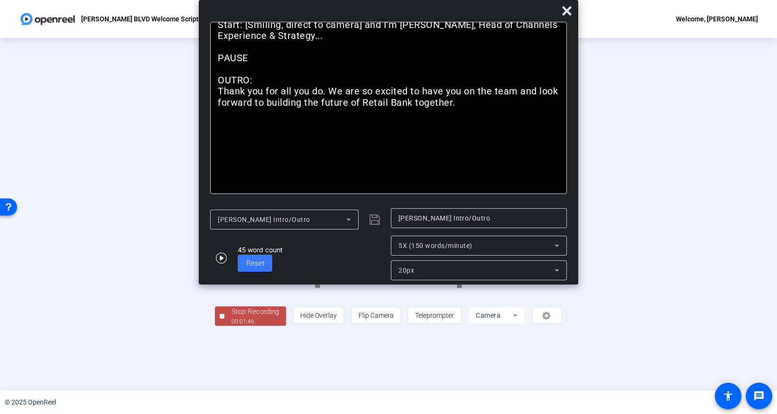
click at [215, 326] on button "Stop Recording 00:01:46" at bounding box center [250, 315] width 71 height 19
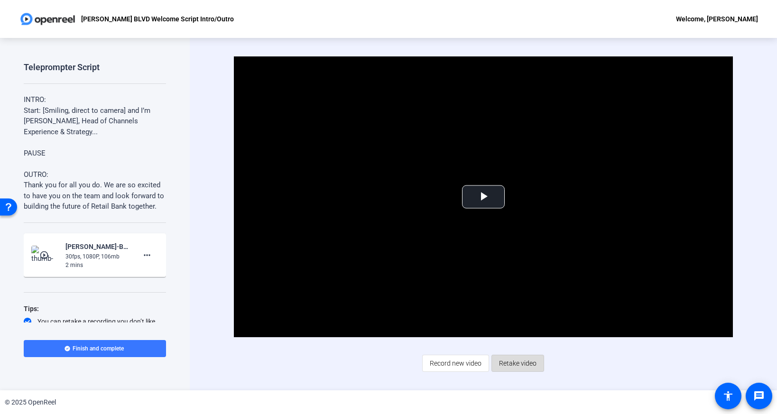
click at [517, 363] on span "Retake video" at bounding box center [517, 363] width 37 height 18
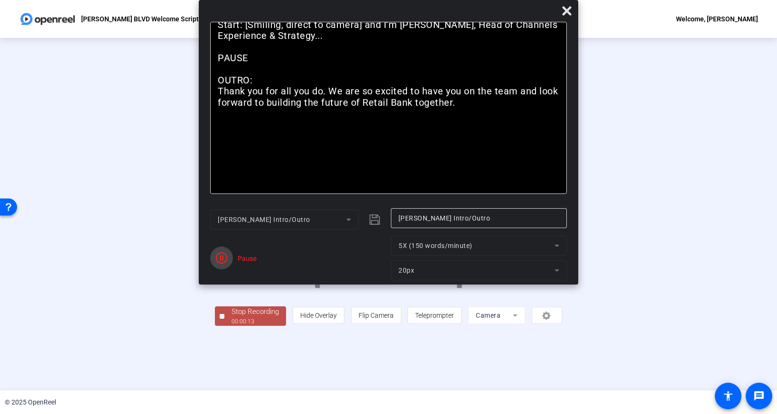
click at [226, 259] on icon "button" at bounding box center [221, 257] width 11 height 11
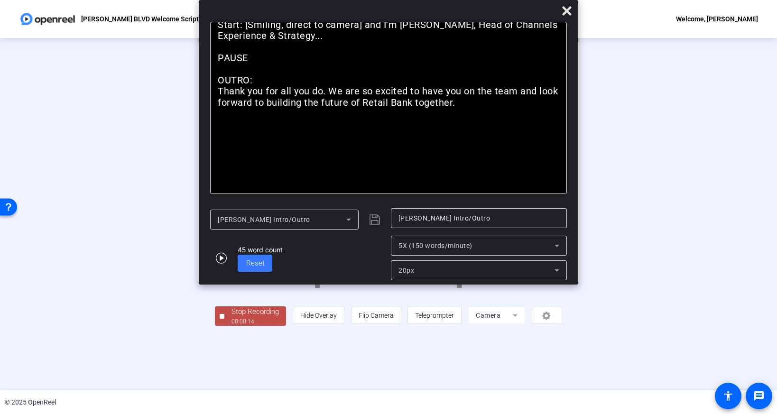
click at [215, 326] on button "Stop Recording 00:00:14" at bounding box center [250, 315] width 71 height 19
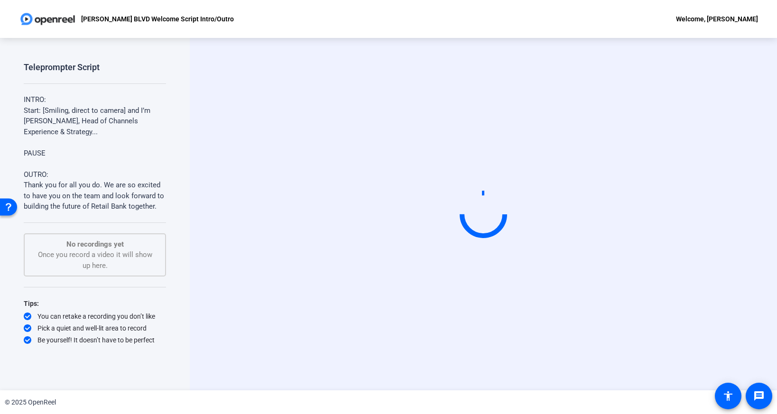
click at [59, 81] on div "Teleprompter Script INTRO: Start: [Smiling, direct to camera] and I’m [PERSON_N…" at bounding box center [95, 204] width 142 height 285
click at [46, 23] on img at bounding box center [47, 18] width 57 height 19
click at [40, 19] on img at bounding box center [47, 18] width 57 height 19
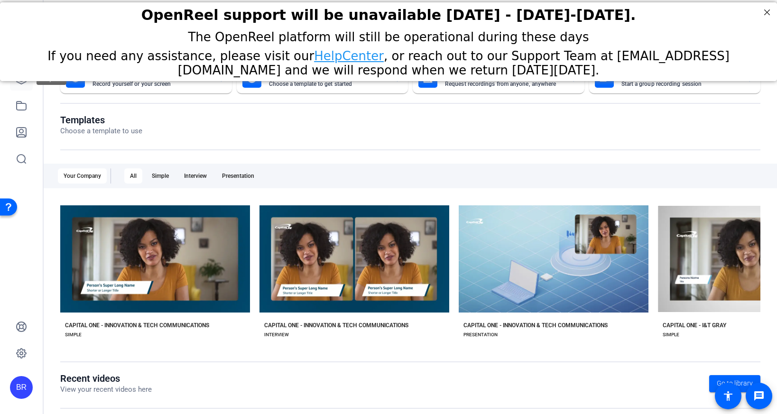
click at [20, 82] on icon at bounding box center [21, 79] width 11 height 11
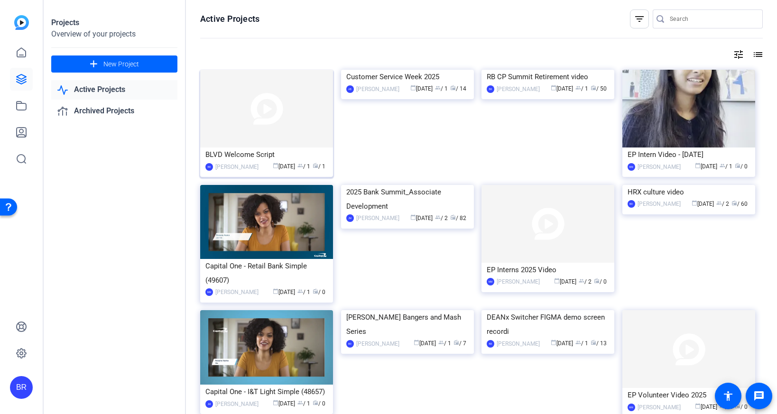
click at [244, 153] on div "BLVD Welcome Script" at bounding box center [266, 154] width 122 height 14
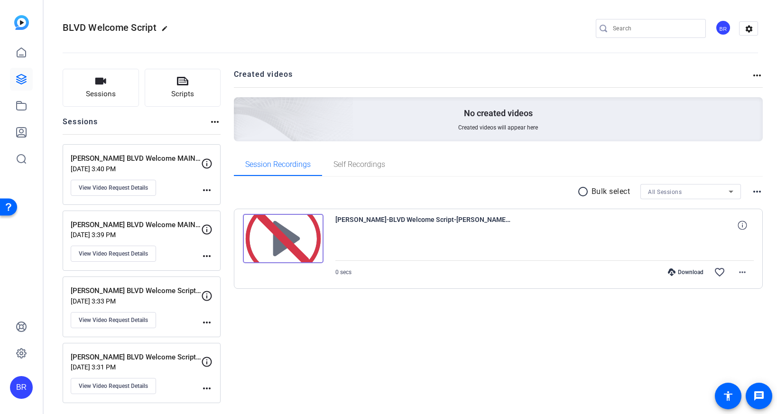
scroll to position [1, 0]
click at [744, 269] on mat-icon "more_horiz" at bounding box center [742, 271] width 11 height 11
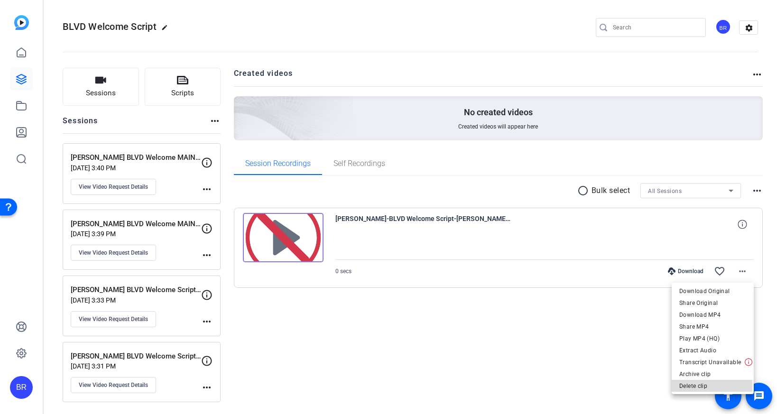
click at [697, 387] on span "Delete clip" at bounding box center [712, 385] width 67 height 11
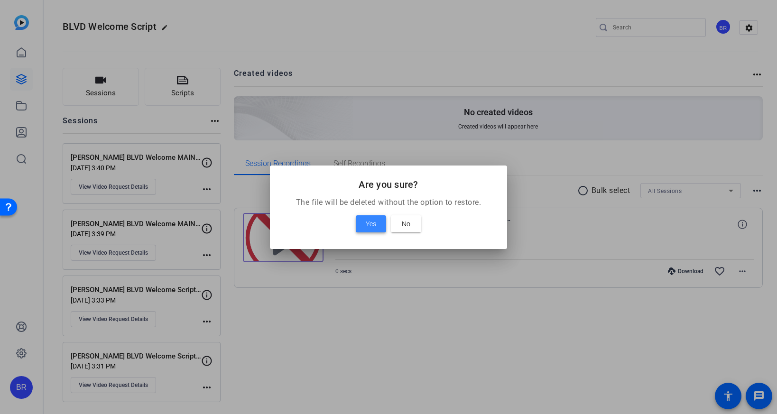
click at [362, 218] on span at bounding box center [371, 223] width 30 height 23
